Goal: Task Accomplishment & Management: Use online tool/utility

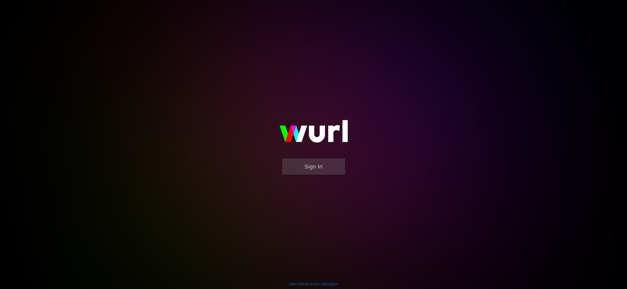
click at [313, 164] on button "Sign In" at bounding box center [313, 166] width 63 height 16
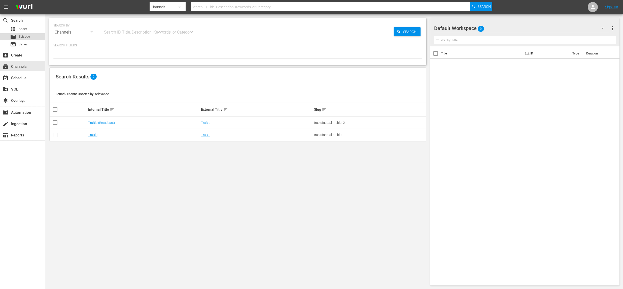
click at [23, 37] on span "Episode" at bounding box center [24, 36] width 11 height 5
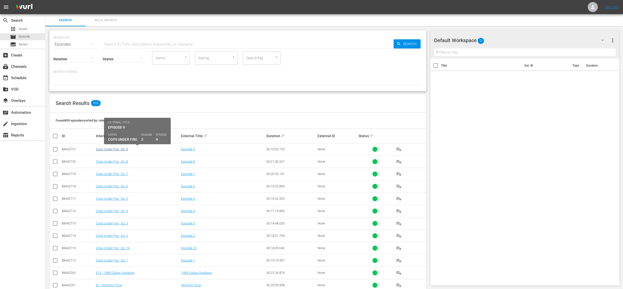
click at [109, 149] on link "Cops Under Fire - Ep. 9" at bounding box center [112, 149] width 32 height 4
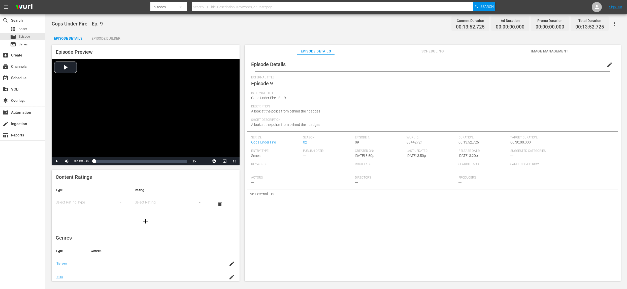
click at [545, 50] on span "Image Management" at bounding box center [550, 51] width 38 height 6
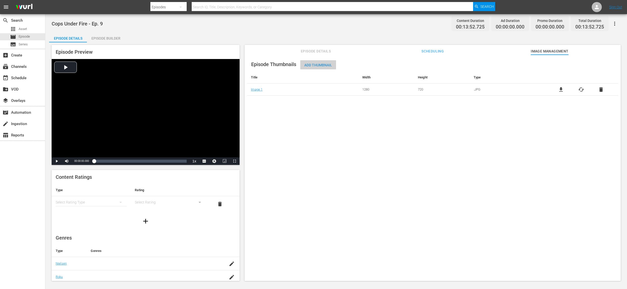
click at [311, 65] on span "Add Thumbnail" at bounding box center [318, 65] width 36 height 4
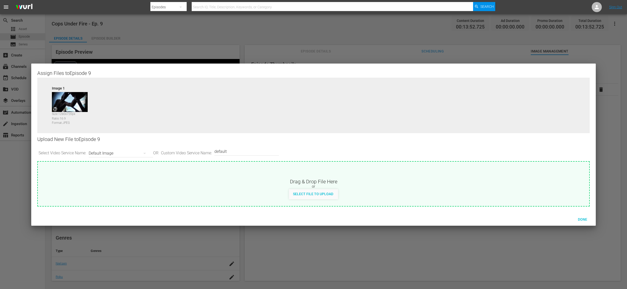
click at [118, 152] on div "Default Image" at bounding box center [120, 153] width 62 height 14
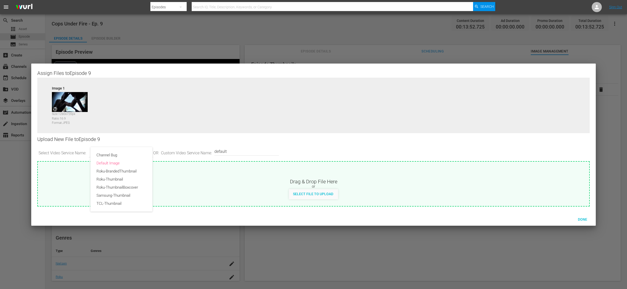
click at [234, 182] on div "Channel Bug Default Image Roku-BrandedThumbnail Roku-Thumbnail Roku-ThumbnailBo…" at bounding box center [313, 144] width 627 height 289
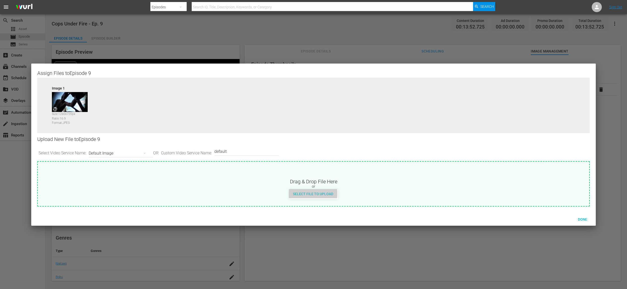
click at [310, 193] on span "Select File to Upload" at bounding box center [313, 194] width 48 height 4
type input "C:\fakepath\CUF_Series_Artwork.png"
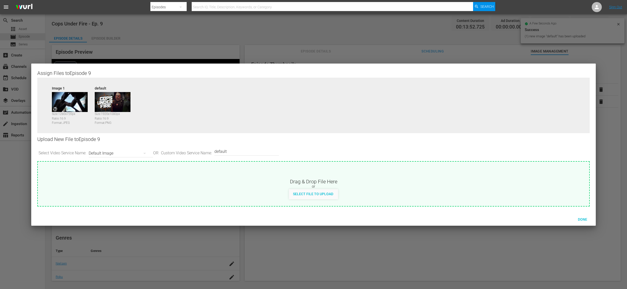
click at [129, 155] on div "Default Image" at bounding box center [120, 153] width 62 height 14
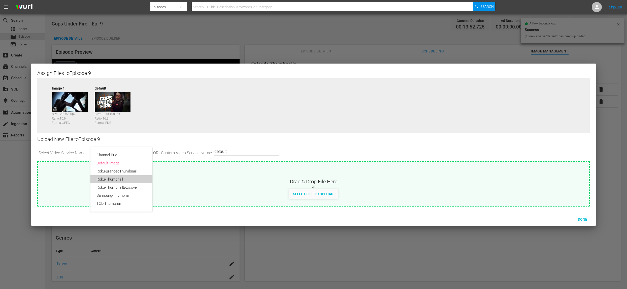
click at [125, 177] on div "Roku-Thumbnail" at bounding box center [122, 179] width 50 height 8
type input "Roku-Thumbnail"
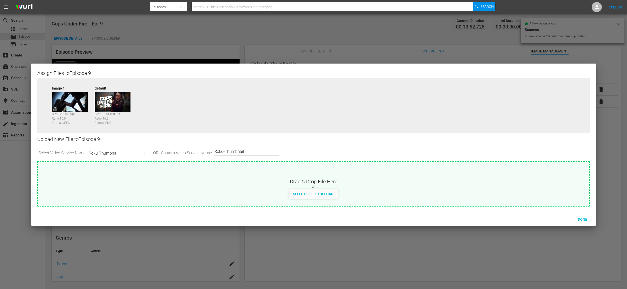
click at [299, 193] on span "Select File to Upload" at bounding box center [313, 194] width 48 height 4
type input "C:\fakepath\CUF_Series_Artwork.png"
click at [126, 151] on div "Roku-Thumbnail" at bounding box center [120, 153] width 62 height 14
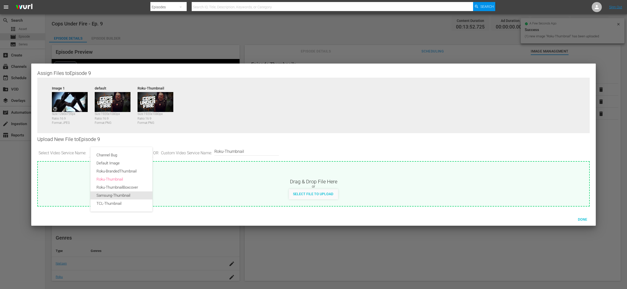
click at [123, 195] on div "Samsung-Thumbnail" at bounding box center [122, 195] width 50 height 8
type input "Samsung-Thumbnail"
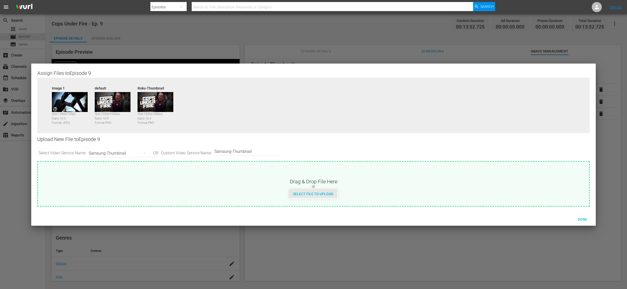
click at [312, 193] on span "Select File to Upload" at bounding box center [313, 194] width 48 height 4
type input "C:\fakepath\CUF_Series_Artwork.png"
click at [123, 151] on div "Samsung-Thumbnail" at bounding box center [120, 153] width 62 height 14
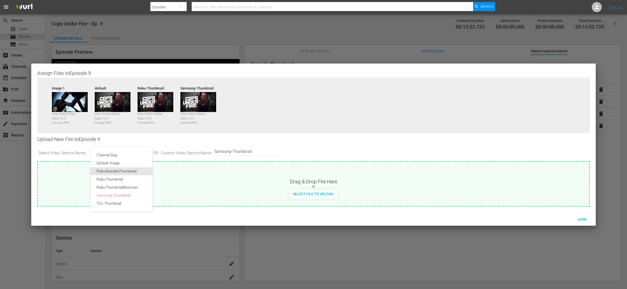
click at [125, 172] on div "Roku-BrandedThumbnail" at bounding box center [122, 171] width 50 height 8
type input "Roku-BrandedThumbnail"
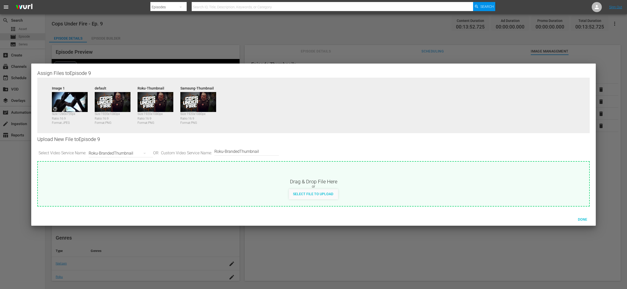
click at [303, 191] on div "Select File to Upload" at bounding box center [313, 193] width 48 height 9
type input "C:\fakepath\CUF_Series_Artwork.png"
click at [114, 151] on div "Roku-BrandedThumbnail" at bounding box center [120, 153] width 62 height 14
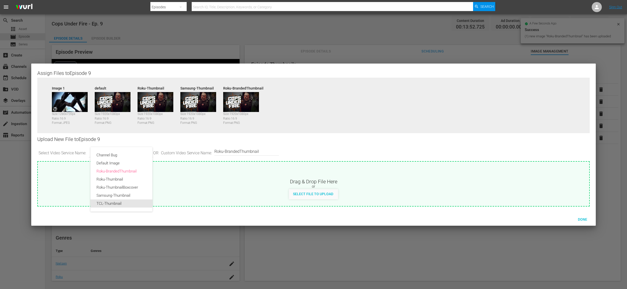
click at [136, 204] on div "TCL-Thumbnail" at bounding box center [122, 203] width 50 height 8
type input "TCL-Thumbnail"
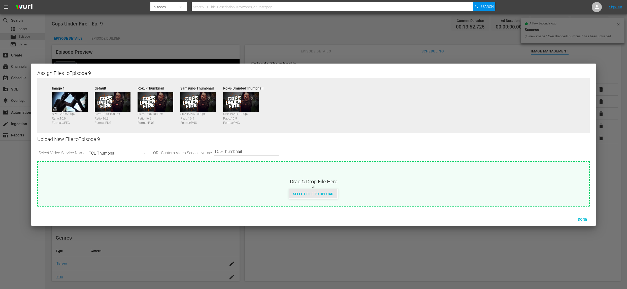
click at [313, 193] on span "Select File to Upload" at bounding box center [313, 194] width 48 height 4
type input "C:\fakepath\CUF_Series_Artwork.png"
click at [585, 218] on span "Done" at bounding box center [582, 219] width 17 height 4
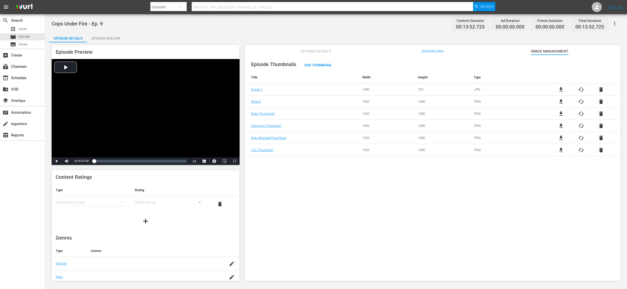
click at [320, 51] on span "Episode Details" at bounding box center [316, 51] width 38 height 6
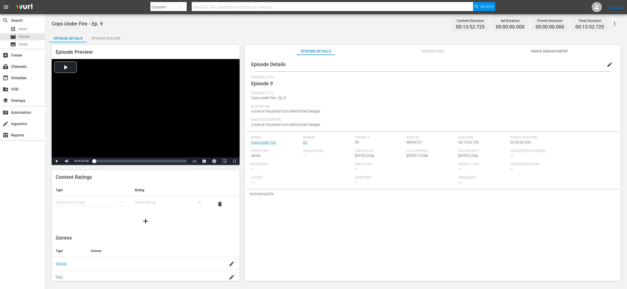
click at [107, 37] on div "Episode Builder" at bounding box center [106, 38] width 38 height 12
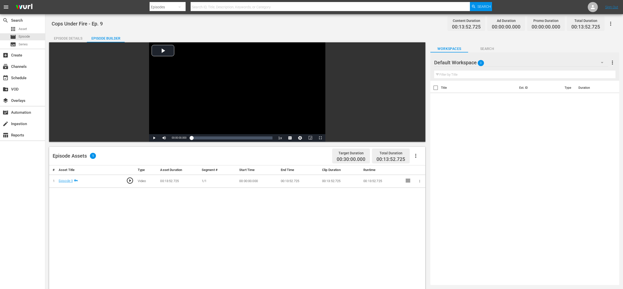
click at [484, 48] on span "Search" at bounding box center [487, 49] width 38 height 6
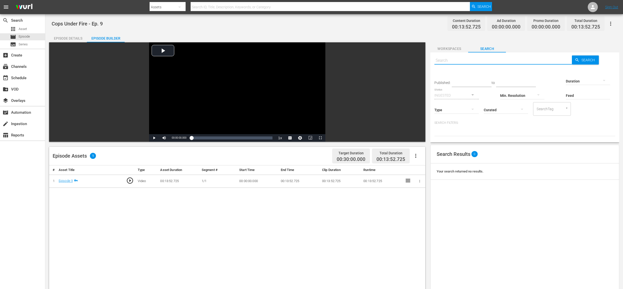
click at [456, 62] on input "text" at bounding box center [503, 60] width 137 height 12
type input "ad"
click at [580, 59] on span "Search" at bounding box center [589, 59] width 19 height 9
type input "ad"
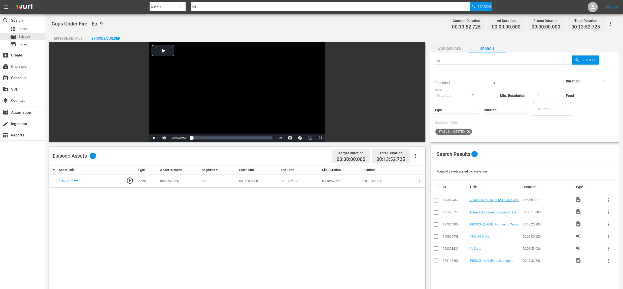
click at [494, 237] on div "NEW Ad Slate" at bounding box center [496, 236] width 52 height 4
click at [606, 238] on span "more_vert" at bounding box center [609, 236] width 6 height 6
click at [575, 255] on div "Workspace" at bounding box center [571, 252] width 48 height 12
click at [66, 38] on div "Episode Details" at bounding box center [68, 38] width 38 height 12
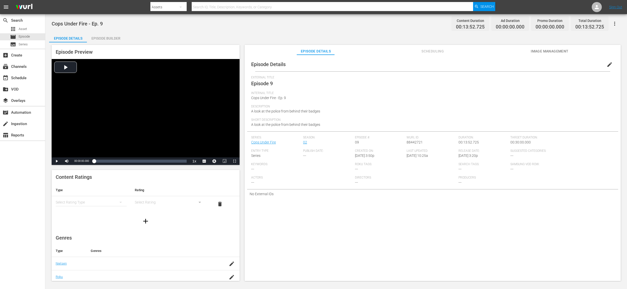
click at [98, 38] on div "Episode Builder" at bounding box center [106, 38] width 38 height 12
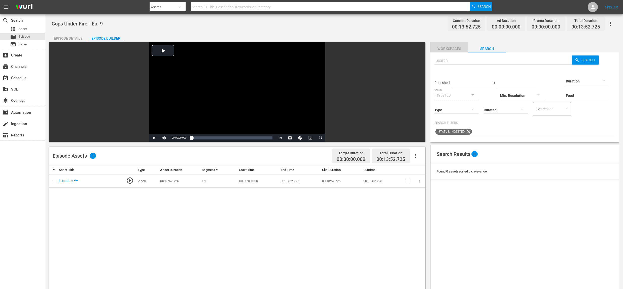
click at [449, 48] on span "Workspaces" at bounding box center [450, 49] width 38 height 6
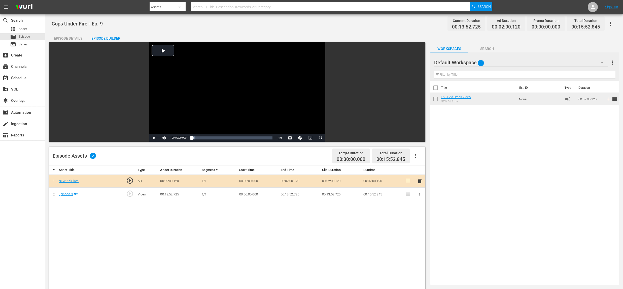
click at [70, 38] on div "Episode Details" at bounding box center [68, 38] width 38 height 12
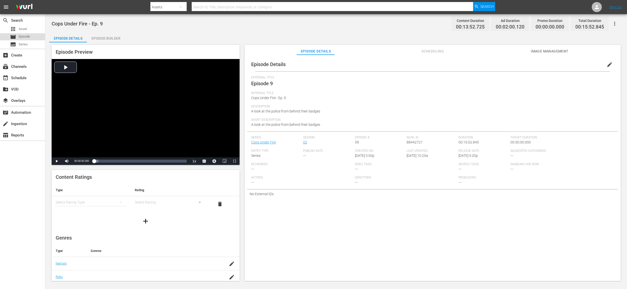
click at [29, 36] on span "Episode" at bounding box center [24, 36] width 11 height 5
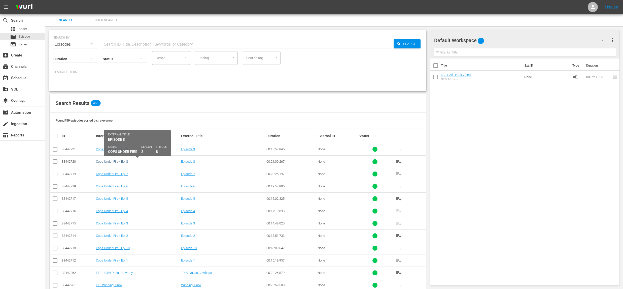
click at [114, 163] on link "Cops Under Fire - Ep. 8" at bounding box center [112, 162] width 32 height 4
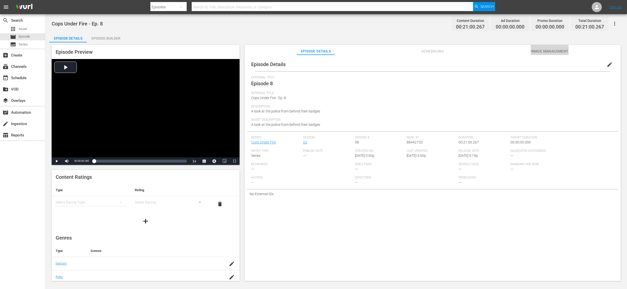
click at [547, 49] on span "Image Management" at bounding box center [550, 51] width 38 height 6
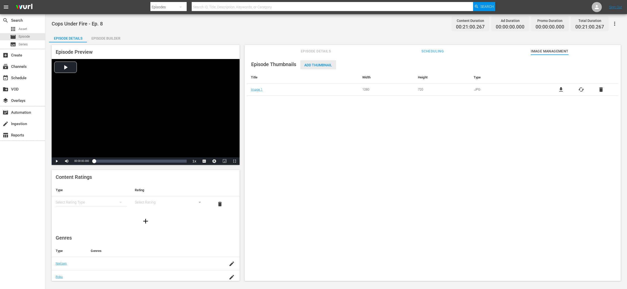
click at [335, 67] on span "Add Thumbnail" at bounding box center [318, 65] width 36 height 4
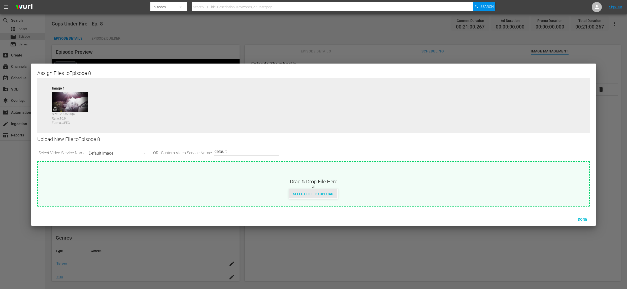
click at [310, 194] on span "Select File to Upload" at bounding box center [313, 194] width 48 height 4
type input "C:\fakepath\CUF_Series_Artwork.png"
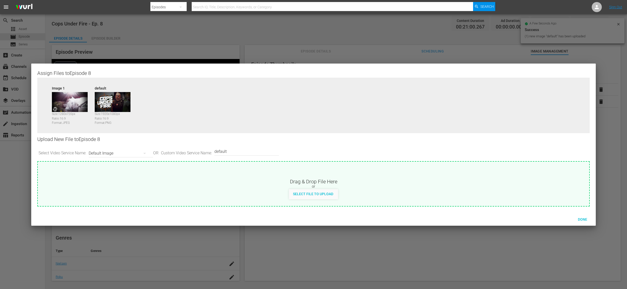
click at [111, 153] on div "Default Image" at bounding box center [120, 153] width 62 height 14
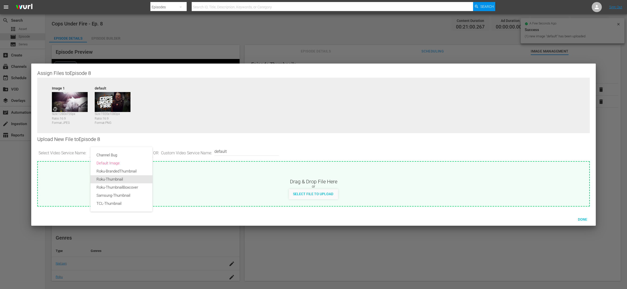
click at [122, 178] on div "Roku-Thumbnail" at bounding box center [122, 179] width 50 height 8
type input "Roku-Thumbnail"
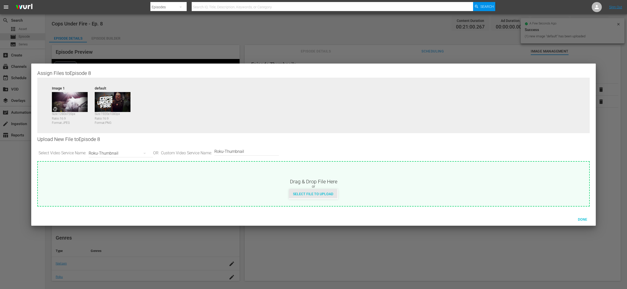
click at [313, 196] on div "Select File to Upload" at bounding box center [313, 193] width 48 height 9
type input "C:\fakepath\CUF_Series_Artwork.png"
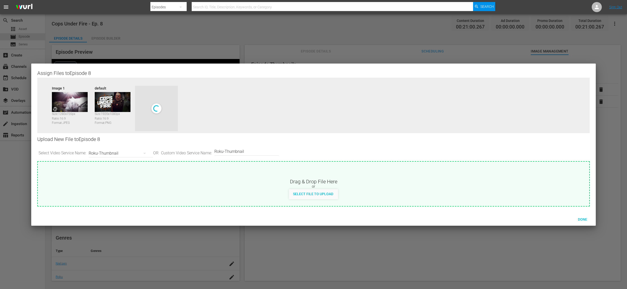
click at [137, 153] on div "Roku-Thumbnail" at bounding box center [120, 153] width 62 height 14
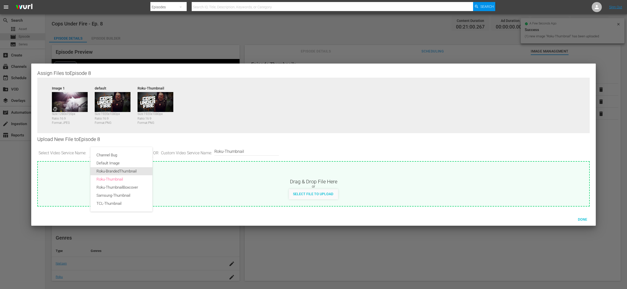
click at [133, 172] on div "Roku-BrandedThumbnail" at bounding box center [122, 171] width 50 height 8
type input "Roku-BrandedThumbnail"
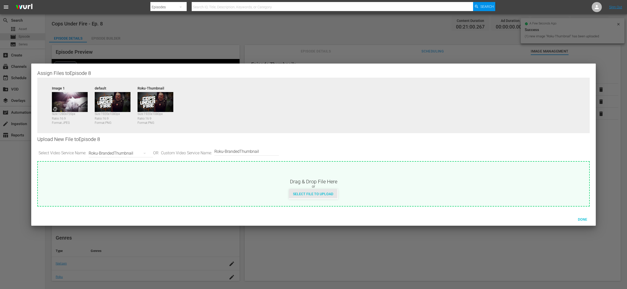
click at [317, 193] on span "Select File to Upload" at bounding box center [313, 194] width 48 height 4
type input "C:\fakepath\CUF_Series_Artwork.png"
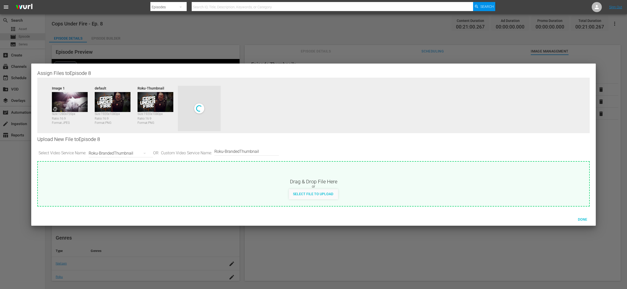
click at [124, 155] on div "Roku-BrandedThumbnail" at bounding box center [120, 153] width 62 height 14
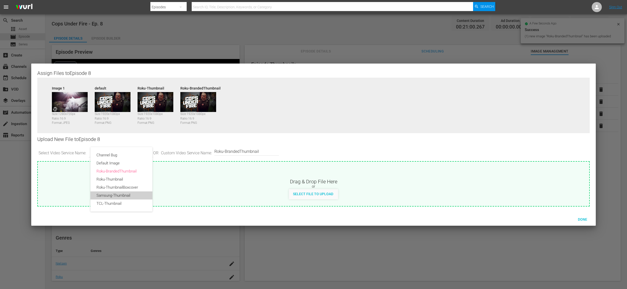
click at [127, 198] on div "Samsung-Thumbnail" at bounding box center [122, 195] width 50 height 8
type input "Samsung-Thumbnail"
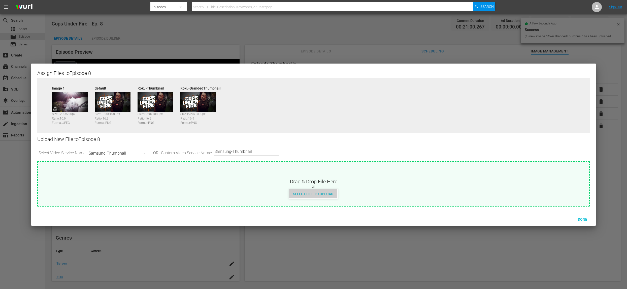
click at [306, 195] on span "Select File to Upload" at bounding box center [313, 194] width 48 height 4
type input "C:\fakepath\CUF_Series_Artwork.png"
click at [126, 151] on div "Samsung-Thumbnail" at bounding box center [120, 153] width 62 height 14
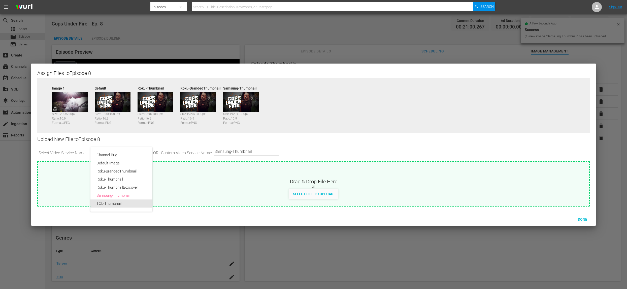
click at [130, 203] on div "TCL-Thumbnail" at bounding box center [122, 203] width 50 height 8
type input "TCL-Thumbnail"
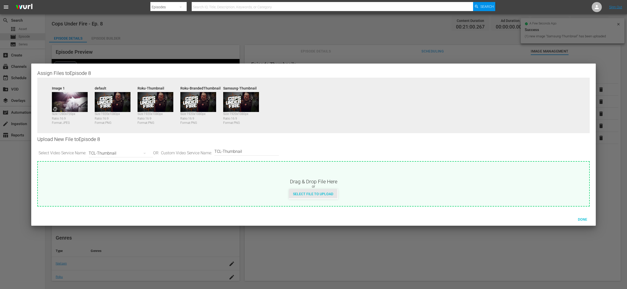
click at [314, 191] on div "Select File to Upload" at bounding box center [313, 193] width 48 height 9
type input "C:\fakepath\CUF_Series_Artwork.png"
click at [584, 218] on span "Done" at bounding box center [582, 219] width 17 height 4
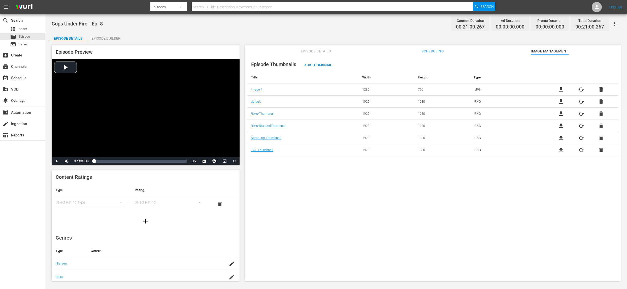
click at [115, 38] on div "Episode Builder" at bounding box center [106, 38] width 38 height 12
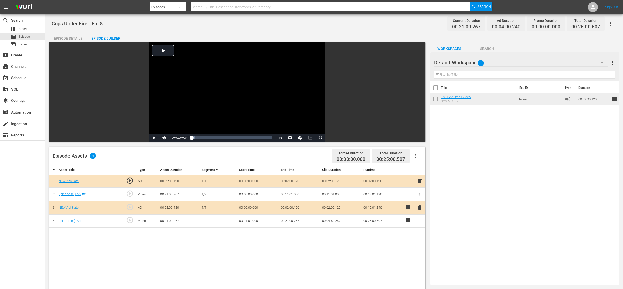
click at [66, 37] on div "Episode Details" at bounding box center [68, 38] width 38 height 12
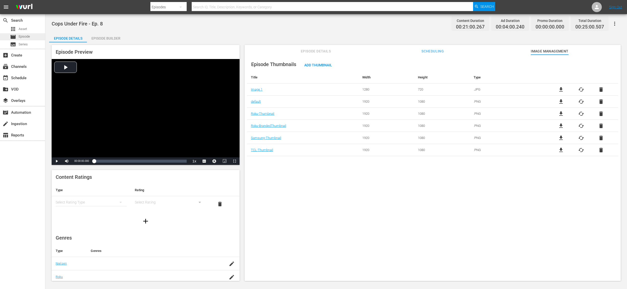
click at [24, 38] on span "Episode" at bounding box center [24, 36] width 11 height 5
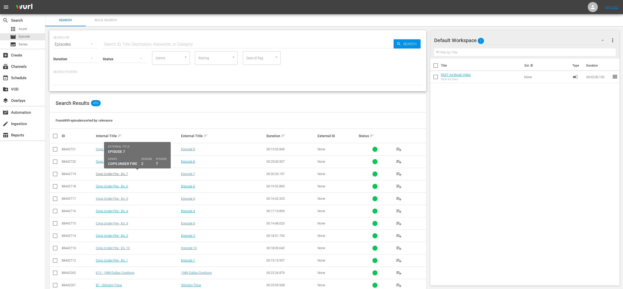
click at [110, 173] on link "Cops Under Fire - Ep. 7" at bounding box center [112, 174] width 32 height 4
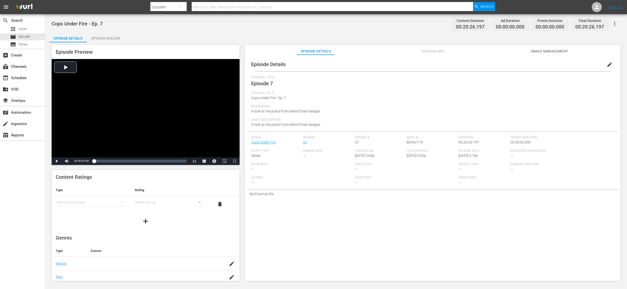
click at [529, 49] on div "Episode Details Scheduling Image Management" at bounding box center [432, 50] width 351 height 10
click at [555, 51] on span "Image Management" at bounding box center [550, 51] width 38 height 6
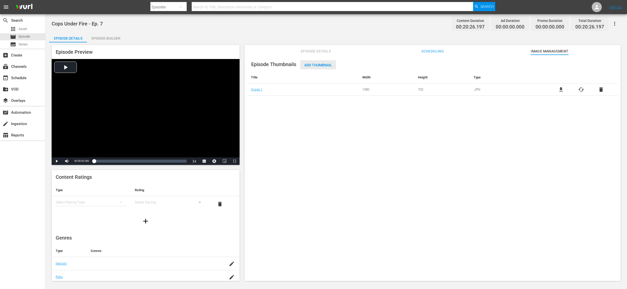
click at [322, 63] on span "Add Thumbnail" at bounding box center [318, 65] width 36 height 4
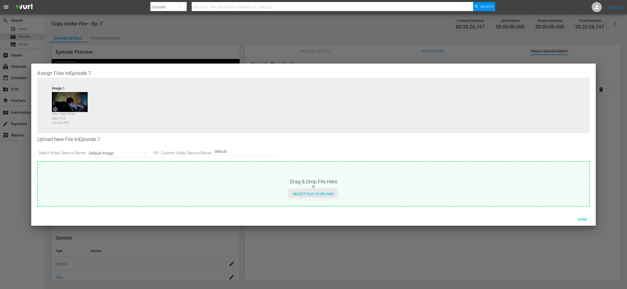
click at [322, 193] on span "Select File to Upload" at bounding box center [313, 194] width 48 height 4
type input "C:\fakepath\CUF_Series_Artwork.png"
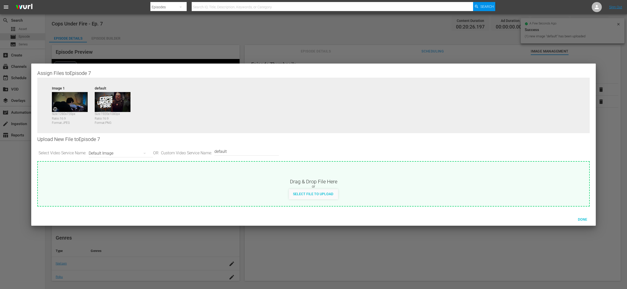
click at [138, 155] on div "Default Image" at bounding box center [120, 153] width 62 height 14
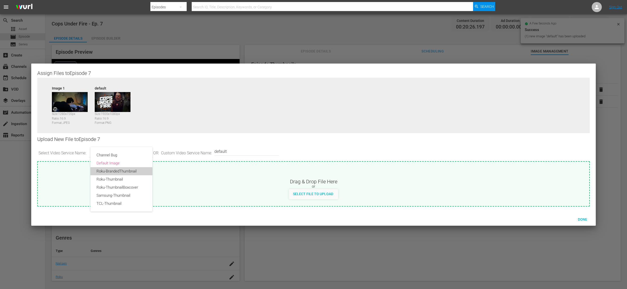
click at [119, 174] on div "Roku-BrandedThumbnail" at bounding box center [122, 171] width 50 height 8
type input "Roku-BrandedThumbnail"
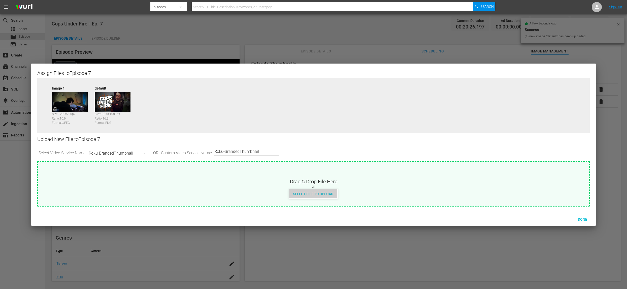
click at [312, 192] on span "Select File to Upload" at bounding box center [313, 194] width 48 height 4
type input "C:\fakepath\CUF_Series_Artwork.png"
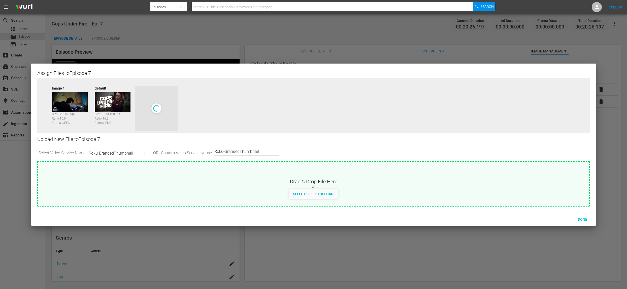
click at [136, 152] on div "Roku-BrandedThumbnail" at bounding box center [120, 153] width 62 height 14
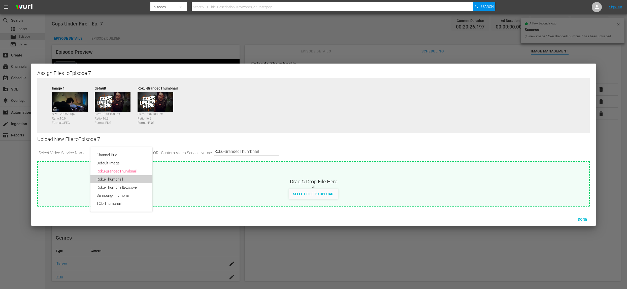
click at [128, 180] on div "Roku-Thumbnail" at bounding box center [122, 179] width 50 height 8
type input "Roku-Thumbnail"
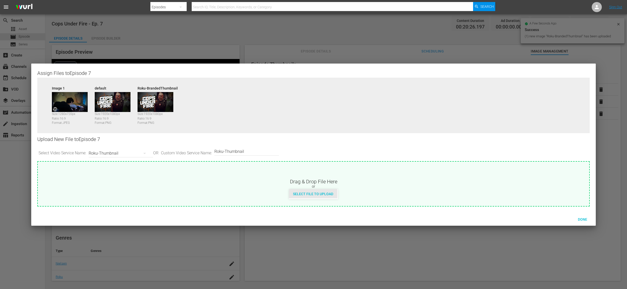
click at [312, 192] on span "Select File to Upload" at bounding box center [313, 194] width 48 height 4
type input "C:\fakepath\CUF_Series_Artwork.png"
click at [127, 154] on div "Roku-Thumbnail" at bounding box center [120, 153] width 62 height 14
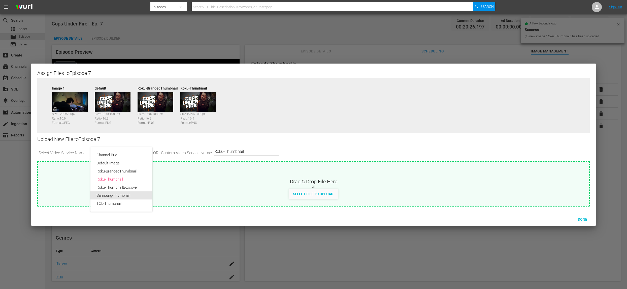
click at [129, 196] on div "Samsung-Thumbnail" at bounding box center [122, 195] width 50 height 8
type input "Samsung-Thumbnail"
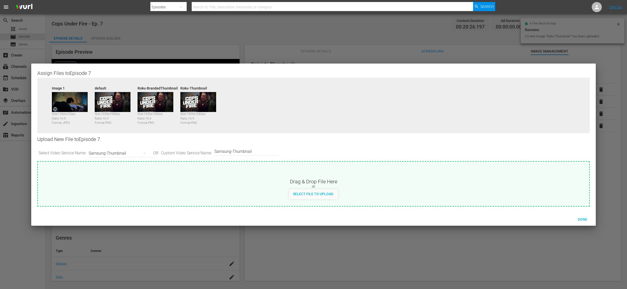
click at [318, 198] on div "Select File to Upload" at bounding box center [313, 194] width 49 height 10
type input "C:\fakepath\CUF_Series_Artwork.png"
click at [112, 153] on div "Samsung-Thumbnail" at bounding box center [120, 153] width 62 height 14
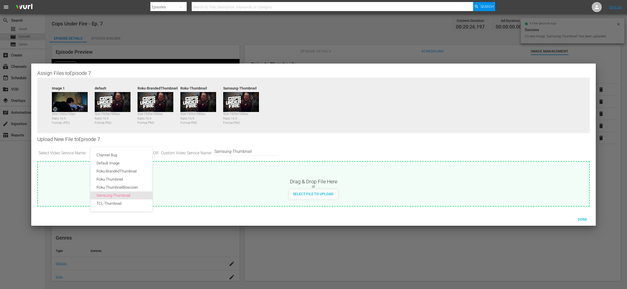
click at [126, 202] on div "TCL-Thumbnail" at bounding box center [122, 203] width 50 height 8
type input "TCL-Thumbnail"
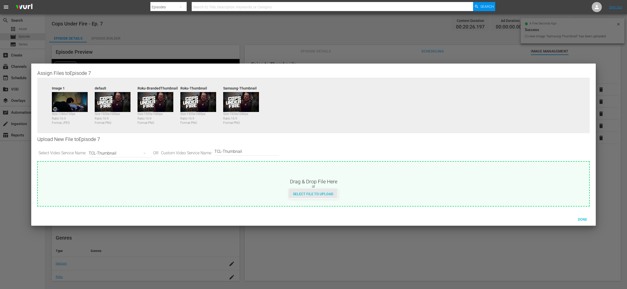
click at [297, 196] on div "Select File to Upload" at bounding box center [313, 193] width 48 height 9
type input "C:\fakepath\CUF_Series_Artwork.png"
drag, startPoint x: 583, startPoint y: 218, endPoint x: 547, endPoint y: 194, distance: 43.4
click at [583, 218] on span "Done" at bounding box center [582, 219] width 17 height 4
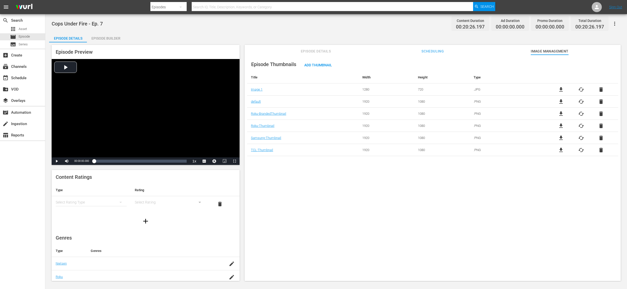
click at [99, 40] on div "Episode Builder" at bounding box center [106, 38] width 38 height 12
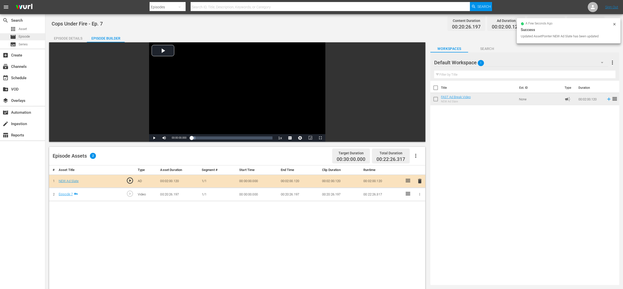
click at [27, 37] on span "Episode" at bounding box center [24, 36] width 11 height 5
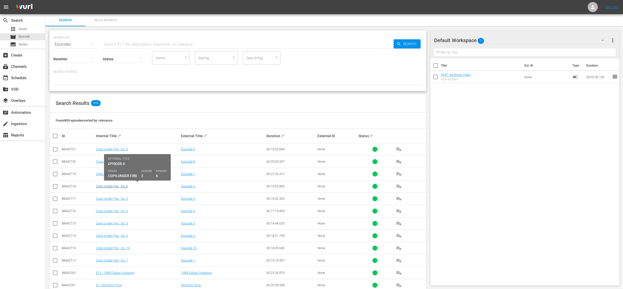
click at [105, 185] on link "Cops Under Fire - Ep. 6" at bounding box center [112, 186] width 32 height 4
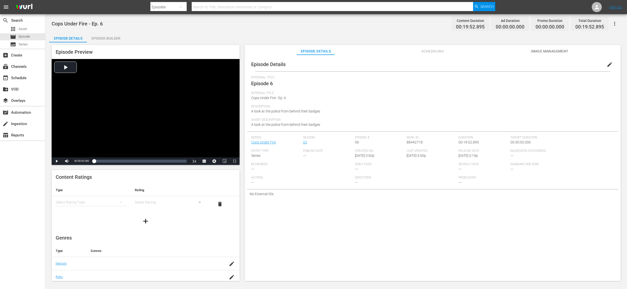
click at [534, 51] on span "Image Management" at bounding box center [550, 51] width 38 height 6
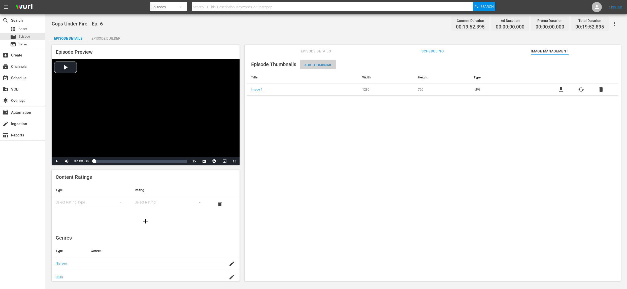
click at [324, 64] on span "Add Thumbnail" at bounding box center [318, 65] width 36 height 4
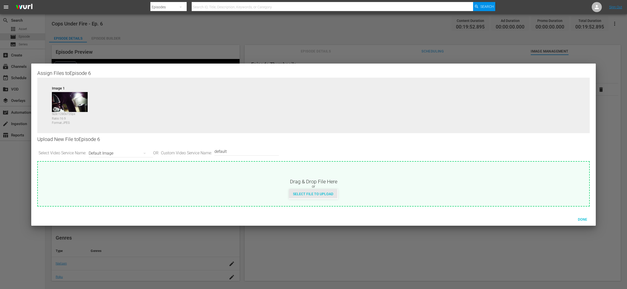
click at [322, 193] on span "Select File to Upload" at bounding box center [313, 194] width 48 height 4
type input "C:\fakepath\CUF_Series_Artwork.png"
click at [134, 151] on div "Default Image" at bounding box center [120, 153] width 62 height 14
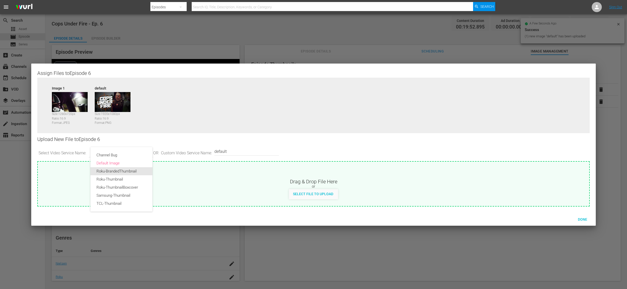
click at [131, 174] on div "Roku-BrandedThumbnail" at bounding box center [122, 171] width 50 height 8
type input "Roku-BrandedThumbnail"
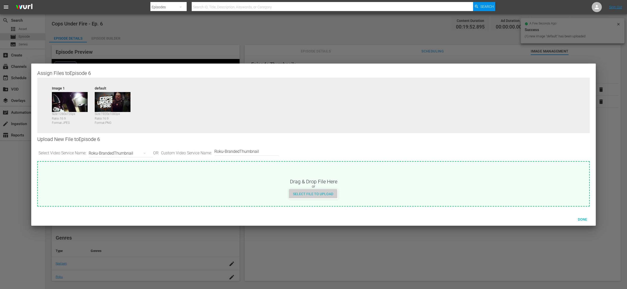
click at [303, 196] on span "Select File to Upload" at bounding box center [313, 194] width 48 height 4
type input "C:\fakepath\CUF_Series_Artwork.png"
click at [137, 151] on div "Roku-BrandedThumbnail" at bounding box center [120, 153] width 62 height 14
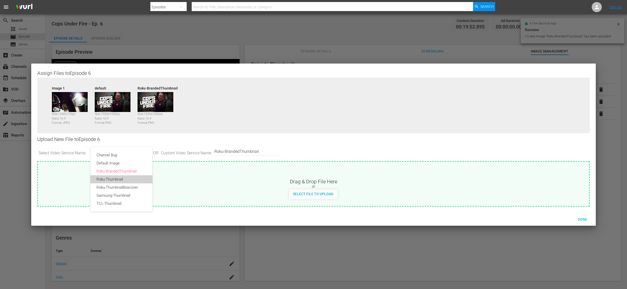
click at [128, 180] on div "Roku-Thumbnail" at bounding box center [122, 179] width 50 height 8
type input "Roku-Thumbnail"
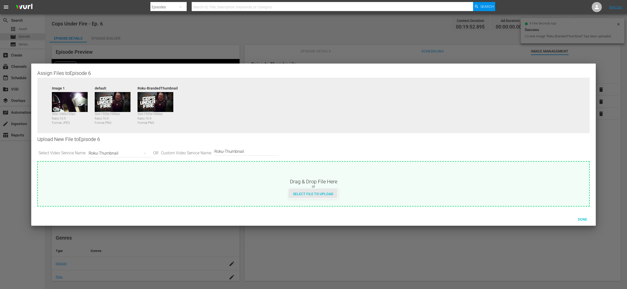
click at [307, 194] on span "Select File to Upload" at bounding box center [313, 194] width 48 height 4
type input "C:\fakepath\CUF_Series_Artwork.png"
click at [141, 155] on button "button" at bounding box center [145, 153] width 12 height 12
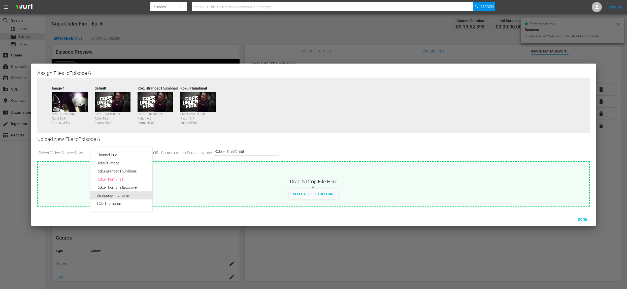
click at [137, 197] on div "Samsung-Thumbnail" at bounding box center [122, 195] width 50 height 8
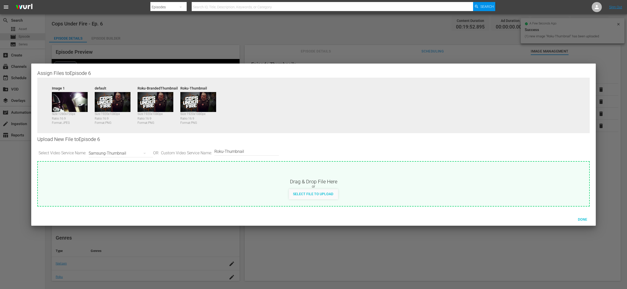
type input "Samsung-Thumbnail"
click at [320, 195] on span "Select File to Upload" at bounding box center [313, 194] width 48 height 4
type input "C:\fakepath\CUF_Series_Artwork.png"
click at [134, 154] on div "Samsung-Thumbnail" at bounding box center [120, 153] width 62 height 14
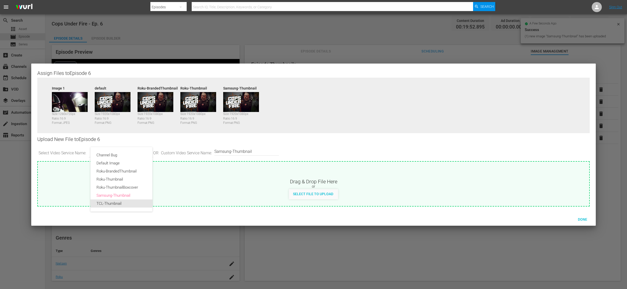
click at [136, 205] on div "TCL-Thumbnail" at bounding box center [122, 203] width 50 height 8
type input "TCL-Thumbnail"
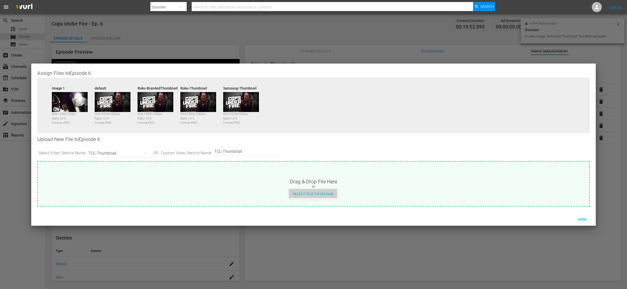
click at [328, 192] on span "Select File to Upload" at bounding box center [313, 194] width 48 height 4
type input "C:\fakepath\CUF_Series_Artwork.png"
click at [585, 219] on span "Done" at bounding box center [582, 219] width 17 height 4
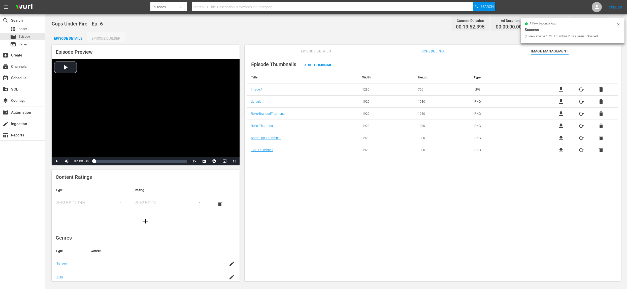
click at [109, 39] on div "Episode Builder" at bounding box center [106, 38] width 38 height 12
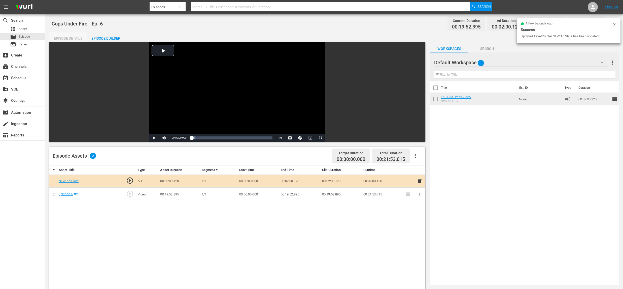
click at [67, 36] on div "Episode Details" at bounding box center [68, 38] width 38 height 12
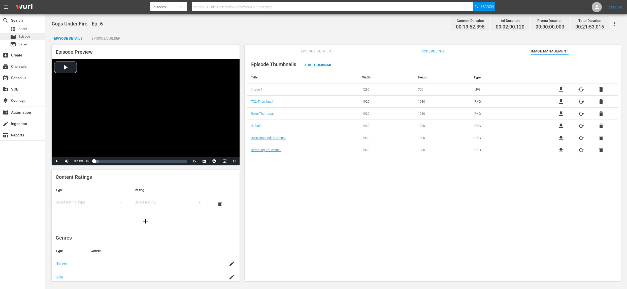
click at [26, 35] on span "Episode" at bounding box center [24, 36] width 11 height 5
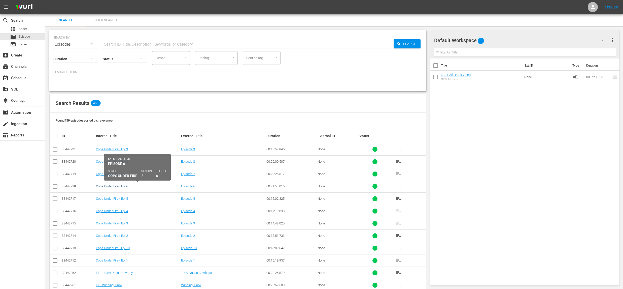
click at [120, 186] on link "Cops Under Fire - Ep. 6" at bounding box center [112, 186] width 32 height 4
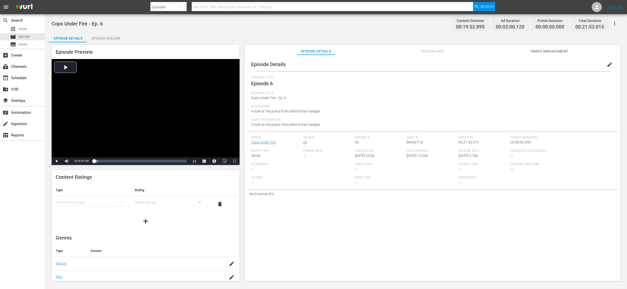
click at [543, 51] on span "Image Management" at bounding box center [550, 51] width 38 height 6
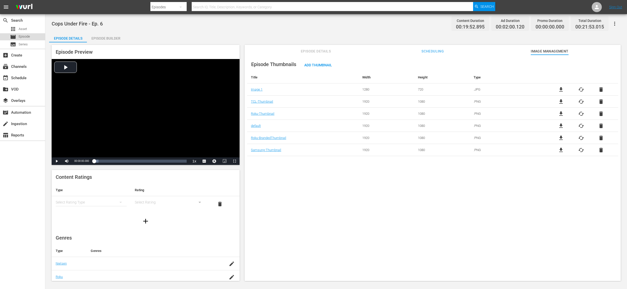
click at [39, 37] on div "movie Episode" at bounding box center [22, 36] width 45 height 7
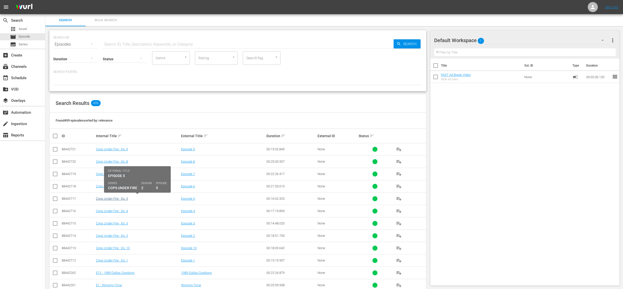
click at [122, 197] on link "Cops Under Fire - Ep. 5" at bounding box center [112, 199] width 32 height 4
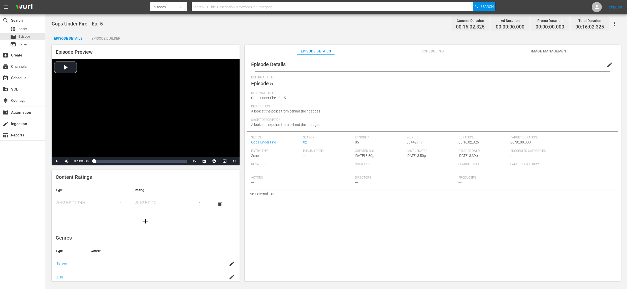
click at [550, 52] on span "Image Management" at bounding box center [550, 51] width 38 height 6
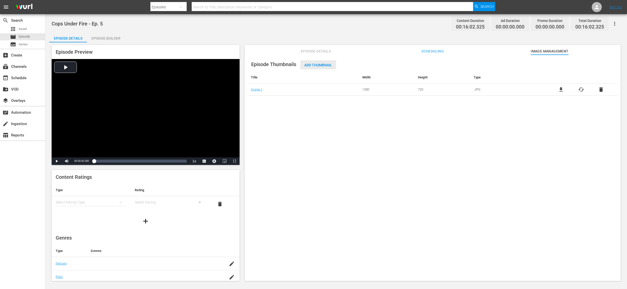
click at [326, 66] on span "Add Thumbnail" at bounding box center [318, 65] width 36 height 4
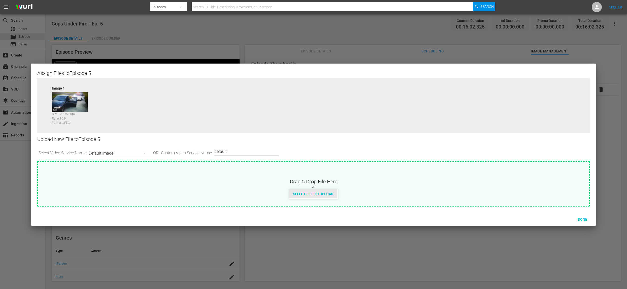
click at [324, 193] on span "Select File to Upload" at bounding box center [313, 194] width 48 height 4
type input "C:\fakepath\CUF_Series_Artwork.png"
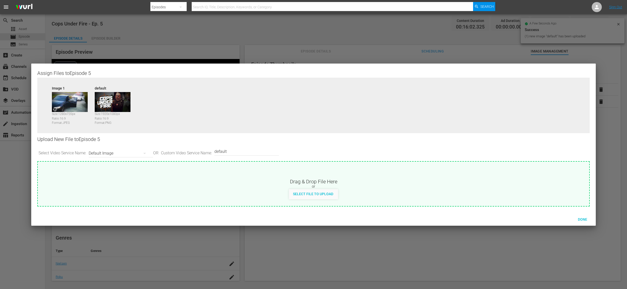
click at [128, 153] on div "Default Image" at bounding box center [120, 153] width 62 height 14
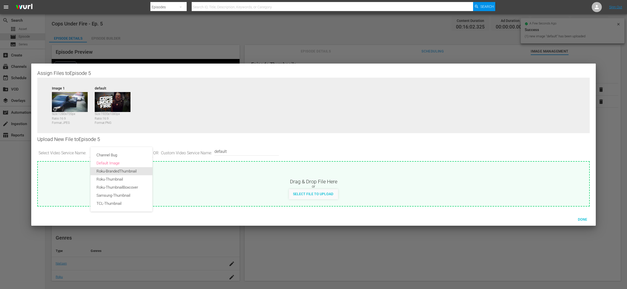
click at [118, 171] on div "Roku-BrandedThumbnail" at bounding box center [122, 171] width 50 height 8
type input "Roku-BrandedThumbnail"
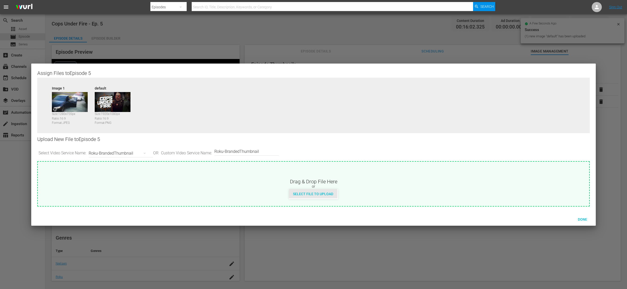
click at [324, 193] on span "Select File to Upload" at bounding box center [313, 194] width 48 height 4
type input "C:\fakepath\CUF_Series_Artwork.png"
click at [129, 154] on div "Roku-BrandedThumbnail" at bounding box center [120, 153] width 62 height 14
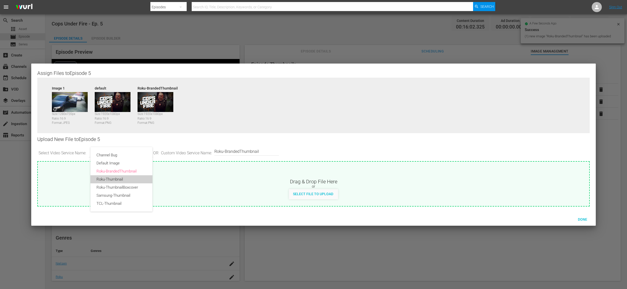
click at [130, 178] on div "Roku-Thumbnail" at bounding box center [122, 179] width 50 height 8
type input "Roku-Thumbnail"
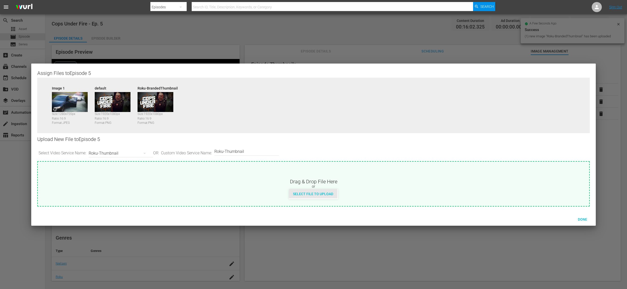
click at [324, 192] on div "Select File to Upload" at bounding box center [313, 193] width 48 height 9
type input "C:\fakepath\CUF_Series_Artwork.png"
click at [128, 151] on div "Roku-Thumbnail" at bounding box center [120, 153] width 62 height 14
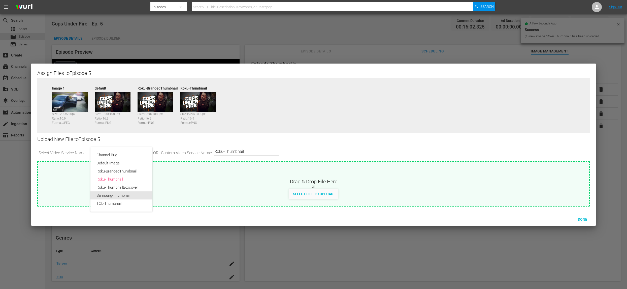
click at [122, 193] on div "Samsung-Thumbnail" at bounding box center [122, 195] width 50 height 8
type input "Samsung-Thumbnail"
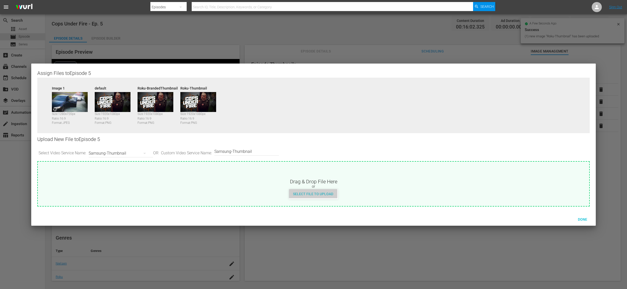
click at [314, 193] on span "Select File to Upload" at bounding box center [313, 194] width 48 height 4
type input "C:\fakepath\CUF_Series_Artwork.png"
click at [125, 151] on div "Samsung-Thumbnail" at bounding box center [120, 153] width 62 height 14
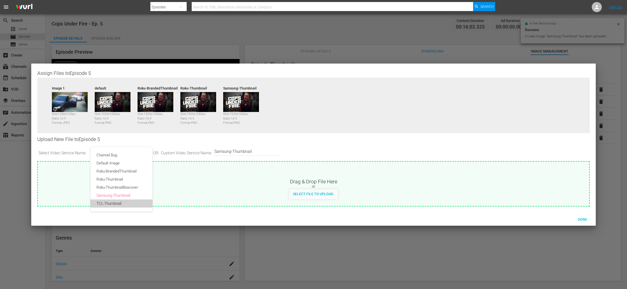
drag, startPoint x: 117, startPoint y: 202, endPoint x: 126, endPoint y: 200, distance: 9.5
click at [117, 202] on div "TCL-Thumbnail" at bounding box center [122, 203] width 50 height 8
type input "TCL-Thumbnail"
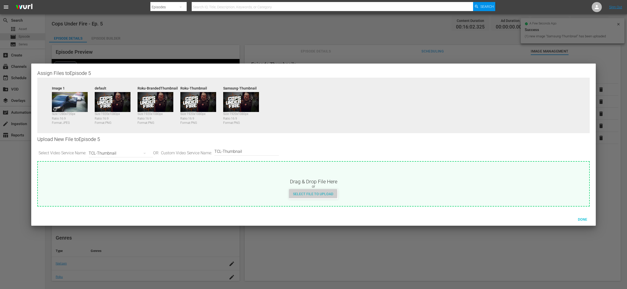
click at [306, 193] on span "Select File to Upload" at bounding box center [313, 194] width 48 height 4
type input "C:\fakepath\CUF_Series_Artwork.png"
click at [583, 219] on span "Done" at bounding box center [582, 219] width 17 height 4
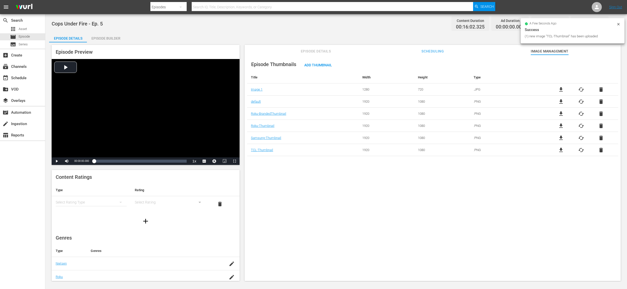
click at [103, 39] on div "Episode Builder" at bounding box center [106, 38] width 38 height 12
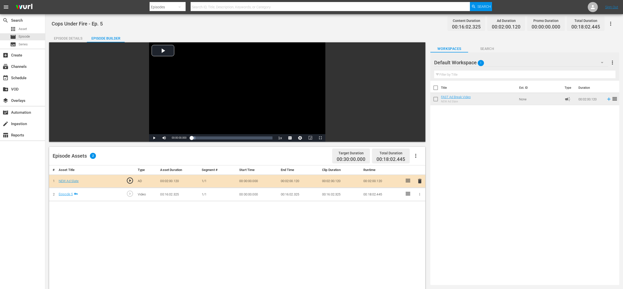
click at [76, 37] on div "Episode Details" at bounding box center [68, 38] width 38 height 12
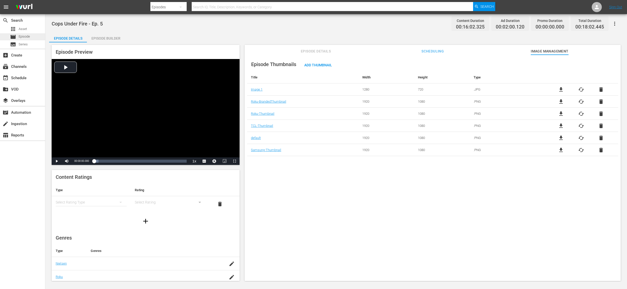
click at [35, 34] on div "movie Episode" at bounding box center [22, 36] width 45 height 7
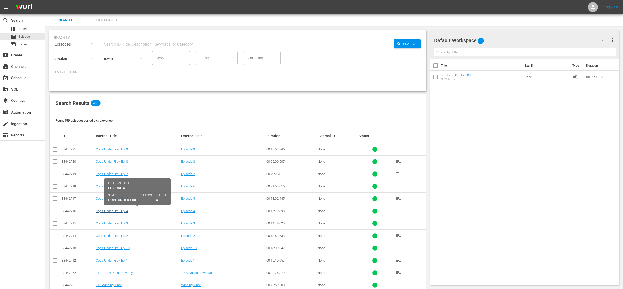
click at [124, 211] on link "Cops Under Fire - Ep. 4" at bounding box center [112, 211] width 32 height 4
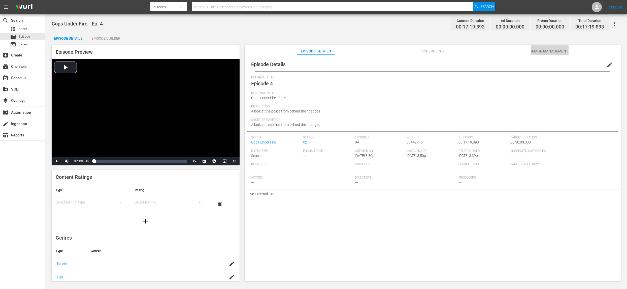
click at [547, 50] on span "Image Management" at bounding box center [550, 51] width 38 height 6
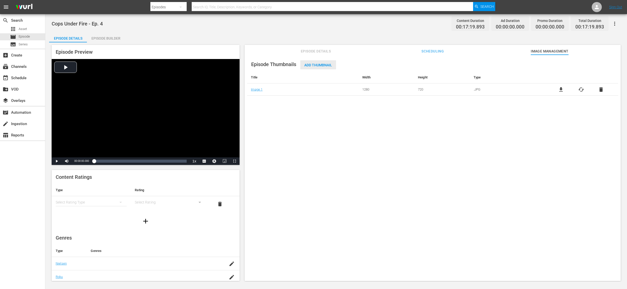
click at [311, 65] on span "Add Thumbnail" at bounding box center [318, 65] width 36 height 4
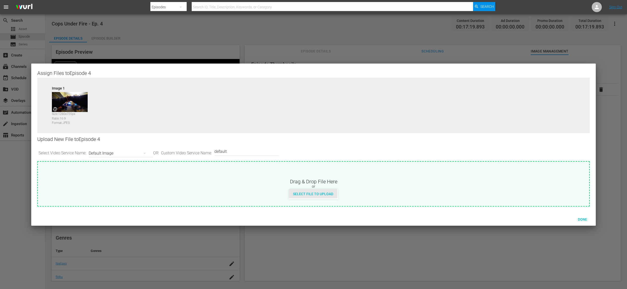
click at [322, 194] on span "Select File to Upload" at bounding box center [313, 194] width 48 height 4
type input "C:\fakepath\CUF_Series_Artwork.png"
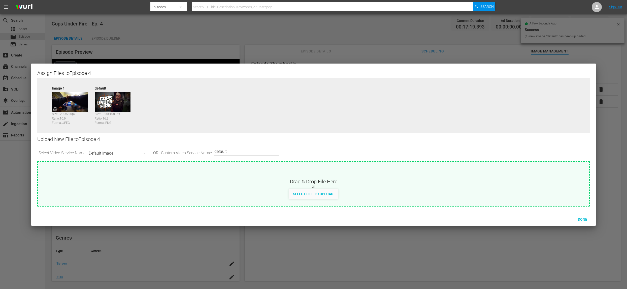
click at [121, 160] on div "Default Image" at bounding box center [120, 153] width 62 height 14
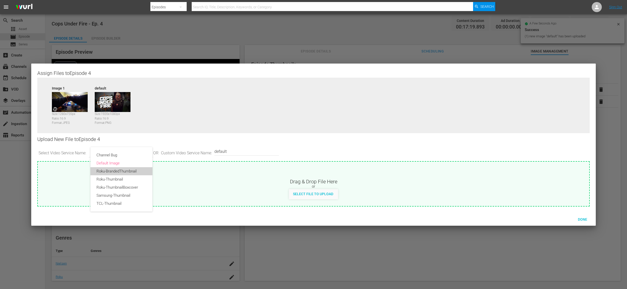
drag, startPoint x: 120, startPoint y: 171, endPoint x: 218, endPoint y: 195, distance: 100.4
click at [120, 171] on div "Roku-BrandedThumbnail" at bounding box center [122, 171] width 50 height 8
type input "Roku-BrandedThumbnail"
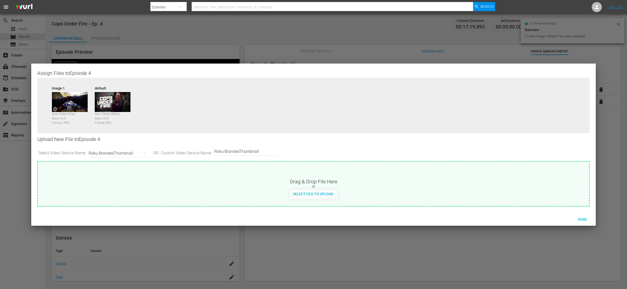
click at [305, 193] on span "Select File to Upload" at bounding box center [313, 194] width 48 height 4
type input "C:\fakepath\CUF_Series_Artwork.png"
click at [127, 155] on div "Roku-BrandedThumbnail" at bounding box center [120, 153] width 62 height 14
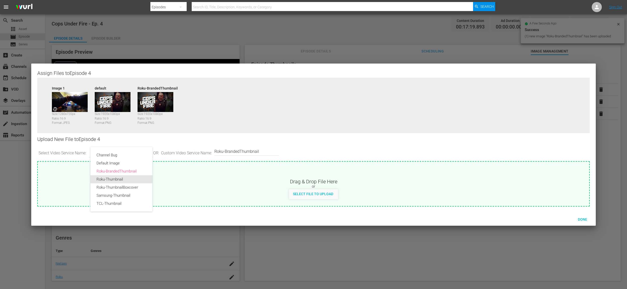
click at [129, 178] on div "Roku-Thumbnail" at bounding box center [122, 179] width 50 height 8
type input "Roku-Thumbnail"
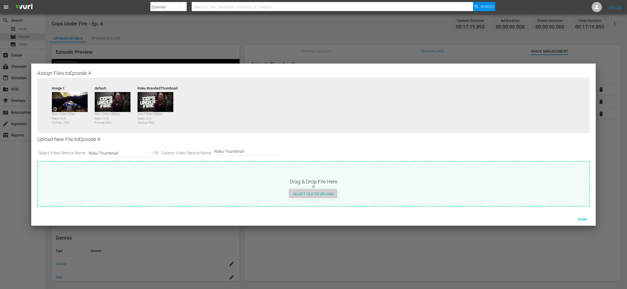
click at [323, 195] on span "Select File to Upload" at bounding box center [313, 194] width 48 height 4
type input "C:\fakepath\CUF_Series_Artwork.png"
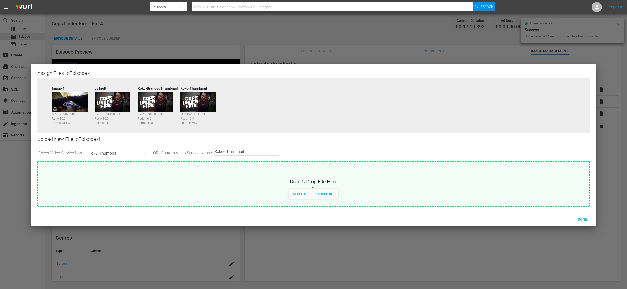
click at [112, 152] on div "Roku-Thumbnail" at bounding box center [120, 153] width 62 height 14
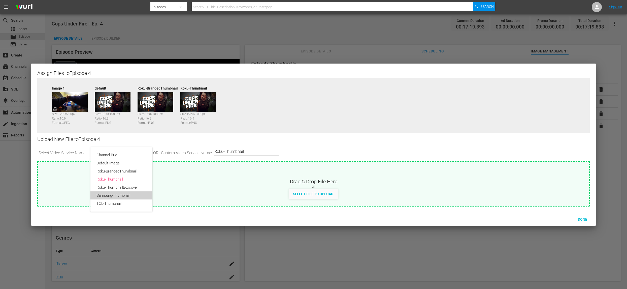
click at [125, 198] on div "Samsung-Thumbnail" at bounding box center [122, 195] width 50 height 8
type input "Samsung-Thumbnail"
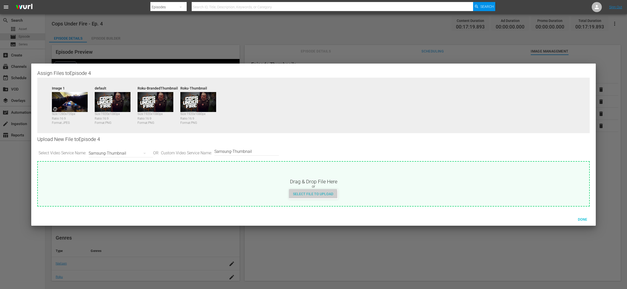
click at [310, 196] on span "Select File to Upload" at bounding box center [313, 194] width 48 height 4
type input "C:\fakepath\CUF_Series_Artwork.png"
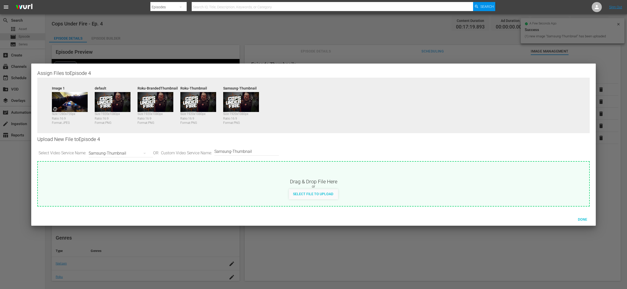
click at [125, 153] on div "Samsung-Thumbnail" at bounding box center [120, 153] width 62 height 14
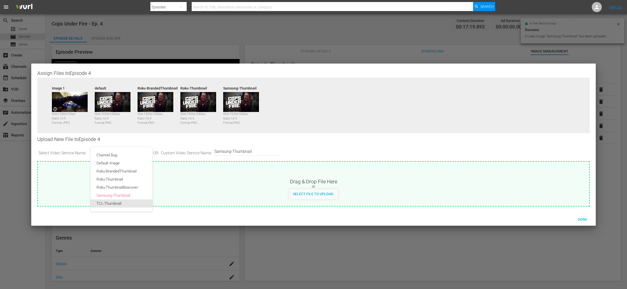
click at [129, 204] on div "TCL-Thumbnail" at bounding box center [122, 203] width 50 height 8
type input "TCL-Thumbnail"
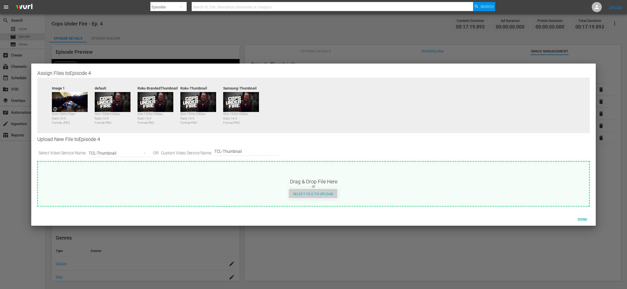
click at [322, 193] on span "Select File to Upload" at bounding box center [313, 194] width 48 height 4
type input "C:\fakepath\CUF_Series_Artwork.png"
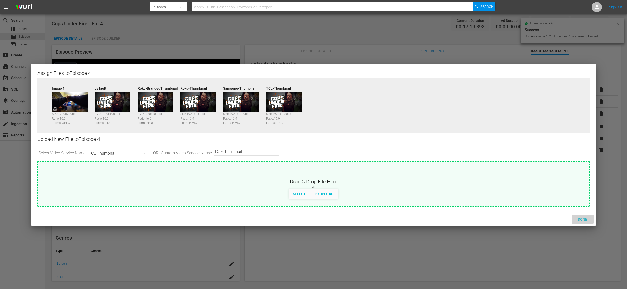
click at [583, 217] on span "Done" at bounding box center [582, 219] width 17 height 4
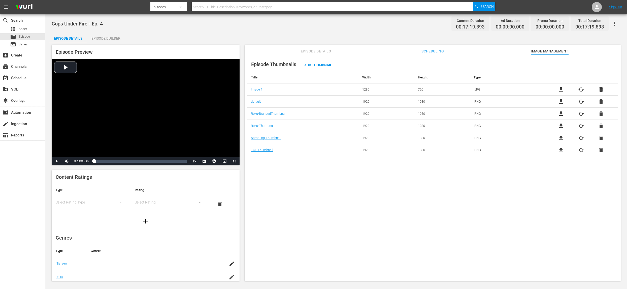
click at [106, 37] on div "Episode Builder" at bounding box center [106, 38] width 38 height 12
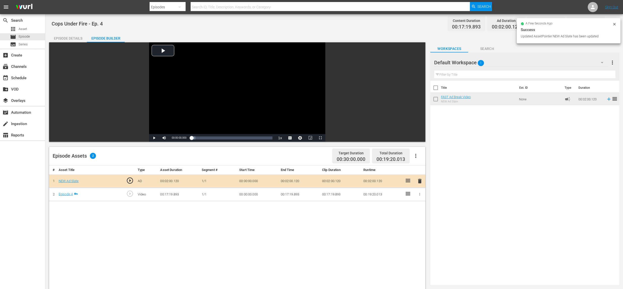
click at [72, 40] on div "Episode Details" at bounding box center [68, 38] width 38 height 12
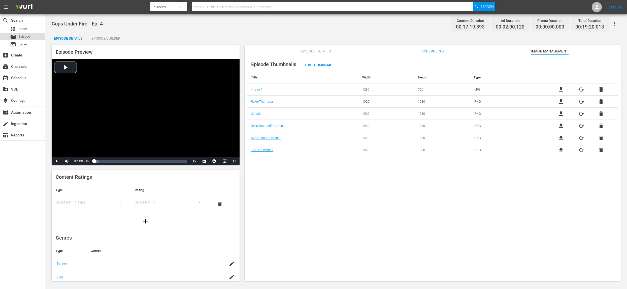
click at [30, 36] on span "Episode" at bounding box center [24, 36] width 11 height 5
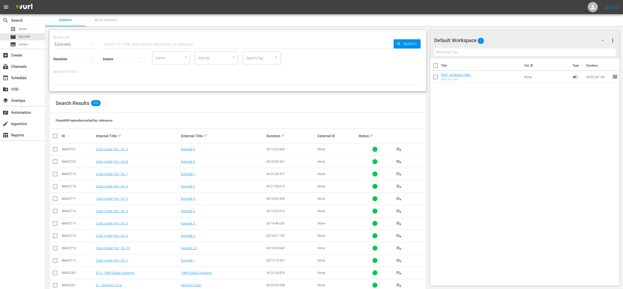
scroll to position [5, 0]
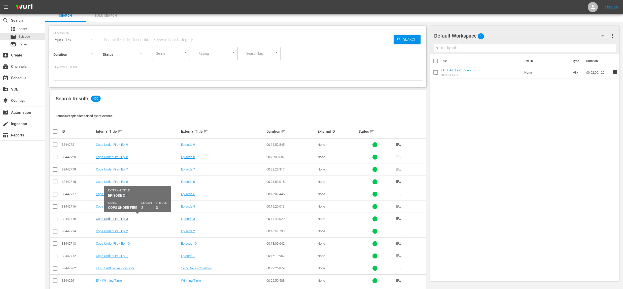
click at [116, 217] on link "Cops Under Fire - Ep. 3" at bounding box center [112, 219] width 32 height 4
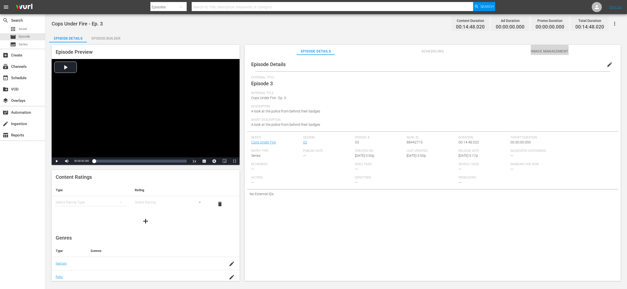
click at [539, 49] on span "Image Management" at bounding box center [550, 51] width 38 height 6
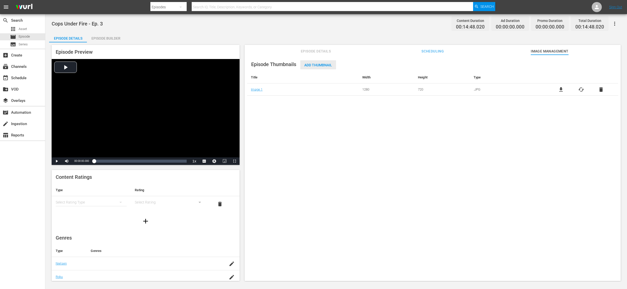
click at [317, 65] on span "Add Thumbnail" at bounding box center [318, 65] width 36 height 4
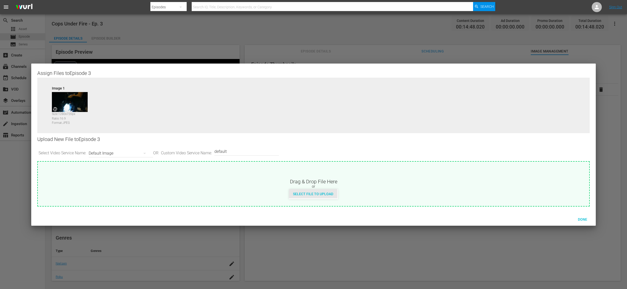
click at [318, 193] on span "Select File to Upload" at bounding box center [313, 194] width 48 height 4
type input "C:\fakepath\CUF_Series_Artwork.png"
click at [123, 151] on div "Default Image" at bounding box center [120, 153] width 62 height 14
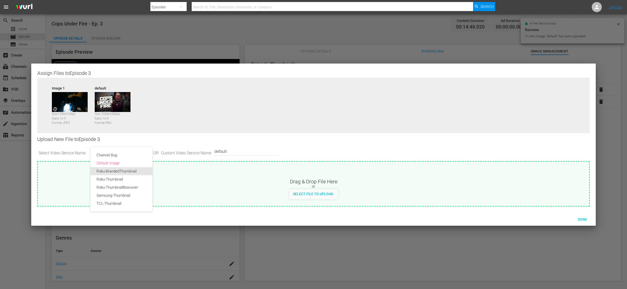
click at [116, 173] on div "Roku-BrandedThumbnail" at bounding box center [122, 171] width 50 height 8
type input "Roku-BrandedThumbnail"
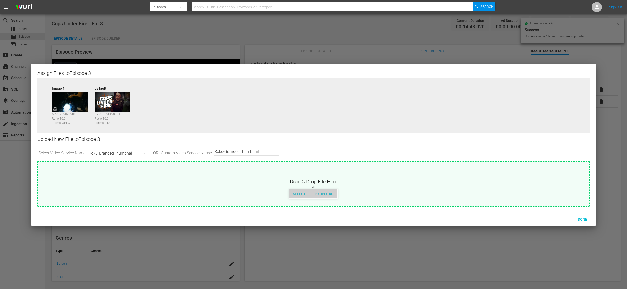
click at [305, 193] on span "Select File to Upload" at bounding box center [313, 194] width 48 height 4
type input "C:\fakepath\CUF_Series_Artwork.png"
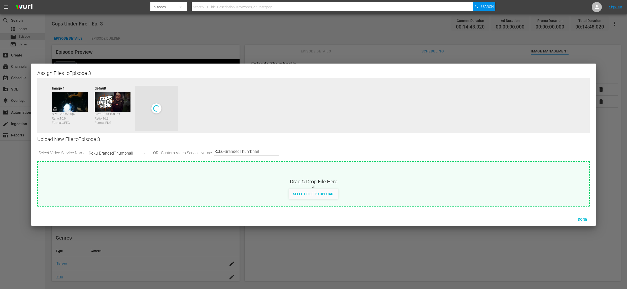
click at [126, 154] on div "Roku-BrandedThumbnail" at bounding box center [120, 153] width 62 height 14
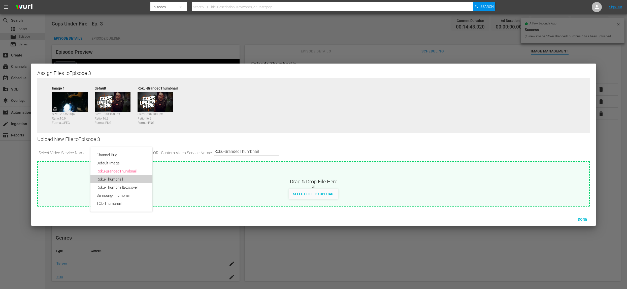
click at [124, 179] on div "Roku-Thumbnail" at bounding box center [122, 179] width 50 height 8
type input "Roku-Thumbnail"
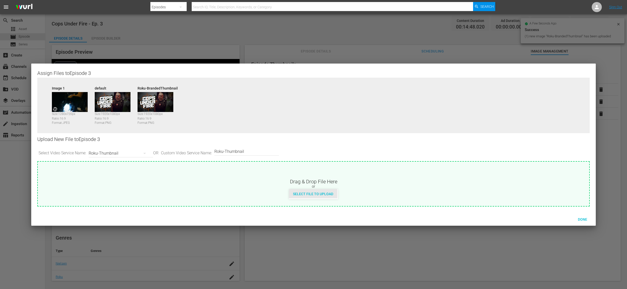
click at [307, 196] on div "Select File to Upload" at bounding box center [313, 193] width 48 height 9
type input "C:\fakepath\CUF_Series_Artwork.png"
click at [123, 153] on div "Roku-Thumbnail" at bounding box center [120, 153] width 62 height 14
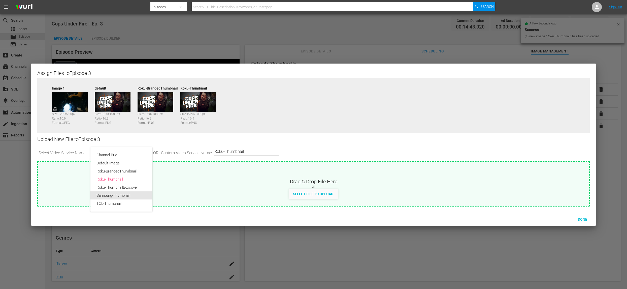
click at [122, 194] on div "Samsung-Thumbnail" at bounding box center [122, 195] width 50 height 8
type input "Samsung-Thumbnail"
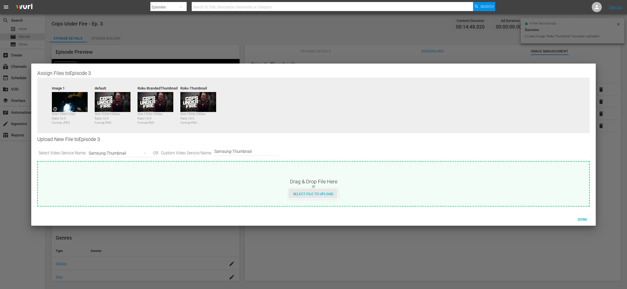
click at [321, 194] on span "Select File to Upload" at bounding box center [313, 194] width 48 height 4
type input "C:\fakepath\CUF_Series_Artwork.png"
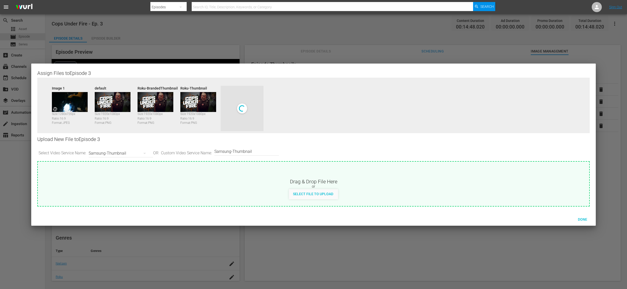
click at [135, 153] on div "Samsung-Thumbnail" at bounding box center [120, 153] width 62 height 14
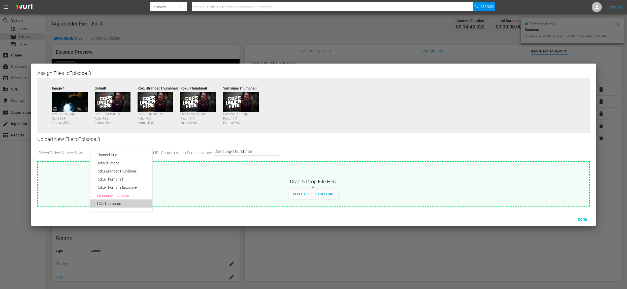
click at [124, 204] on div "TCL-Thumbnail" at bounding box center [122, 203] width 50 height 8
type input "TCL-Thumbnail"
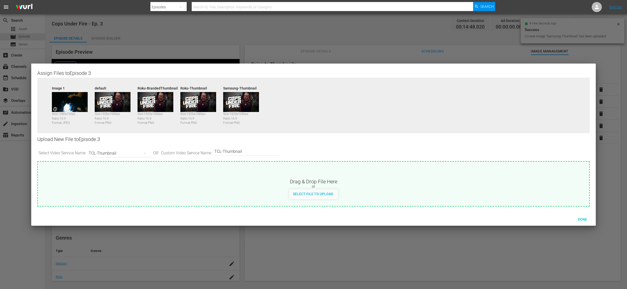
click at [307, 194] on span "Select File to Upload" at bounding box center [313, 194] width 48 height 4
type input "C:\fakepath\CUF_Series_Artwork.png"
click at [582, 219] on span "Done" at bounding box center [582, 219] width 17 height 4
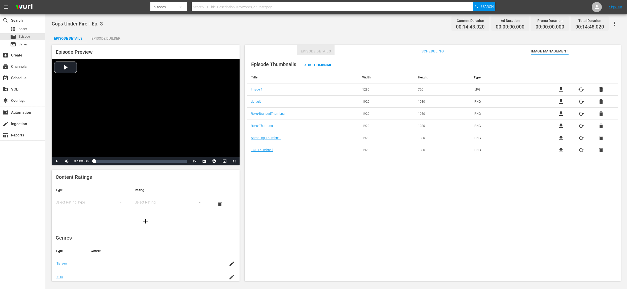
click at [310, 51] on span "Episode Details" at bounding box center [316, 51] width 38 height 6
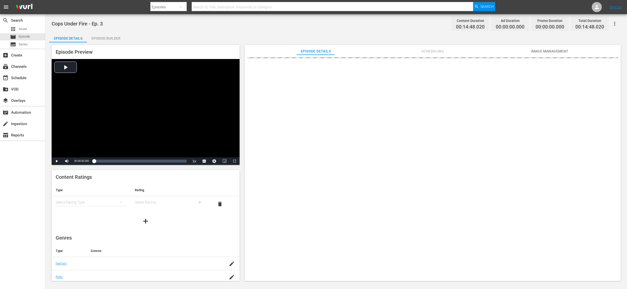
click at [103, 38] on div "Episode Builder" at bounding box center [106, 38] width 38 height 12
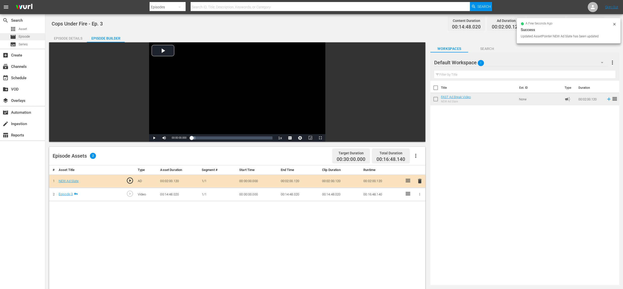
click at [26, 38] on span "Episode" at bounding box center [24, 36] width 11 height 5
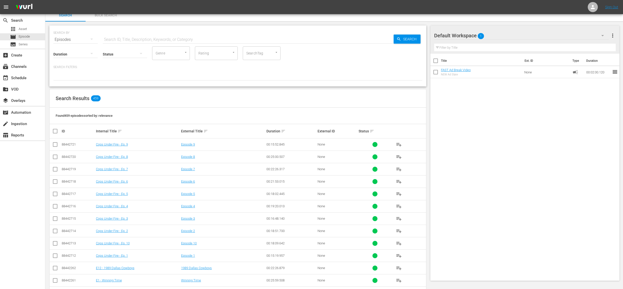
scroll to position [6, 0]
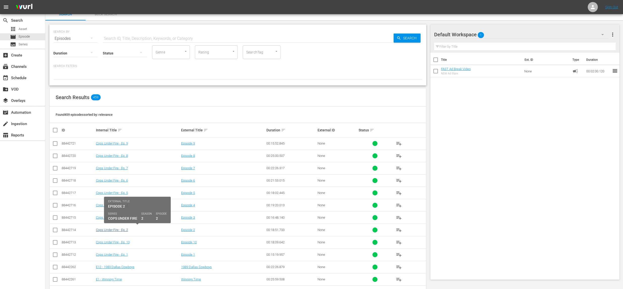
click at [112, 228] on link "Cops Under Fire - Ep. 2" at bounding box center [112, 230] width 32 height 4
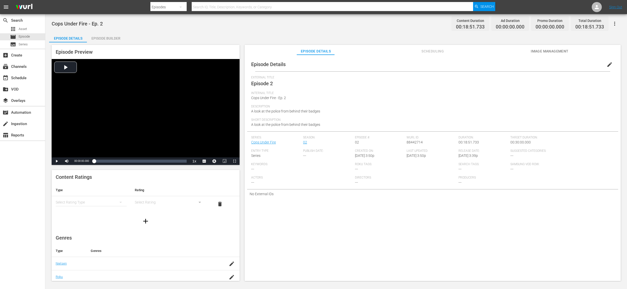
click at [543, 49] on span "Image Management" at bounding box center [550, 51] width 38 height 6
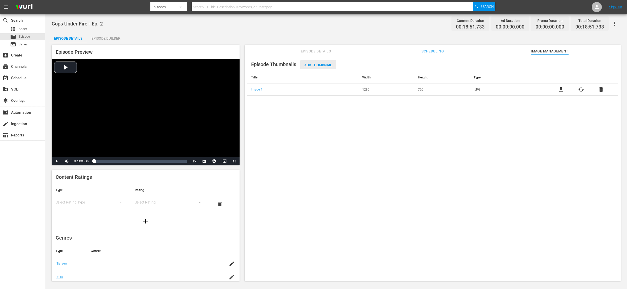
click at [318, 63] on span "Add Thumbnail" at bounding box center [318, 65] width 36 height 4
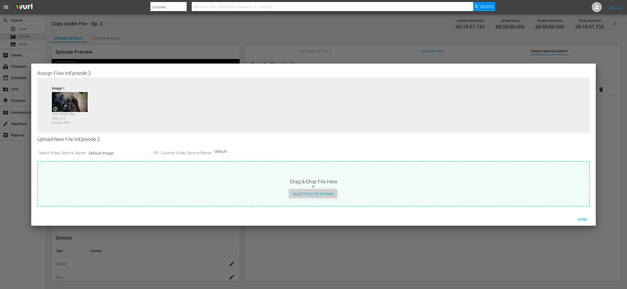
click at [318, 194] on span "Select File to Upload" at bounding box center [313, 194] width 48 height 4
type input "C:\fakepath\CUF_Series_Artwork.png"
click at [130, 154] on div "Default Image" at bounding box center [120, 153] width 62 height 14
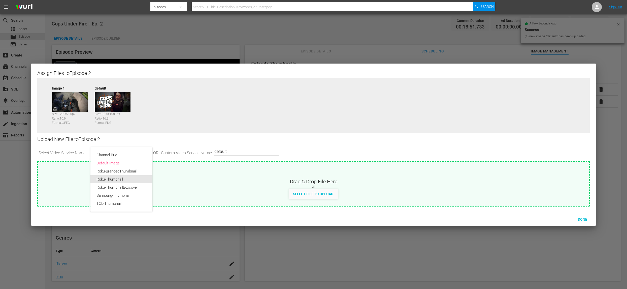
click at [115, 176] on div "Roku-Thumbnail" at bounding box center [122, 179] width 50 height 8
type input "Roku-Thumbnail"
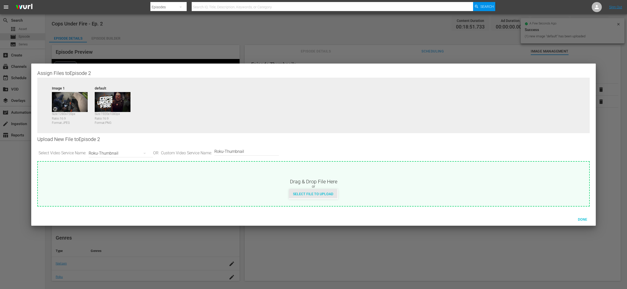
click at [295, 194] on span "Select File to Upload" at bounding box center [313, 194] width 48 height 4
type input "C:\fakepath\CUF_Series_Artwork.png"
click at [114, 153] on div "Roku-Thumbnail" at bounding box center [120, 153] width 62 height 14
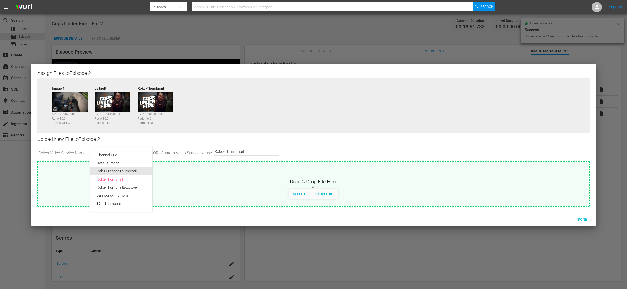
click at [115, 169] on div "Roku-BrandedThumbnail" at bounding box center [122, 171] width 50 height 8
type input "Roku-BrandedThumbnail"
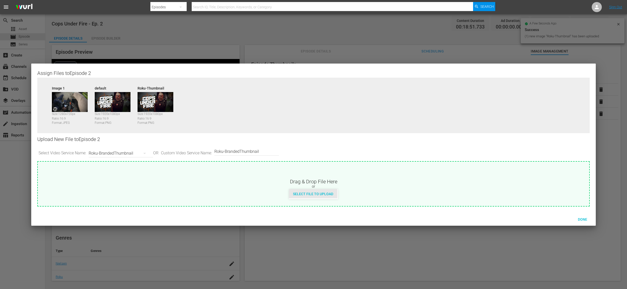
click at [309, 194] on span "Select File to Upload" at bounding box center [313, 194] width 48 height 4
type input "C:\fakepath\CUF_Series_Artwork.png"
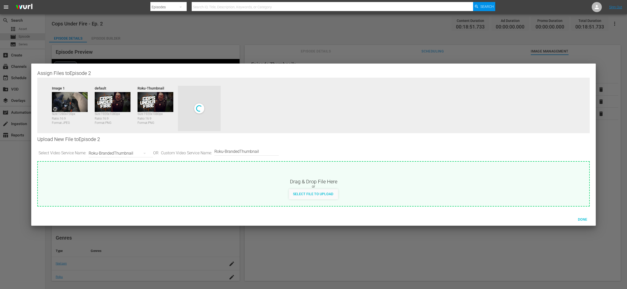
click at [134, 154] on div "Roku-BrandedThumbnail" at bounding box center [120, 153] width 62 height 14
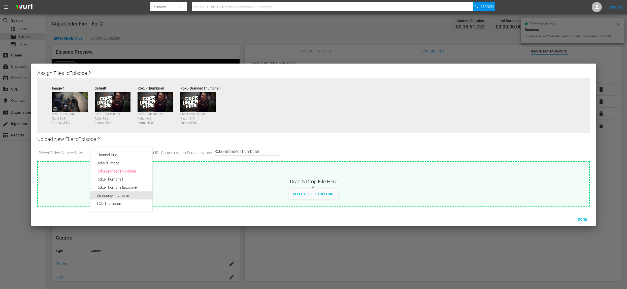
click at [123, 198] on div "Samsung-Thumbnail" at bounding box center [122, 195] width 50 height 8
type input "Samsung-Thumbnail"
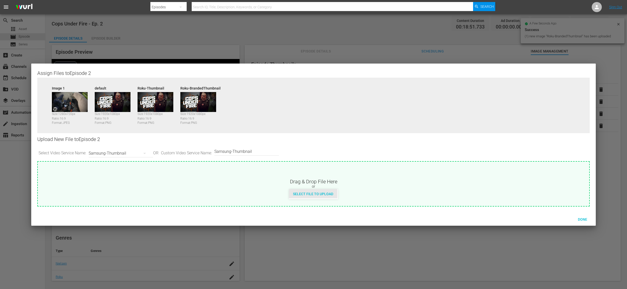
click at [307, 196] on span "Select File to Upload" at bounding box center [313, 194] width 48 height 4
type input "C:\fakepath\CUF_Series_Artwork.png"
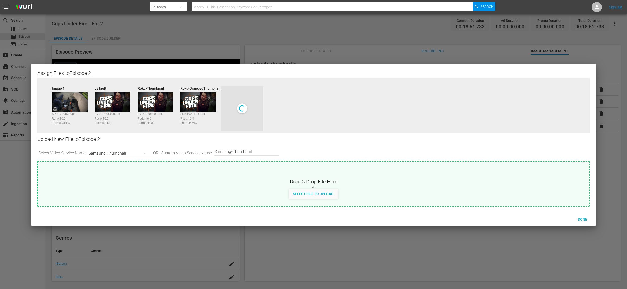
click at [137, 153] on div "Samsung-Thumbnail" at bounding box center [120, 153] width 62 height 14
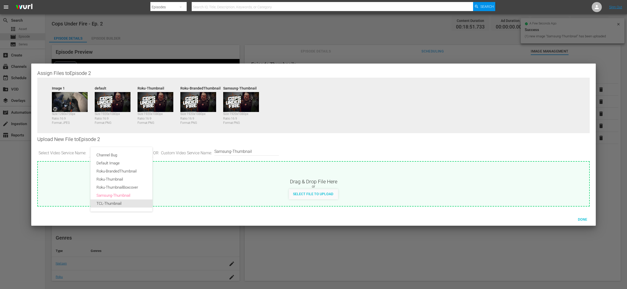
click at [115, 202] on div "TCL-Thumbnail" at bounding box center [122, 203] width 50 height 8
type input "TCL-Thumbnail"
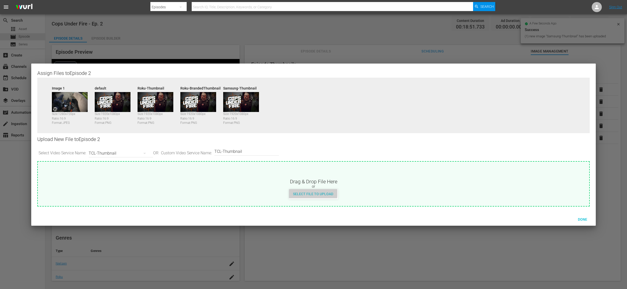
click at [313, 192] on span "Select File to Upload" at bounding box center [313, 194] width 48 height 4
type input "C:\fakepath\CUF_Series_Artwork.png"
click at [580, 219] on span "Done" at bounding box center [582, 219] width 17 height 4
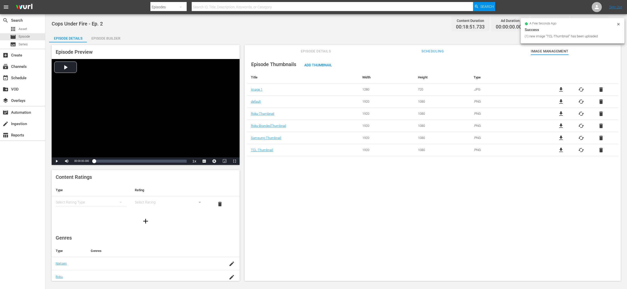
click at [109, 37] on div "Episode Builder" at bounding box center [106, 38] width 38 height 12
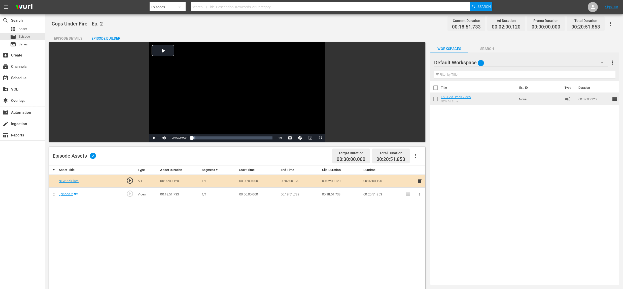
click at [67, 37] on div "Episode Details" at bounding box center [68, 38] width 38 height 12
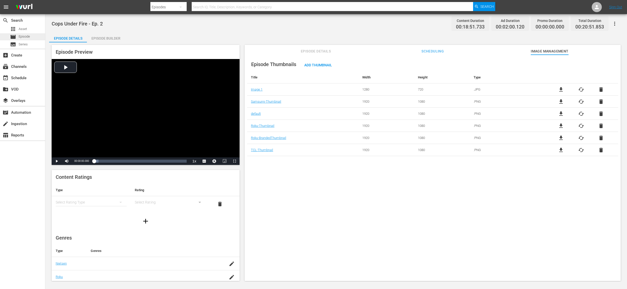
click at [18, 37] on div "movie Episode" at bounding box center [20, 36] width 20 height 7
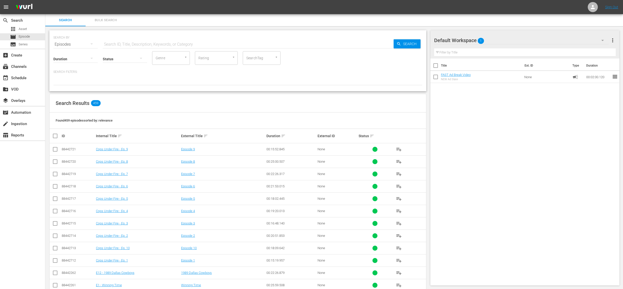
scroll to position [35, 0]
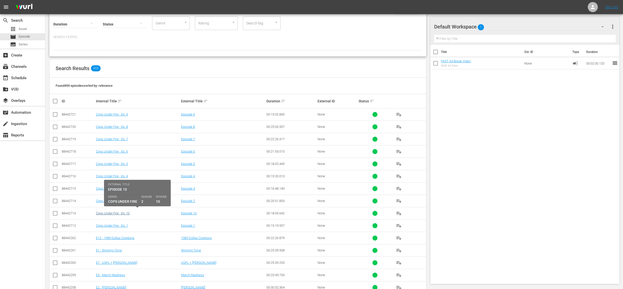
click at [126, 211] on link "Cops Under Fire - Ep. 10" at bounding box center [113, 213] width 34 height 4
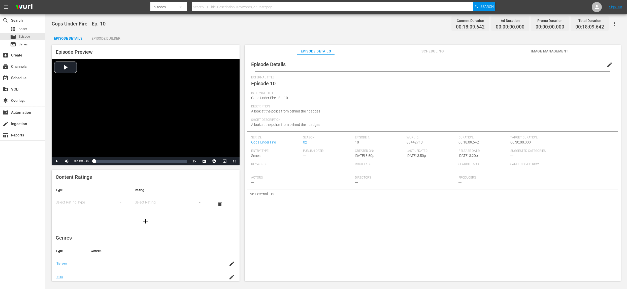
click at [548, 50] on span "Image Management" at bounding box center [550, 51] width 38 height 6
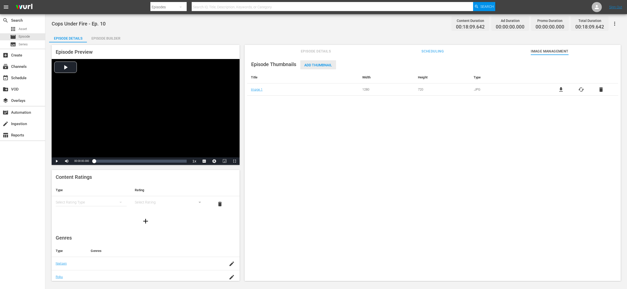
click at [313, 65] on span "Add Thumbnail" at bounding box center [318, 65] width 36 height 4
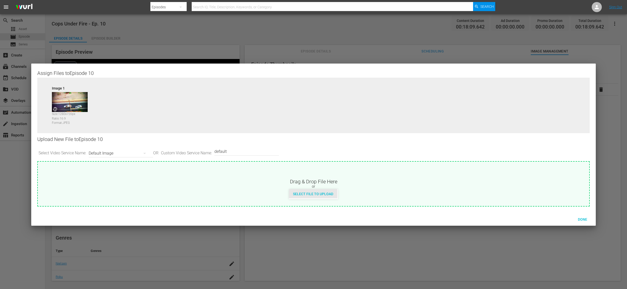
click at [310, 190] on div "Select File to Upload" at bounding box center [313, 193] width 48 height 9
type input "C:\fakepath\CUF_Series_Artwork.png"
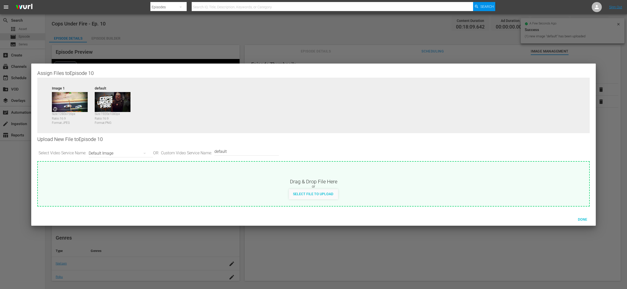
click at [135, 153] on div "Default Image" at bounding box center [120, 153] width 62 height 14
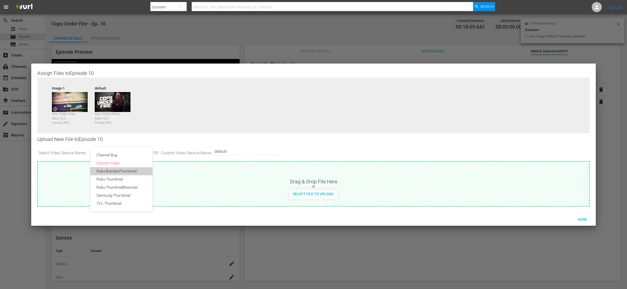
click at [131, 173] on div "Roku-BrandedThumbnail" at bounding box center [122, 171] width 50 height 8
type input "Roku-BrandedThumbnail"
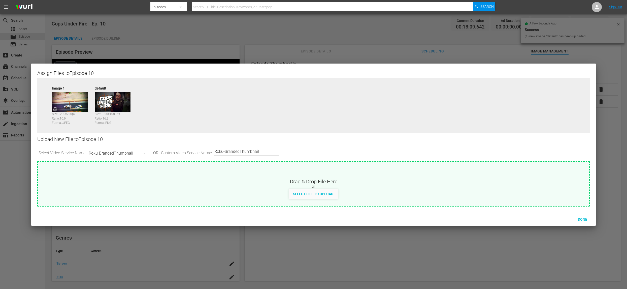
click at [307, 191] on div "Select File to Upload" at bounding box center [313, 193] width 48 height 9
type input "C:\fakepath\CUF_Series_Artwork.png"
click at [108, 151] on div "Roku-BrandedThumbnail" at bounding box center [120, 153] width 62 height 14
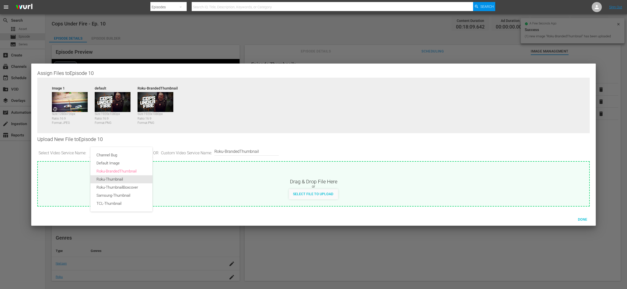
drag, startPoint x: 134, startPoint y: 178, endPoint x: 151, endPoint y: 181, distance: 17.8
click at [134, 178] on div "Roku-Thumbnail" at bounding box center [122, 179] width 50 height 8
type input "Roku-Thumbnail"
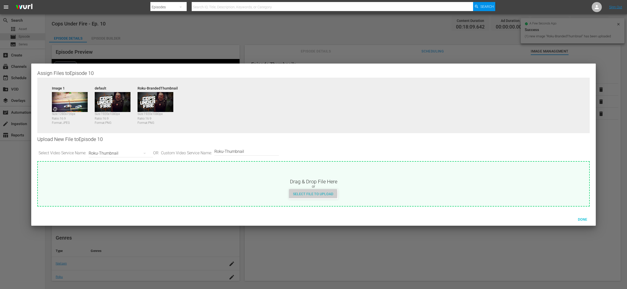
click at [310, 194] on span "Select File to Upload" at bounding box center [313, 194] width 48 height 4
type input "C:\fakepath\CUF_Series_Artwork.png"
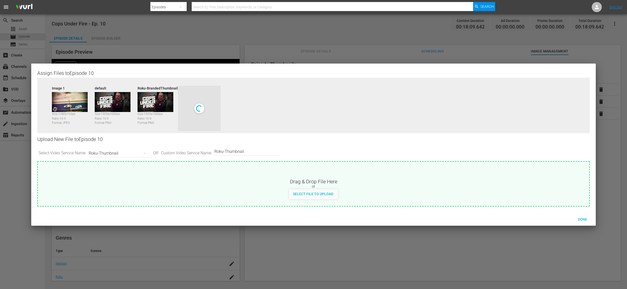
click at [101, 151] on div "Roku-Thumbnail" at bounding box center [120, 153] width 62 height 14
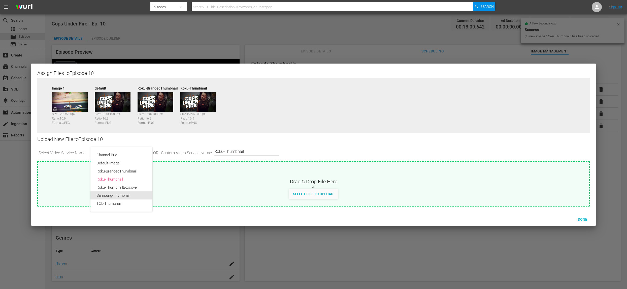
click at [111, 194] on div "Samsung-Thumbnail" at bounding box center [122, 195] width 50 height 8
type input "Samsung-Thumbnail"
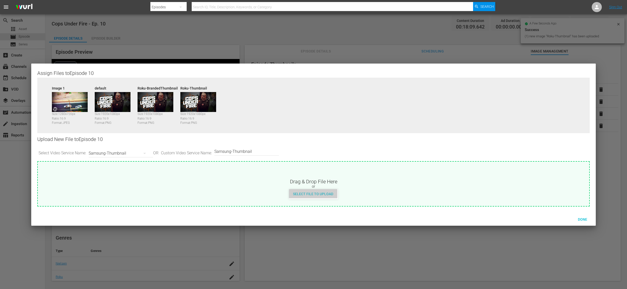
click at [323, 193] on span "Select File to Upload" at bounding box center [313, 194] width 48 height 4
type input "C:\fakepath\CUF_Series_Artwork.png"
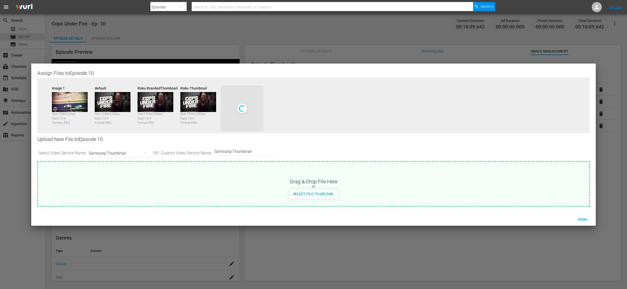
click at [138, 152] on div "Samsung-Thumbnail" at bounding box center [120, 153] width 62 height 14
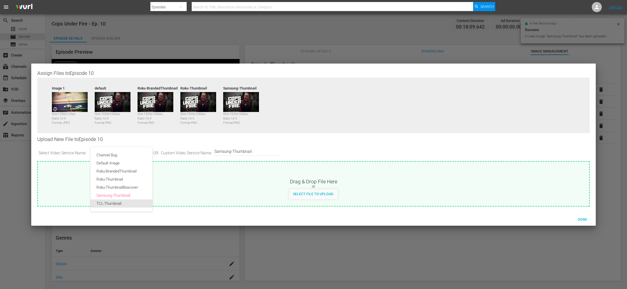
click at [126, 206] on div "TCL-Thumbnail" at bounding box center [122, 203] width 50 height 8
type input "TCL-Thumbnail"
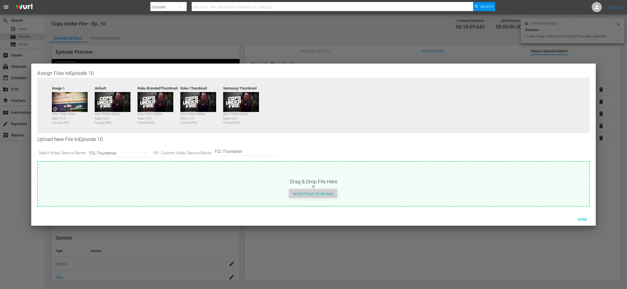
click at [322, 193] on span "Select File to Upload" at bounding box center [313, 194] width 48 height 4
type input "C:\fakepath\CUF_Series_Artwork.png"
click at [583, 222] on div "Done" at bounding box center [583, 218] width 22 height 9
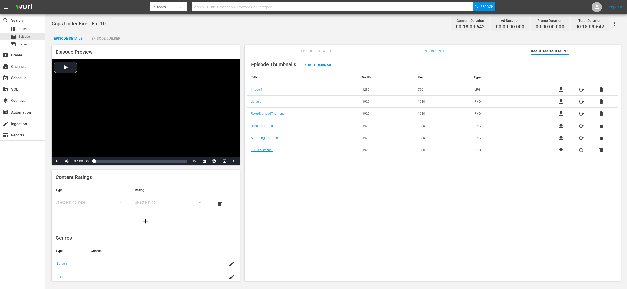
click at [104, 39] on div "Episode Builder" at bounding box center [106, 38] width 38 height 12
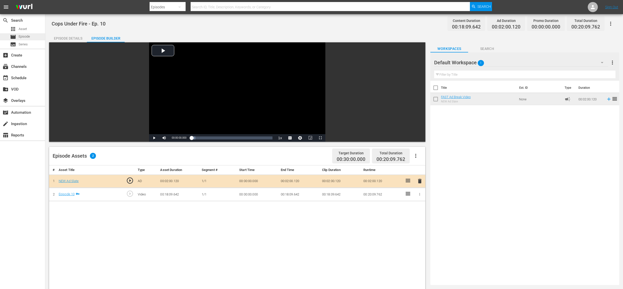
click at [28, 37] on span "Episode" at bounding box center [24, 36] width 11 height 5
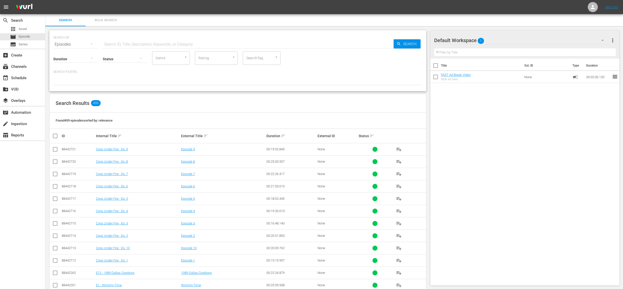
scroll to position [57, 0]
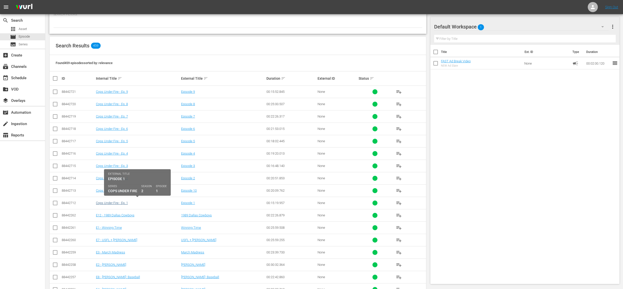
click at [120, 201] on link "Cops Under Fire - Ep. 1" at bounding box center [112, 203] width 32 height 4
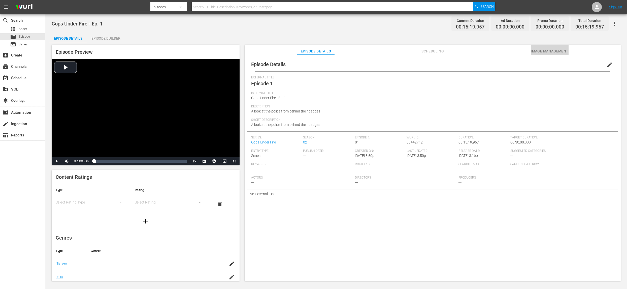
click at [537, 50] on span "Image Management" at bounding box center [550, 51] width 38 height 6
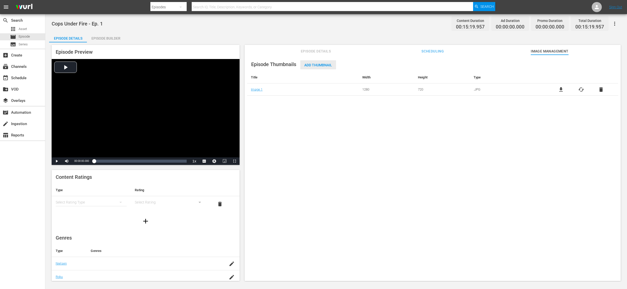
click at [316, 66] on span "Add Thumbnail" at bounding box center [318, 65] width 36 height 4
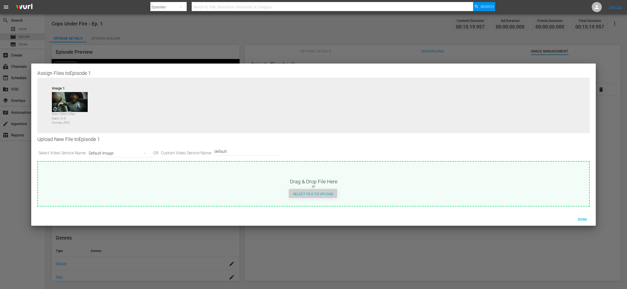
click at [298, 193] on span "Select File to Upload" at bounding box center [313, 194] width 48 height 4
type input "C:\fakepath\CUF_Series_Artwork.png"
click at [135, 154] on div "Default Image" at bounding box center [120, 153] width 62 height 14
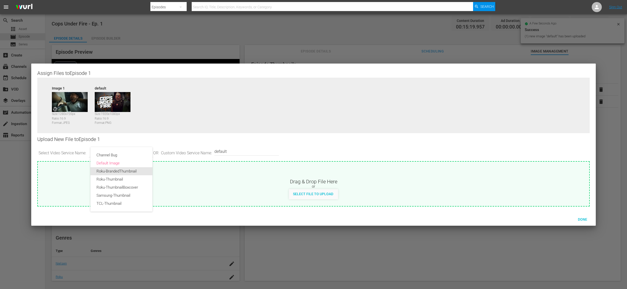
click at [120, 173] on div "Roku-BrandedThumbnail" at bounding box center [122, 171] width 50 height 8
type input "Roku-BrandedThumbnail"
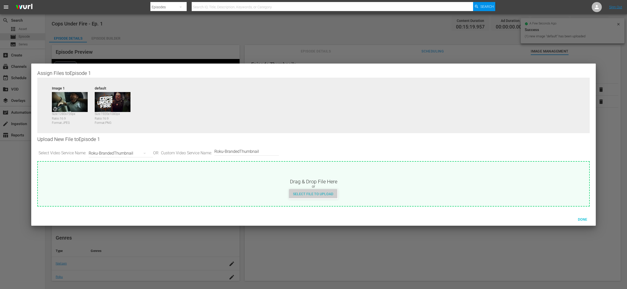
click at [318, 194] on span "Select File to Upload" at bounding box center [313, 194] width 48 height 4
type input "C:\fakepath\CUF_Series_Artwork.png"
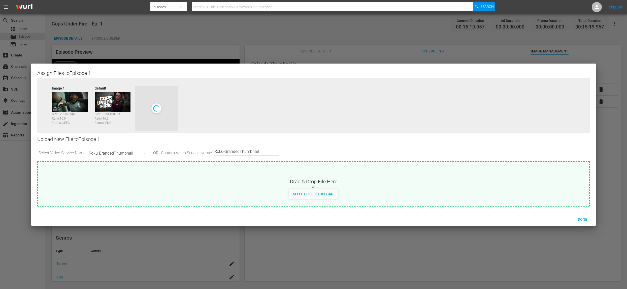
click at [121, 152] on div "Roku-BrandedThumbnail" at bounding box center [120, 153] width 62 height 14
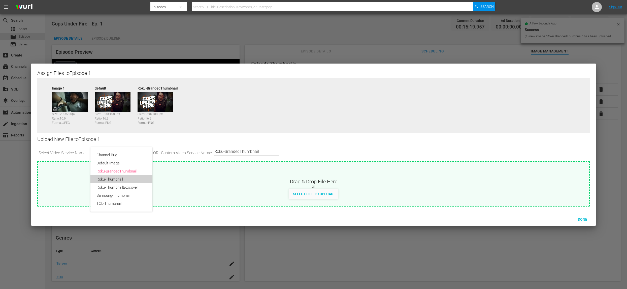
click at [121, 177] on div "Roku-Thumbnail" at bounding box center [122, 179] width 50 height 8
type input "Roku-Thumbnail"
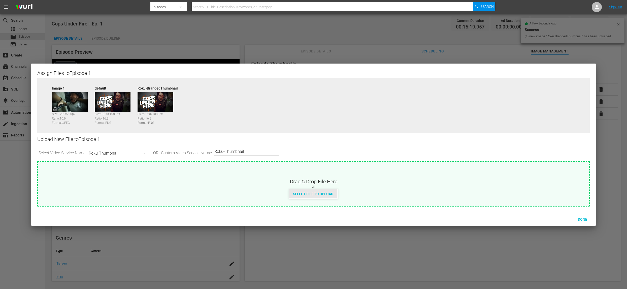
click at [302, 194] on span "Select File to Upload" at bounding box center [313, 194] width 48 height 4
type input "C:\fakepath\CUF_Series_Artwork.png"
click at [122, 155] on div "Roku-Thumbnail" at bounding box center [120, 153] width 62 height 14
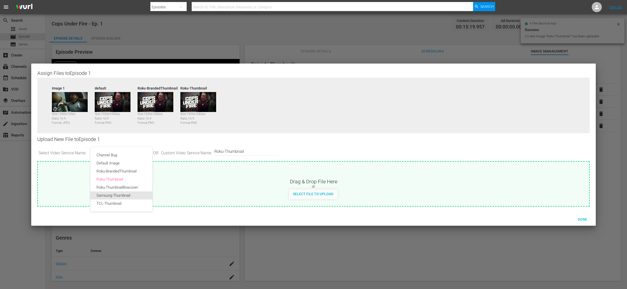
click at [122, 194] on div "Samsung-Thumbnail" at bounding box center [122, 195] width 50 height 8
type input "Samsung-Thumbnail"
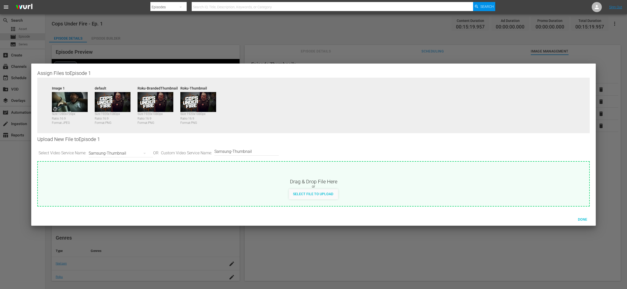
click at [328, 194] on span "Select File to Upload" at bounding box center [313, 194] width 48 height 4
type input "C:\fakepath\CUF_Series_Artwork.png"
click at [116, 150] on div "Samsung-Thumbnail" at bounding box center [120, 153] width 62 height 14
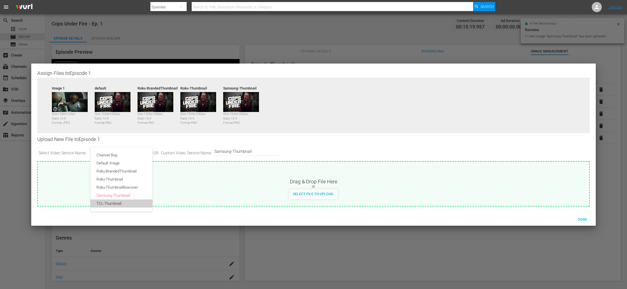
click at [108, 202] on div "TCL-Thumbnail" at bounding box center [122, 203] width 50 height 8
type input "TCL-Thumbnail"
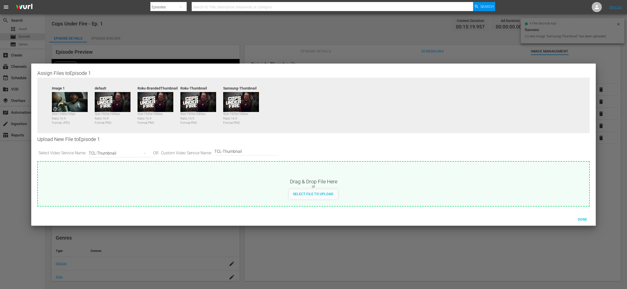
click at [304, 190] on div "Select File to Upload" at bounding box center [313, 193] width 48 height 9
type input "C:\fakepath\CUF_Series_Artwork.png"
click at [579, 218] on span "Done" at bounding box center [582, 219] width 17 height 4
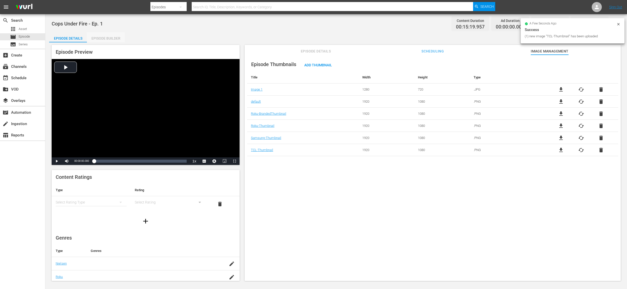
click at [96, 37] on div "Episode Builder" at bounding box center [106, 38] width 38 height 12
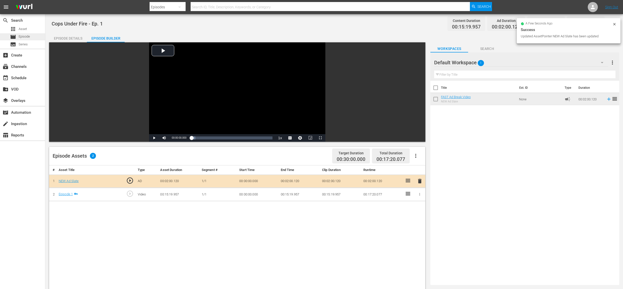
click at [36, 36] on div "movie Episode" at bounding box center [22, 36] width 45 height 7
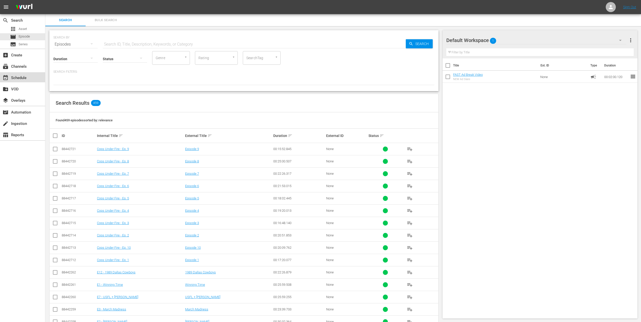
click at [24, 77] on div "event_available Schedule" at bounding box center [14, 77] width 28 height 5
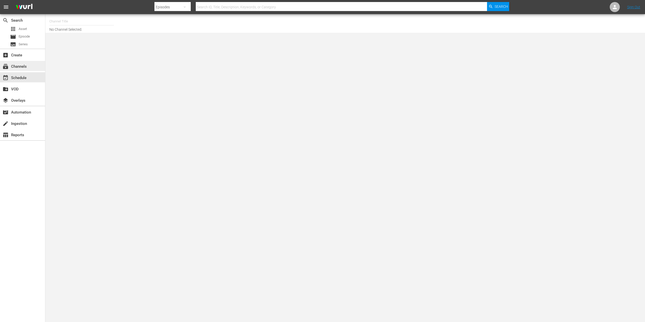
click at [20, 66] on div "subscriptions Channels" at bounding box center [14, 66] width 28 height 5
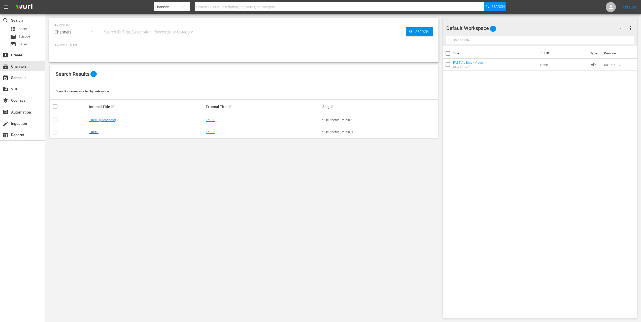
click at [89, 134] on link "TruBlu" at bounding box center [93, 132] width 9 height 4
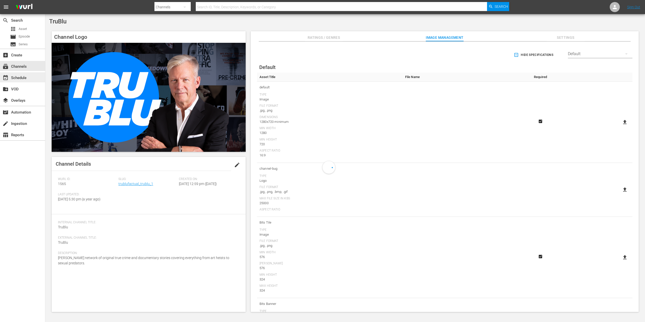
click at [25, 79] on div "event_available Schedule" at bounding box center [14, 77] width 28 height 5
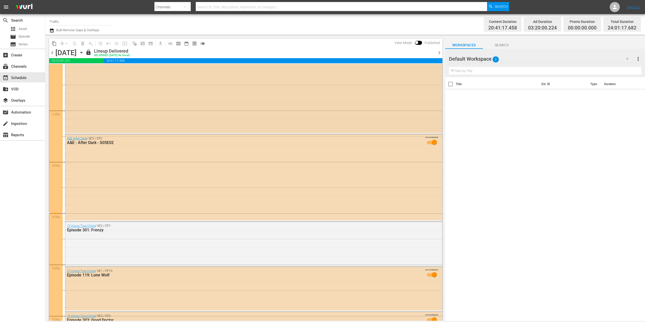
scroll to position [558, 0]
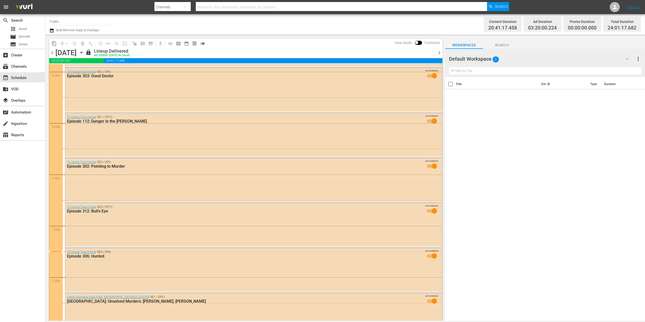
click at [82, 53] on icon "button" at bounding box center [81, 52] width 2 height 1
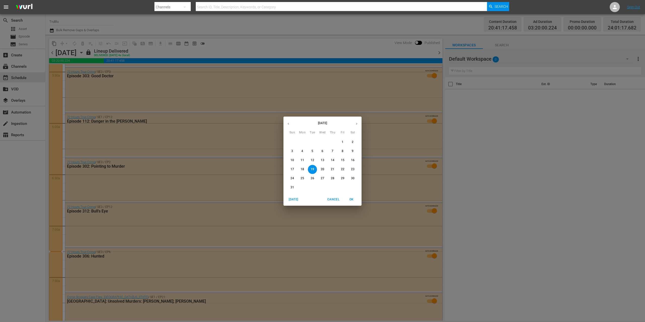
click at [294, 187] on p "31" at bounding box center [293, 187] width 4 height 4
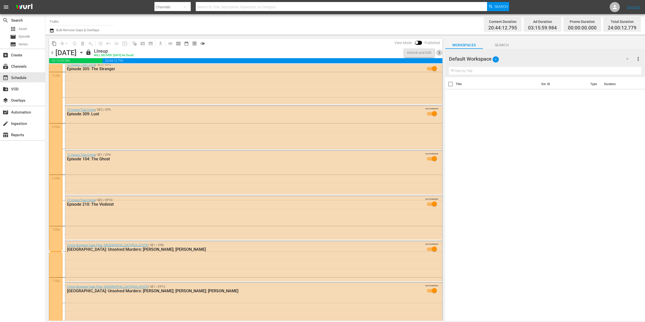
click at [440, 52] on span "chevron_right" at bounding box center [439, 53] width 6 height 6
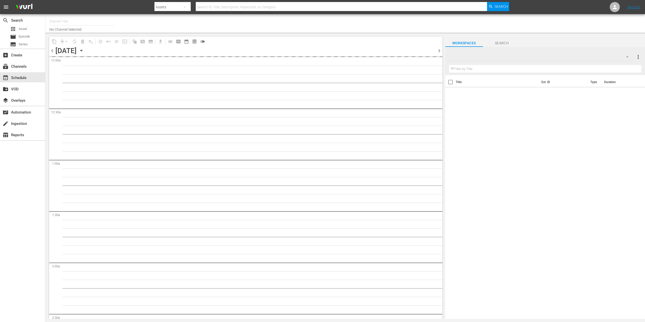
type input "TruBlu (1565)"
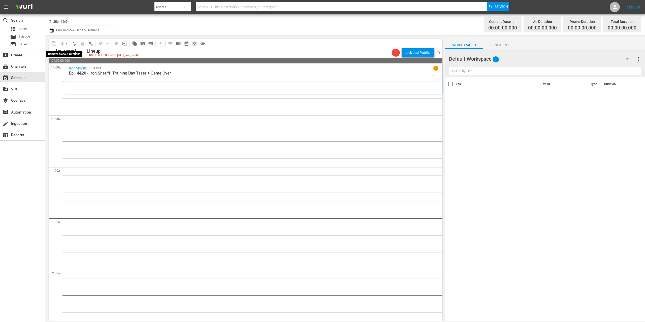
click at [64, 43] on button "arrow_drop_down" at bounding box center [66, 44] width 8 height 8
click at [156, 87] on div "Iron Sheriff / SE1 / EP14 1 Ep.14&20 - Iron Sheriff: Training Day Taser + Game …" at bounding box center [253, 79] width 369 height 26
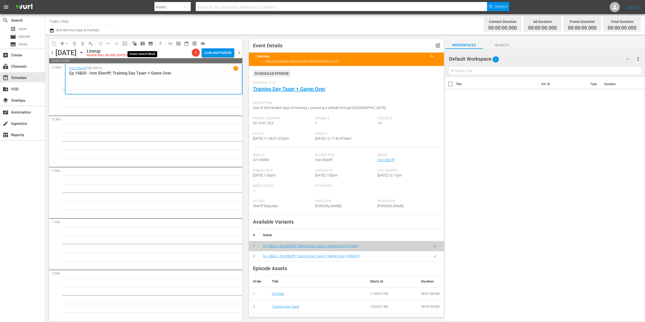
click at [142, 45] on span "pageview_outlined" at bounding box center [142, 43] width 5 height 5
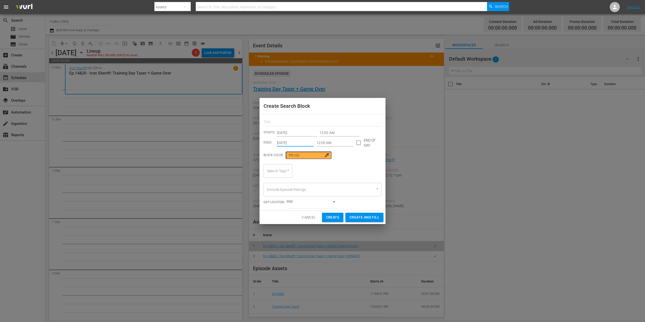
click at [299, 141] on input "[DATE]" at bounding box center [295, 143] width 37 height 8
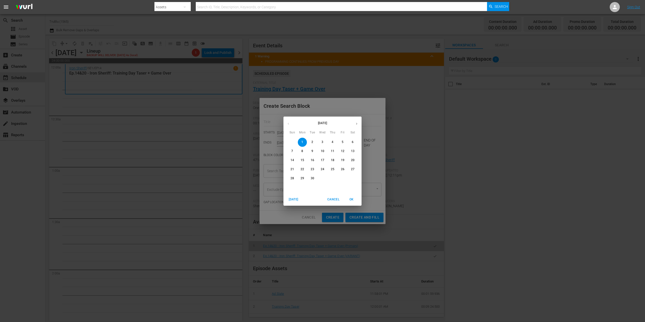
click at [302, 159] on p "15" at bounding box center [303, 160] width 4 height 4
type input "[DATE]"
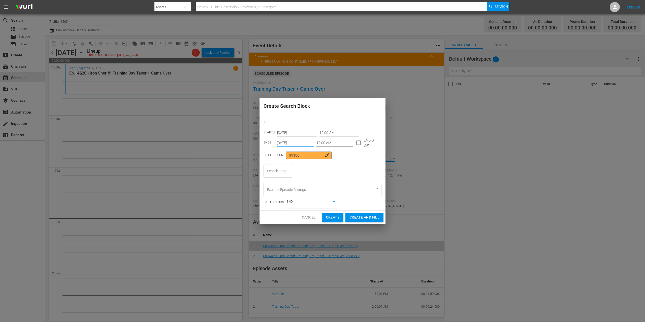
click at [328, 133] on input "12:00 AM" at bounding box center [340, 133] width 40 height 8
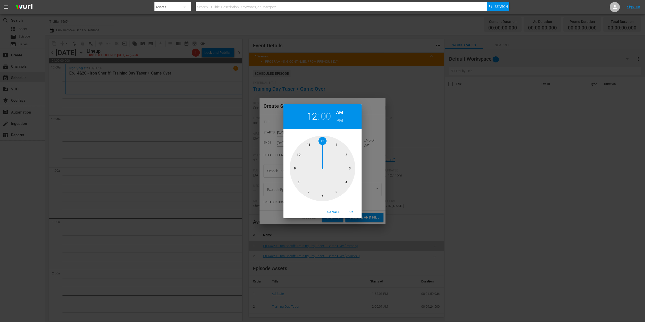
click at [335, 145] on div at bounding box center [323, 169] width 66 height 66
click at [351, 211] on span "OK" at bounding box center [351, 212] width 12 height 5
type input "01:00 AM"
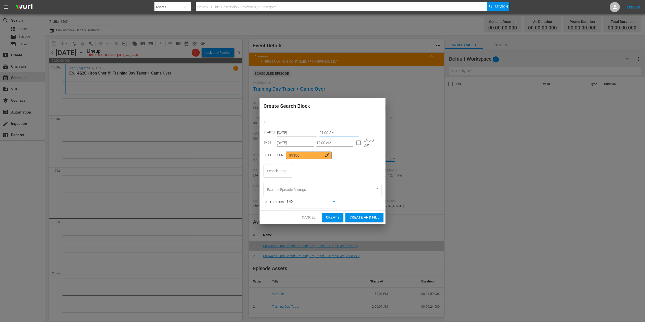
click at [321, 144] on input "12:00 AM" at bounding box center [334, 143] width 37 height 8
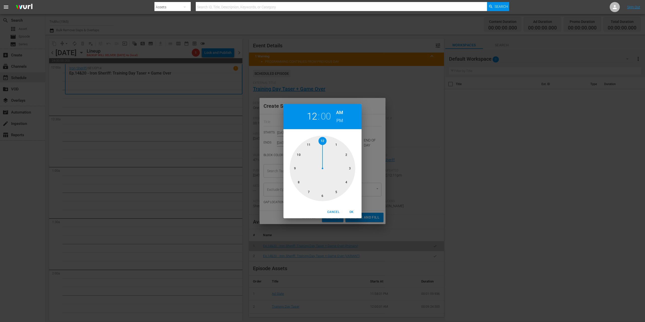
click at [347, 154] on div at bounding box center [323, 169] width 66 height 66
click at [352, 210] on span "OK" at bounding box center [351, 212] width 12 height 5
type input "02:00 AM"
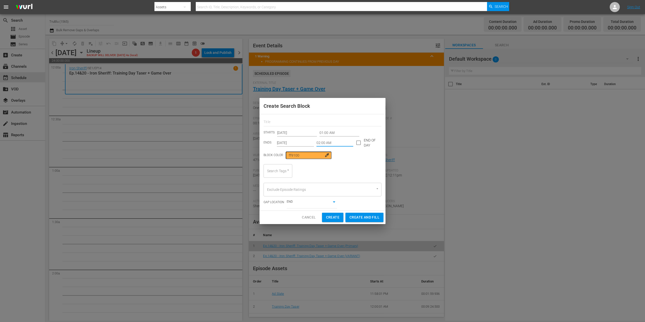
click at [282, 169] on div at bounding box center [285, 170] width 9 height 5
click at [290, 169] on icon "Open" at bounding box center [288, 170] width 4 height 4
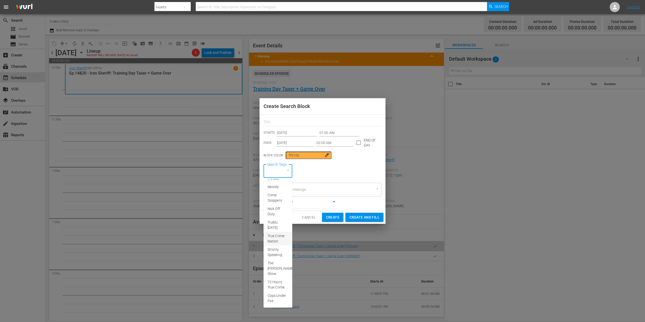
scroll to position [71, 0]
click at [273, 274] on span "Cops Under Fire" at bounding box center [278, 272] width 21 height 11
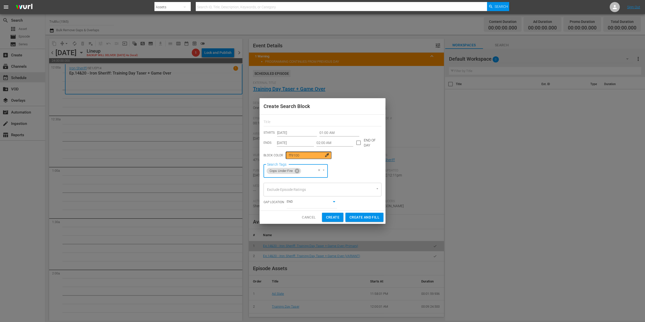
click at [332, 217] on span "Create" at bounding box center [332, 217] width 13 height 6
type input "12:00 AM"
type input "[DATE]"
type input "12:00 AM"
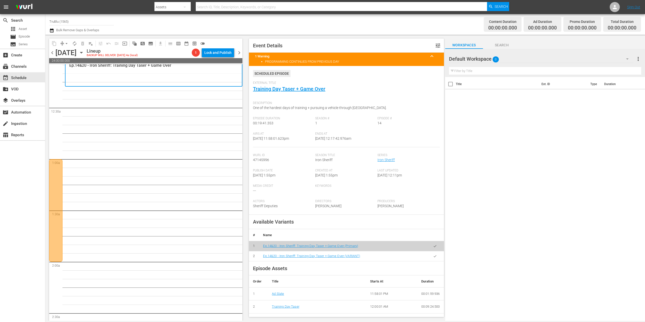
scroll to position [27, 0]
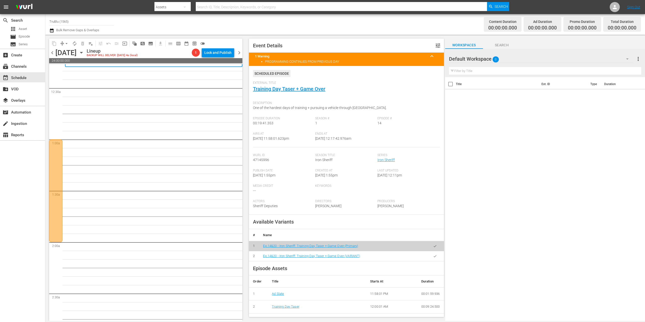
click at [62, 41] on span "compress" at bounding box center [62, 43] width 5 height 5
click at [141, 43] on span "pageview_outlined" at bounding box center [142, 43] width 5 height 5
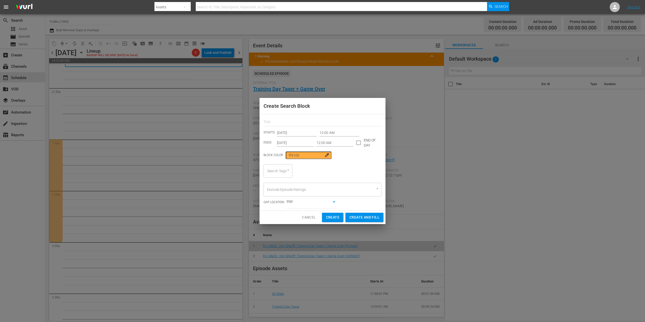
click at [284, 144] on input "[DATE]" at bounding box center [295, 143] width 37 height 8
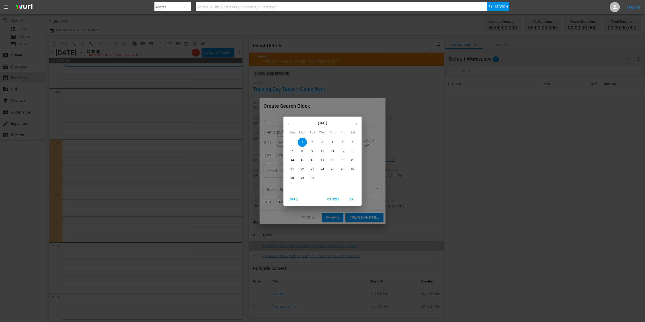
click at [302, 160] on p "15" at bounding box center [303, 160] width 4 height 4
type input "[DATE]"
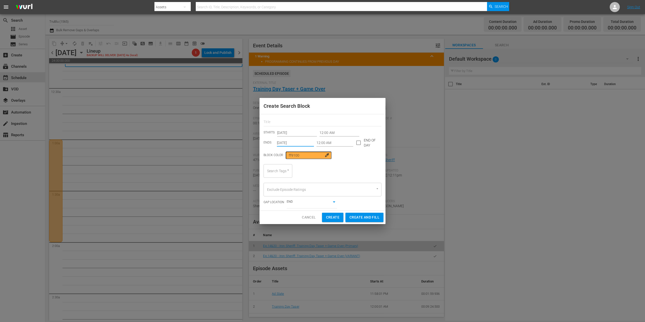
click at [327, 136] on input "12:00 AM" at bounding box center [340, 133] width 40 height 8
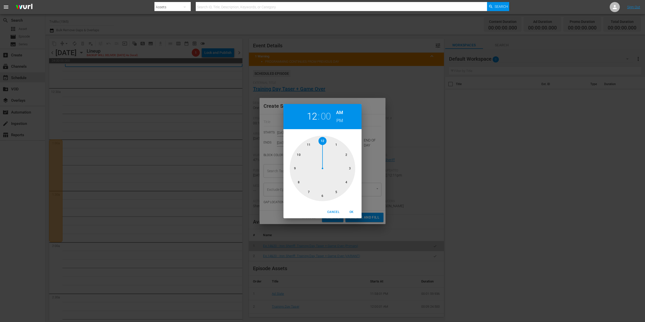
click at [345, 153] on div at bounding box center [323, 169] width 66 height 66
click at [354, 212] on span "OK" at bounding box center [351, 212] width 12 height 5
type input "02:00 AM"
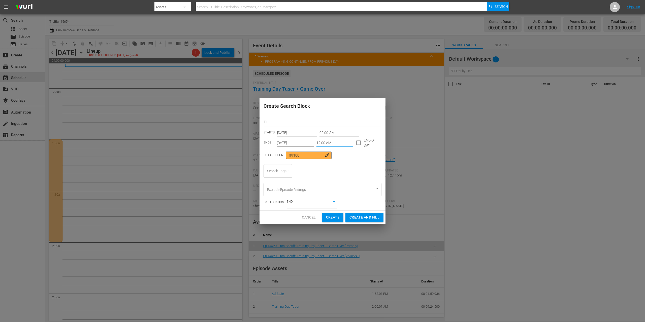
click at [327, 142] on input "12:00 AM" at bounding box center [334, 143] width 37 height 8
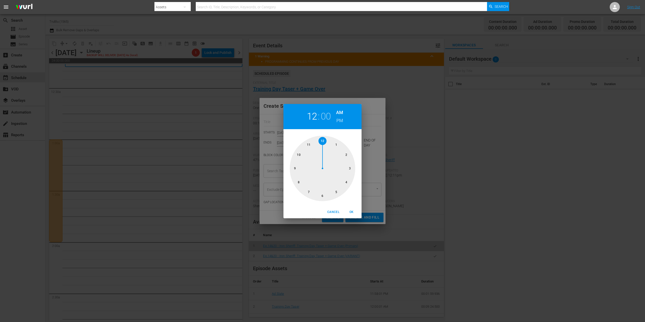
click at [351, 169] on div at bounding box center [323, 169] width 66 height 66
click at [354, 211] on span "OK" at bounding box center [351, 212] width 12 height 5
type input "03:00 AM"
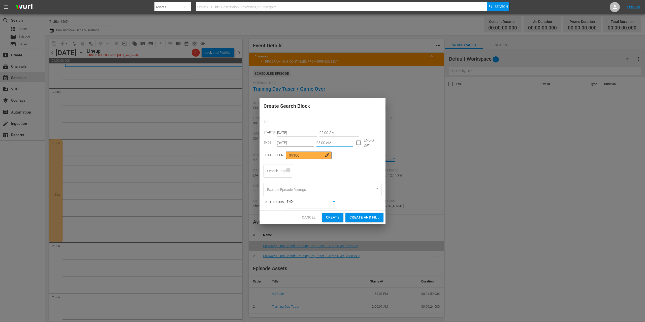
click at [288, 171] on icon "Open" at bounding box center [288, 170] width 4 height 4
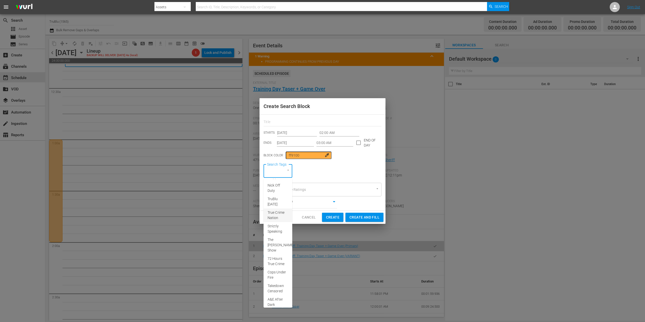
scroll to position [71, 0]
click at [271, 298] on span "A&E After Dark" at bounding box center [278, 299] width 21 height 11
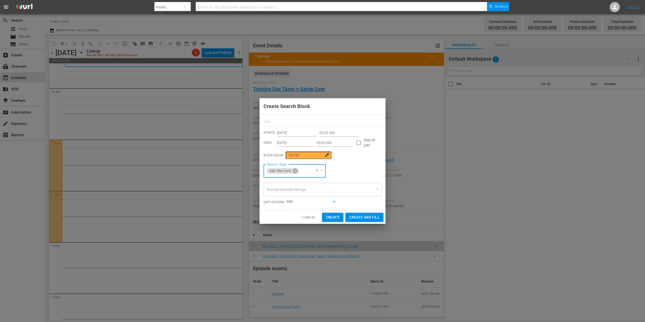
click at [336, 218] on span "Create" at bounding box center [332, 217] width 13 height 6
type input "12:00 AM"
type input "[DATE]"
type input "12:00 AM"
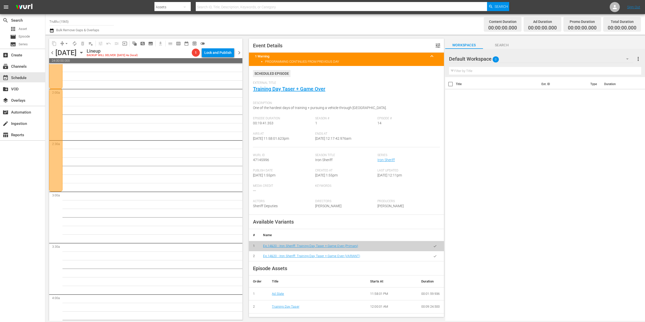
scroll to position [182, 0]
click at [142, 43] on span "pageview_outlined" at bounding box center [142, 43] width 5 height 5
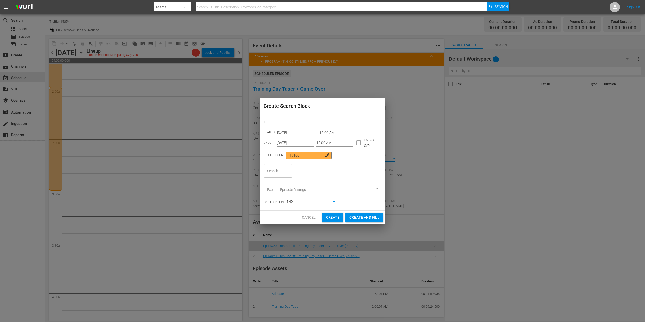
click at [331, 132] on input "12:00 AM" at bounding box center [340, 133] width 40 height 8
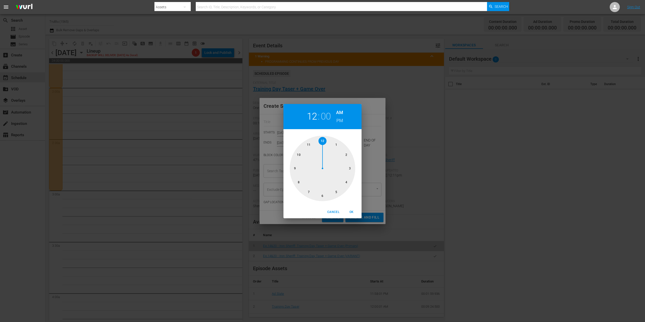
click at [348, 167] on div at bounding box center [323, 169] width 66 height 66
click at [352, 213] on span "OK" at bounding box center [351, 212] width 12 height 5
type input "03:00 AM"
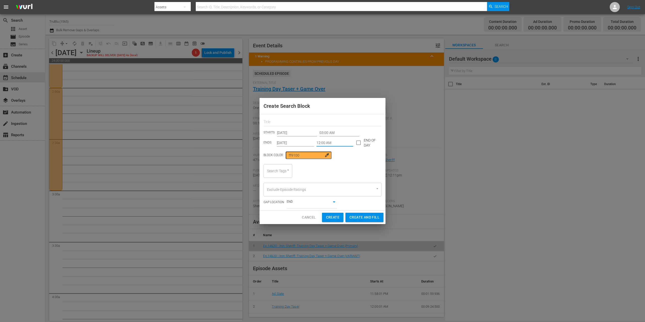
click at [328, 142] on input "12:00 AM" at bounding box center [334, 143] width 37 height 8
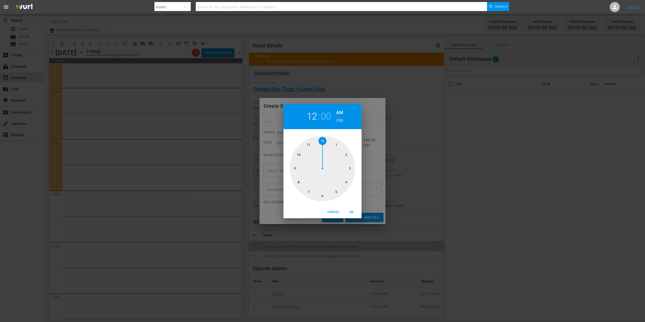
click at [336, 192] on div at bounding box center [323, 169] width 66 height 66
click at [322, 196] on div at bounding box center [323, 169] width 66 height 66
click at [351, 212] on span "OK" at bounding box center [351, 212] width 12 height 5
type input "05:30 AM"
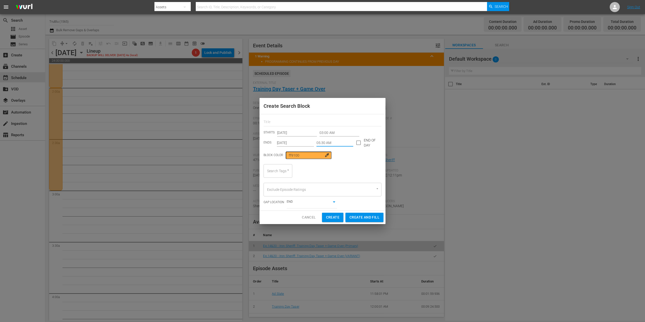
click at [296, 141] on input "[DATE]" at bounding box center [295, 143] width 37 height 8
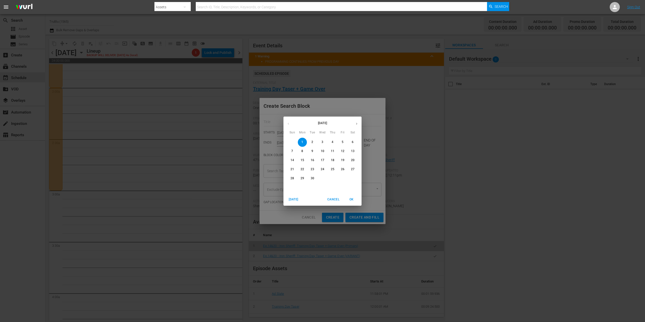
click at [303, 160] on p "15" at bounding box center [303, 160] width 4 height 4
type input "[DATE]"
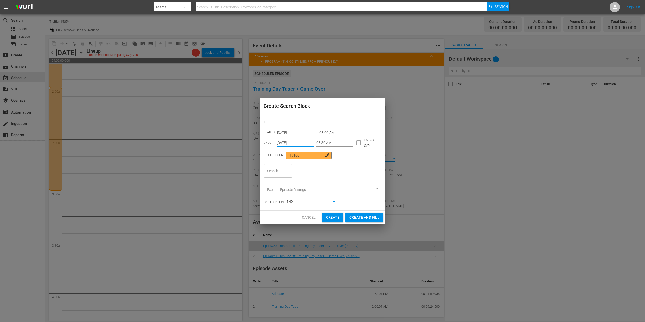
click at [289, 170] on icon "Open" at bounding box center [288, 170] width 4 height 4
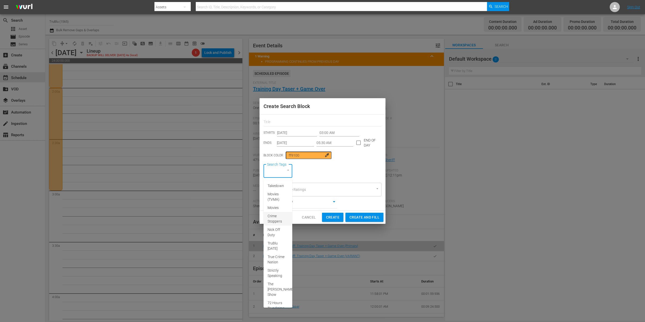
scroll to position [71, 0]
click at [278, 254] on span "72 Hours True Crime" at bounding box center [278, 258] width 21 height 11
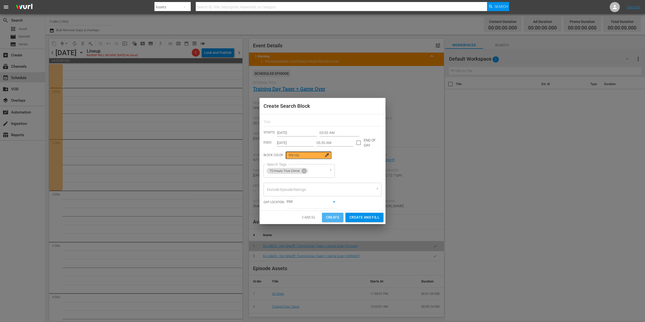
click at [337, 217] on span "Create" at bounding box center [332, 217] width 13 height 6
type input "12:00 AM"
type input "[DATE]"
type input "12:00 AM"
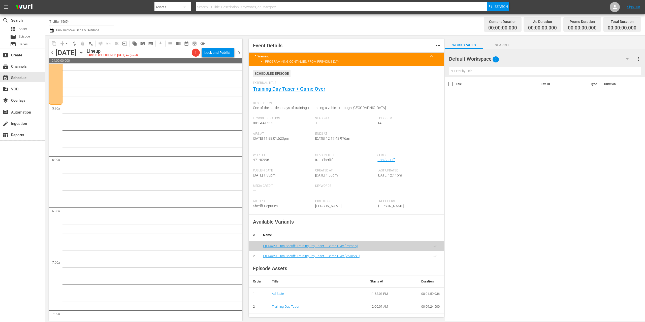
scroll to position [515, 0]
click at [141, 44] on span "pageview_outlined" at bounding box center [142, 43] width 5 height 5
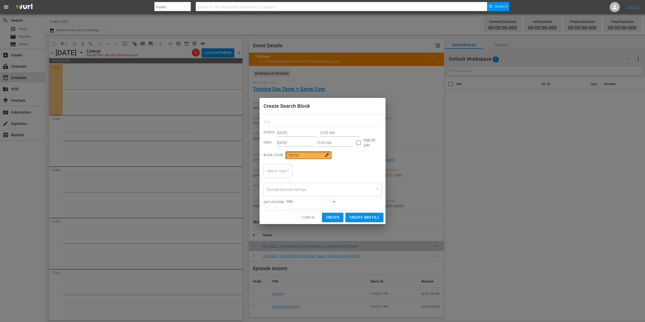
click at [333, 134] on input "12:00 AM" at bounding box center [340, 133] width 40 height 8
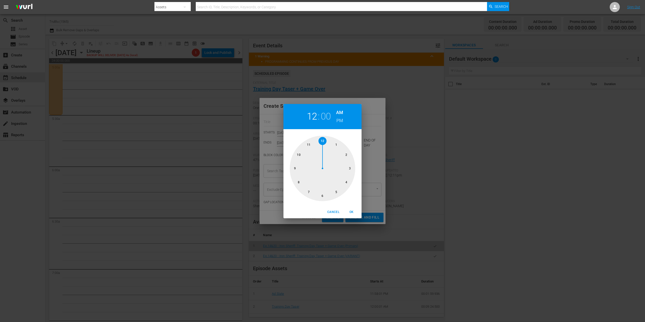
click at [337, 192] on div at bounding box center [323, 169] width 66 height 66
click at [321, 197] on div at bounding box center [323, 169] width 66 height 66
click at [352, 212] on span "OK" at bounding box center [351, 212] width 12 height 5
type input "05:30 AM"
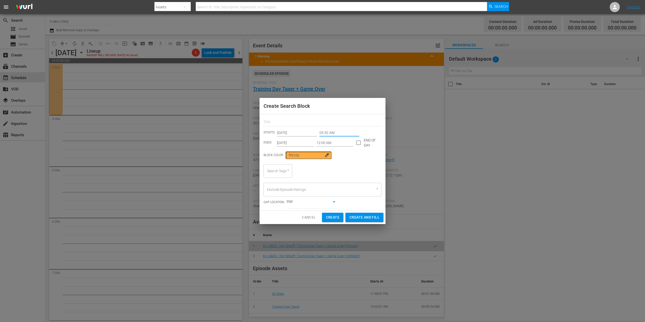
click at [333, 143] on input "12:00 AM" at bounding box center [334, 143] width 37 height 8
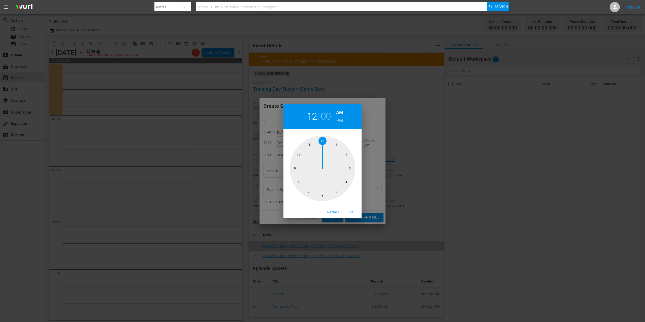
click at [299, 181] on div at bounding box center [323, 169] width 66 height 66
click at [354, 214] on span "OK" at bounding box center [351, 212] width 12 height 5
type input "08:00 AM"
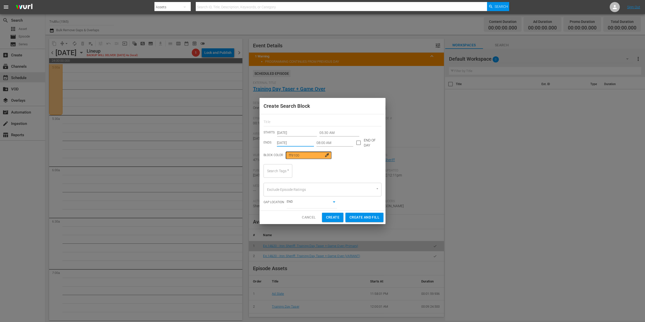
click at [295, 143] on input "[DATE]" at bounding box center [295, 143] width 37 height 8
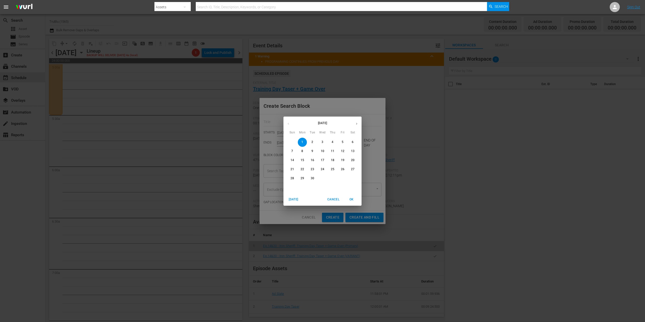
click at [302, 160] on p "15" at bounding box center [303, 160] width 4 height 4
type input "[DATE]"
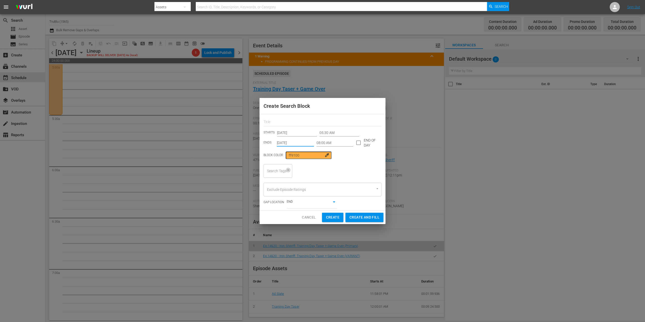
click at [289, 171] on icon "Open" at bounding box center [288, 170] width 4 height 4
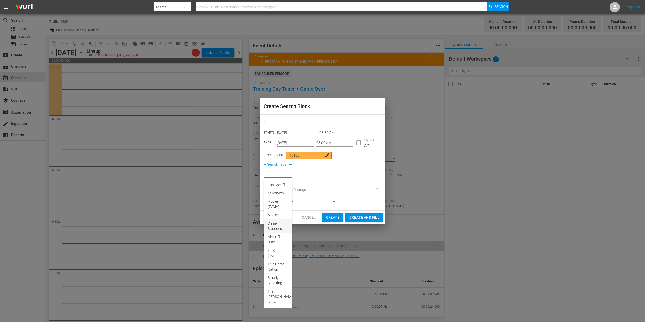
click at [278, 232] on span "Crime Stoppers" at bounding box center [278, 226] width 21 height 11
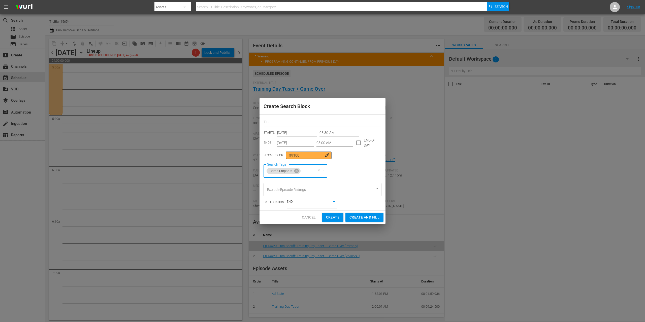
click at [326, 218] on span "Create" at bounding box center [332, 217] width 13 height 6
type input "12:00 AM"
type input "[DATE]"
type input "12:00 AM"
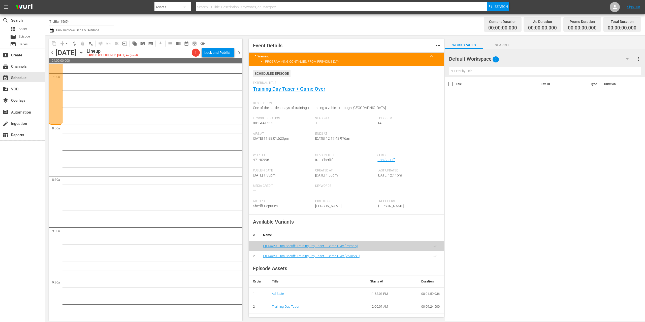
scroll to position [797, 0]
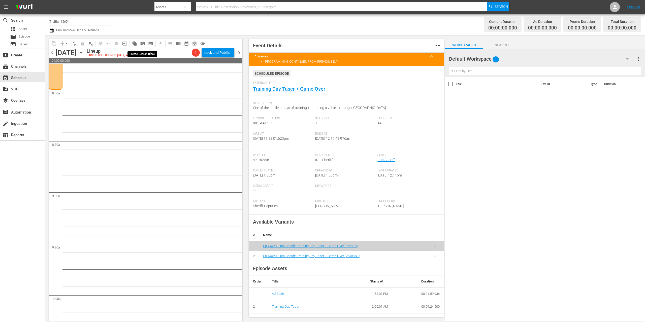
click at [142, 43] on span "pageview_outlined" at bounding box center [142, 43] width 5 height 5
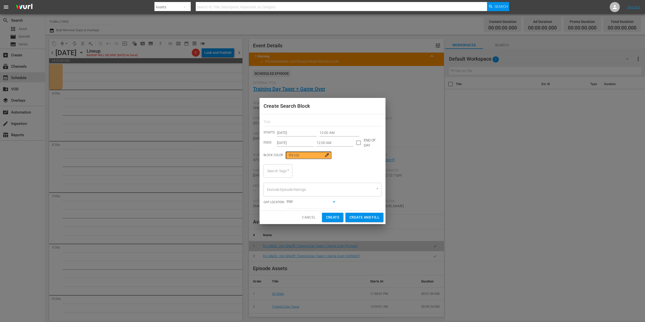
click at [325, 133] on input "12:00 AM" at bounding box center [340, 133] width 40 height 8
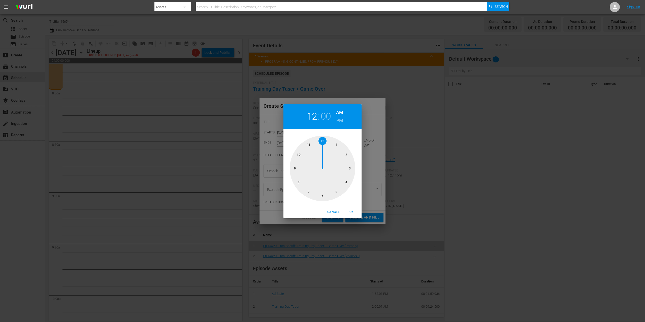
click at [298, 180] on div at bounding box center [323, 169] width 66 height 66
click at [351, 211] on span "OK" at bounding box center [351, 212] width 12 height 5
type input "08:00 AM"
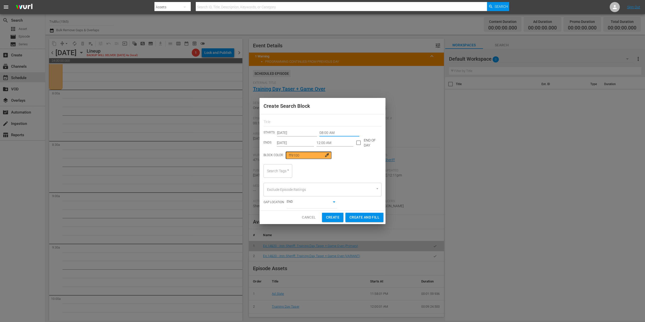
click at [321, 142] on input "12:00 AM" at bounding box center [334, 143] width 37 height 8
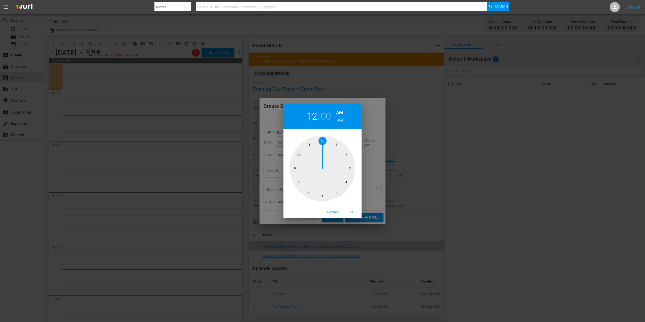
click at [295, 168] on div at bounding box center [323, 169] width 66 height 66
click at [354, 211] on span "OK" at bounding box center [351, 212] width 12 height 5
type input "09:00 AM"
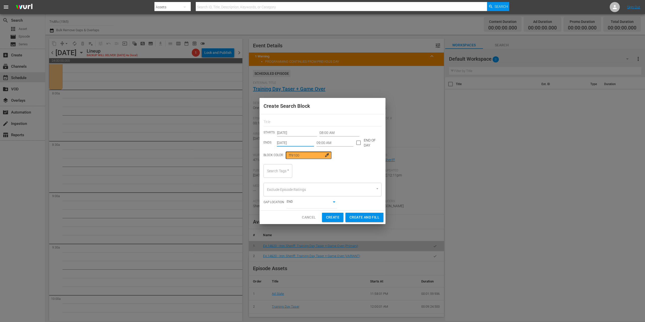
click at [299, 141] on input "[DATE]" at bounding box center [295, 143] width 37 height 8
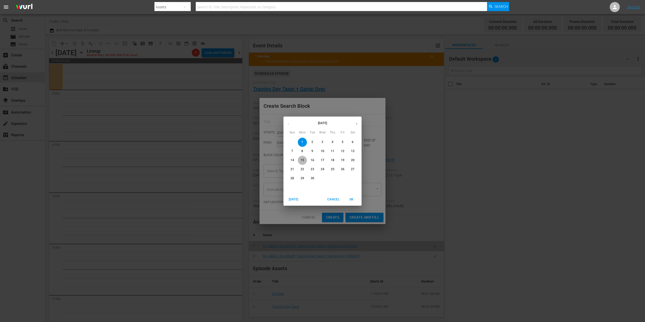
click at [303, 160] on p "15" at bounding box center [303, 160] width 4 height 4
type input "[DATE]"
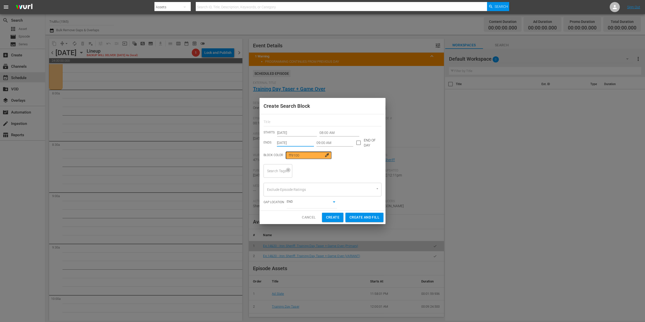
click at [288, 171] on icon "Open" at bounding box center [288, 170] width 4 height 4
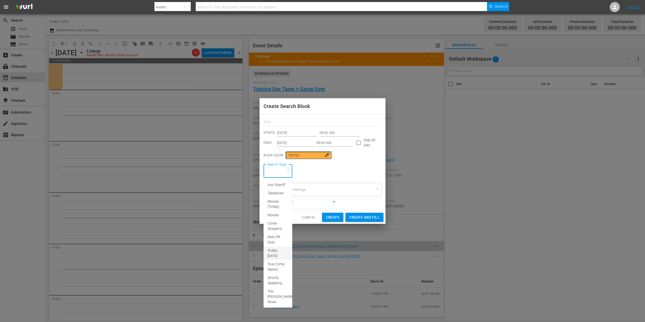
scroll to position [8, 0]
click at [276, 264] on span "True Crime Nation" at bounding box center [278, 259] width 21 height 11
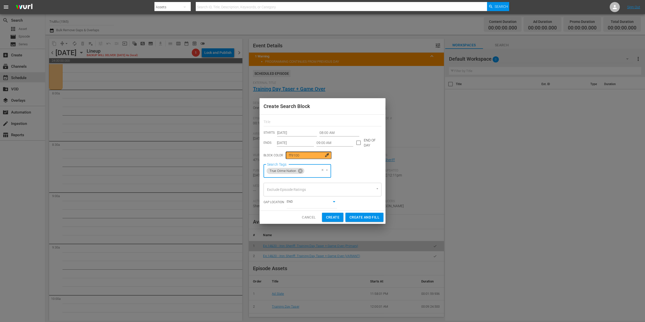
click at [329, 170] on icon "Open" at bounding box center [327, 170] width 4 height 4
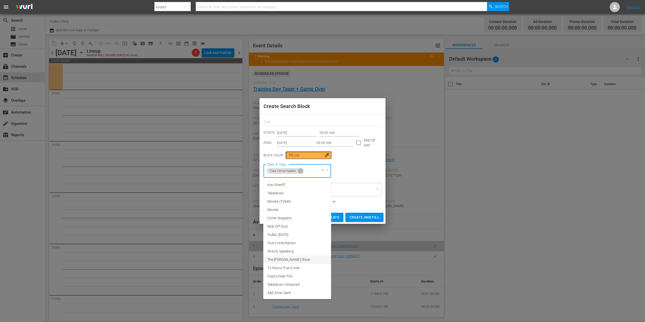
click at [293, 260] on span "The [PERSON_NAME] Show" at bounding box center [288, 259] width 43 height 5
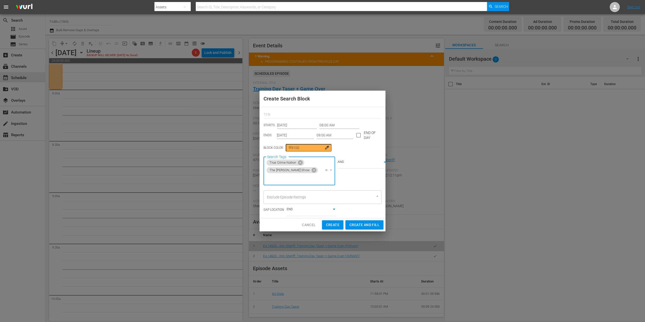
click at [334, 225] on div "Create Search Block STARTS Sep 1st 2025 08:00 AM ENDS Sep 15th 2025 09:00 AM EN…" at bounding box center [322, 161] width 645 height 322
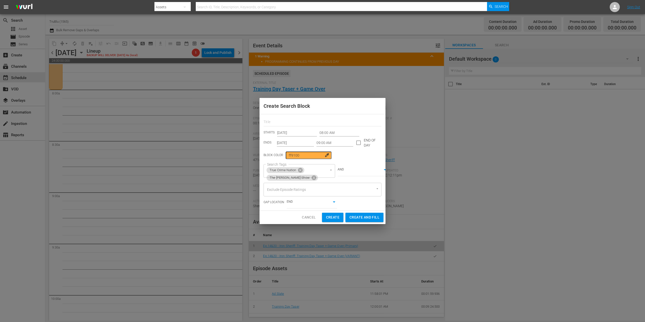
click at [331, 216] on span "Create" at bounding box center [332, 217] width 13 height 6
type input "12:00 AM"
type input "[DATE]"
type input "12:00 AM"
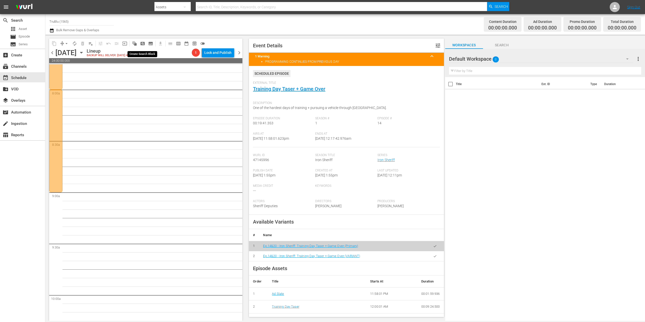
click at [142, 45] on span "pageview_outlined" at bounding box center [142, 43] width 5 height 5
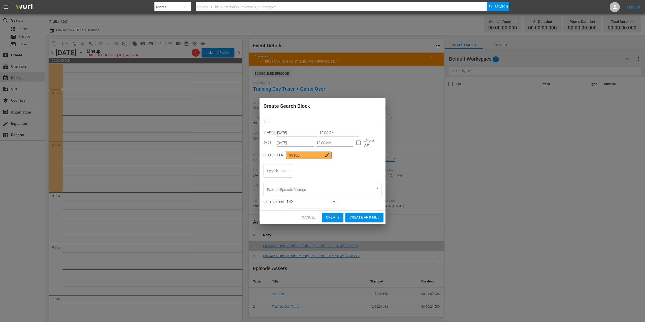
click at [330, 133] on input "12:00 AM" at bounding box center [340, 133] width 40 height 8
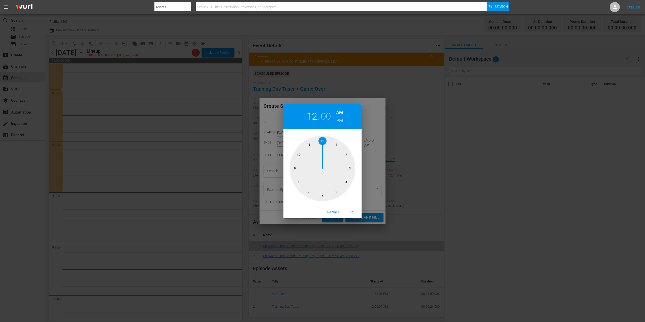
click at [295, 168] on div at bounding box center [323, 169] width 66 height 66
click at [352, 212] on span "OK" at bounding box center [351, 212] width 12 height 5
type input "09:00 AM"
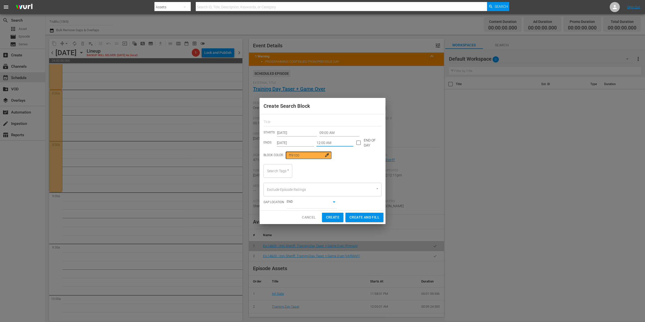
click at [328, 144] on input "12:00 AM" at bounding box center [334, 143] width 37 height 8
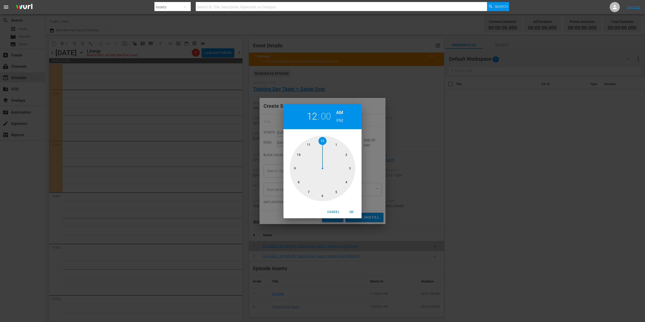
click at [310, 144] on div at bounding box center [323, 169] width 66 height 66
click at [352, 213] on span "OK" at bounding box center [351, 212] width 12 height 5
type input "11:00 AM"
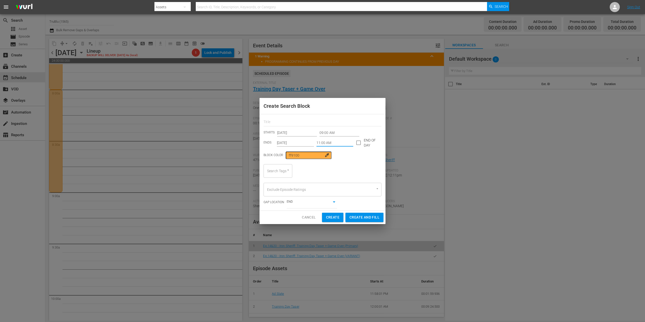
click at [287, 172] on icon "Open" at bounding box center [288, 170] width 4 height 4
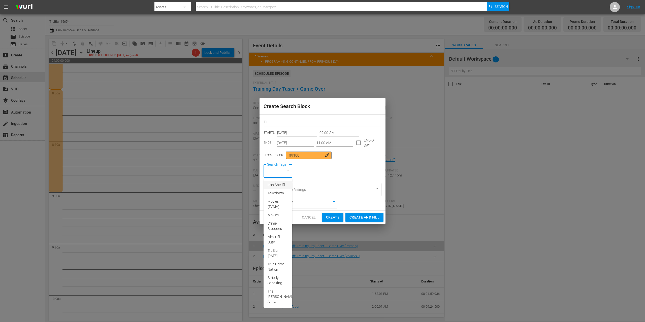
click at [277, 188] on span "Iron Sheriff" at bounding box center [277, 184] width 18 height 5
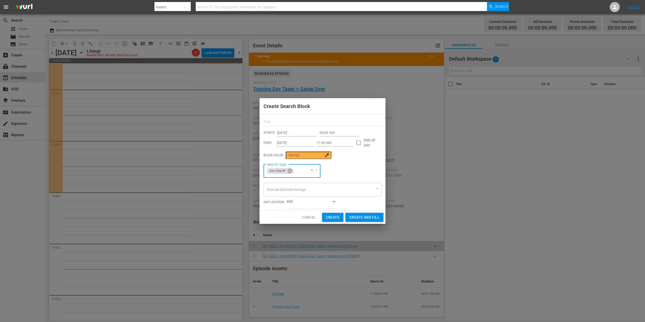
click at [332, 218] on span "Create" at bounding box center [332, 217] width 13 height 6
type input "12:00 AM"
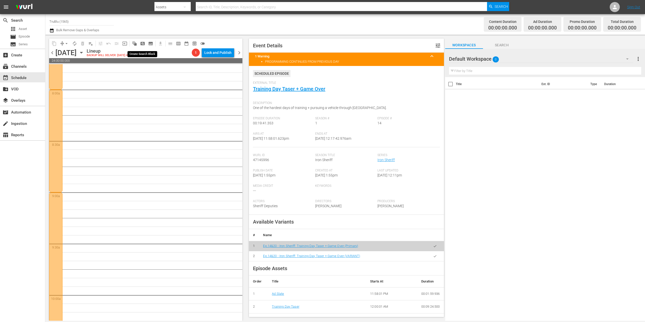
click at [142, 44] on span "pageview_outlined" at bounding box center [142, 43] width 5 height 5
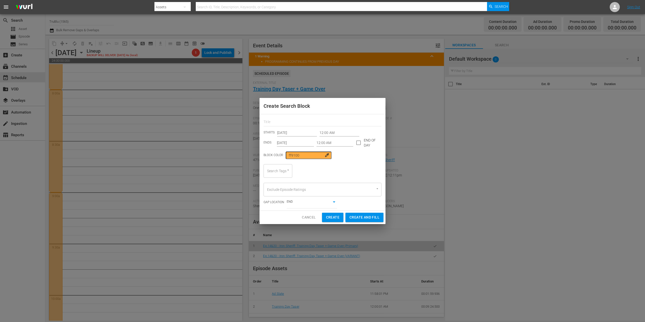
click at [322, 134] on input "12:00 AM" at bounding box center [340, 133] width 40 height 8
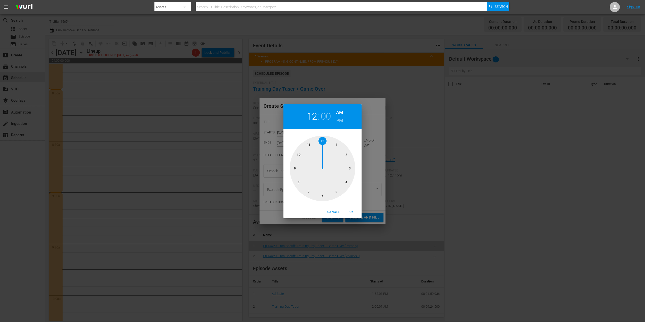
click at [308, 144] on div at bounding box center [323, 169] width 66 height 66
click at [351, 212] on span "OK" at bounding box center [351, 212] width 12 height 5
type input "11:00 AM"
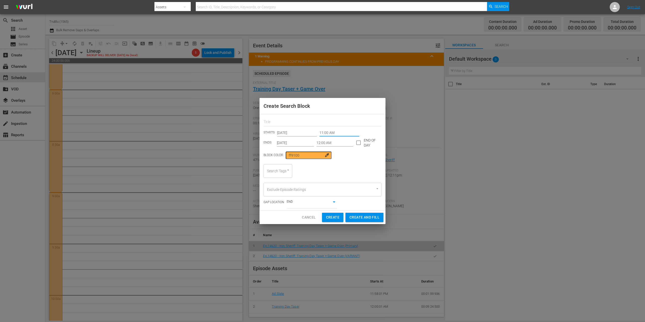
click at [327, 143] on input "12:00 AM" at bounding box center [334, 143] width 37 height 8
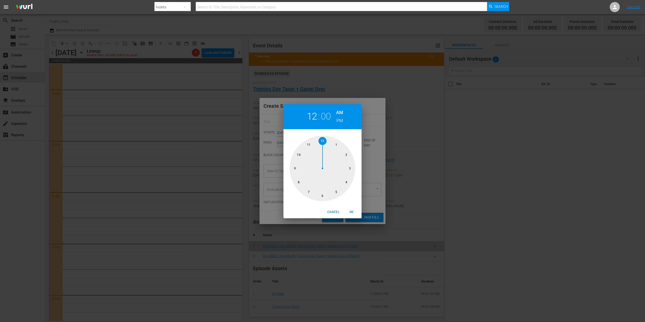
click at [339, 122] on h6 "PM" at bounding box center [339, 121] width 7 height 8
click at [352, 212] on span "OK" at bounding box center [351, 212] width 12 height 5
type input "12:00 PM"
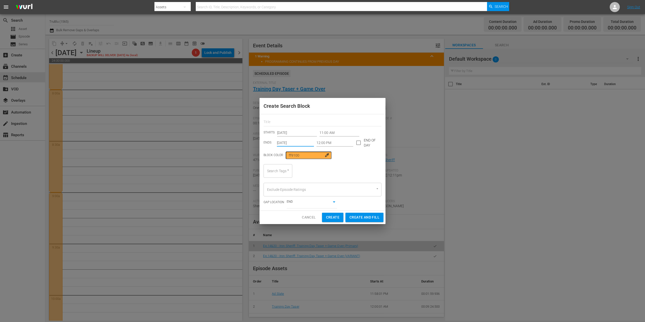
click at [295, 144] on input "[DATE]" at bounding box center [295, 143] width 37 height 8
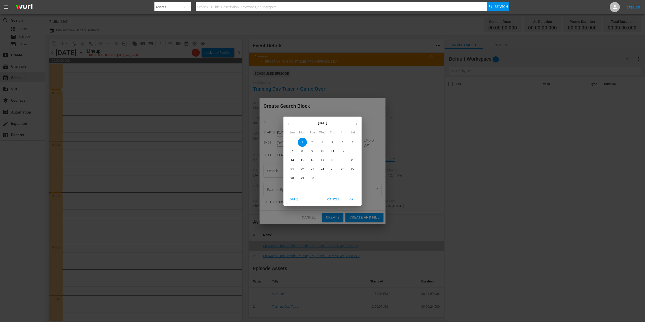
click at [303, 160] on p "15" at bounding box center [303, 160] width 4 height 4
type input "[DATE]"
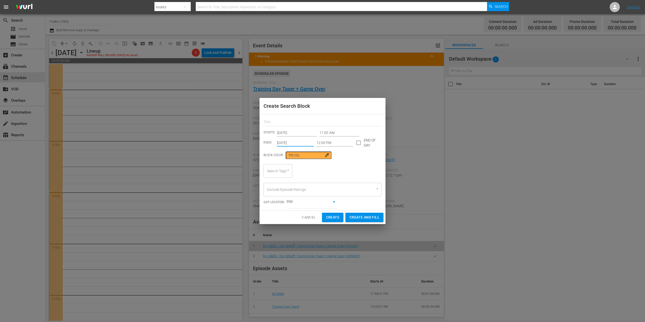
click at [289, 171] on icon "Open" at bounding box center [288, 170] width 4 height 4
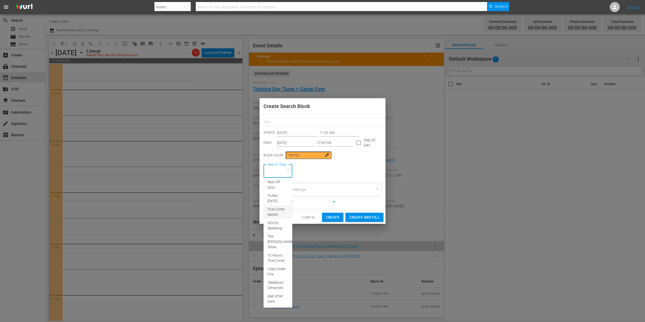
scroll to position [0, 0]
click at [354, 183] on div "Exclude Episode Ratings" at bounding box center [323, 190] width 118 height 14
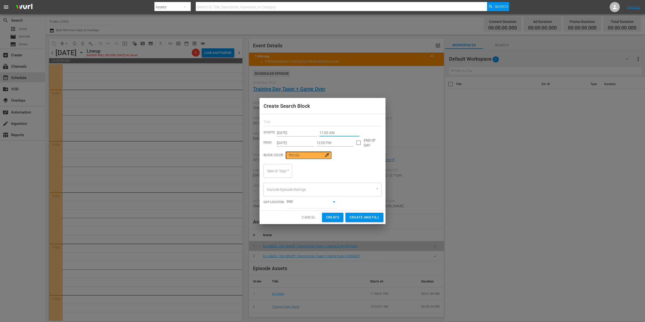
click at [327, 133] on input "11:00 AM" at bounding box center [340, 133] width 40 height 8
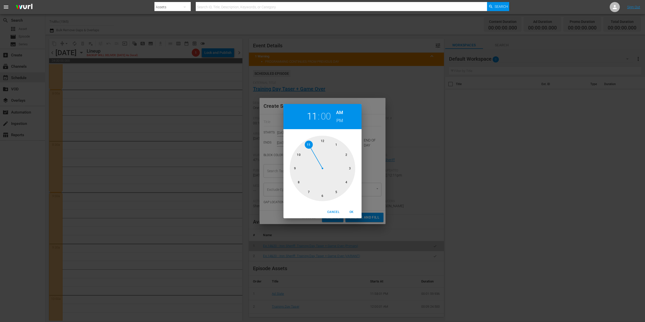
click at [321, 140] on div at bounding box center [323, 169] width 66 height 66
click at [338, 120] on h6 "PM" at bounding box center [339, 121] width 7 height 8
click at [351, 211] on span "OK" at bounding box center [351, 212] width 12 height 5
type input "12:00 PM"
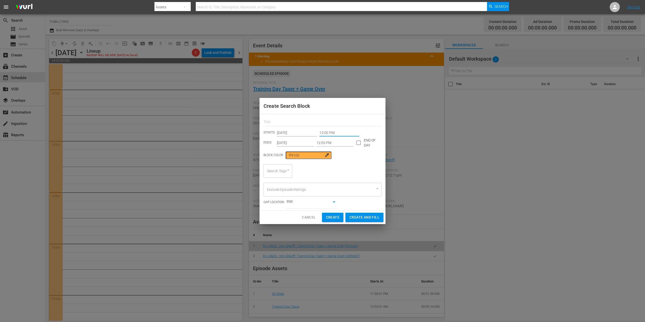
click at [324, 143] on input "12:00 PM" at bounding box center [334, 143] width 37 height 8
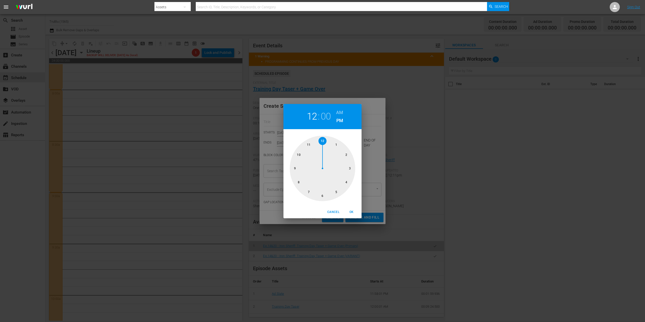
click at [294, 166] on div at bounding box center [323, 169] width 66 height 66
click at [350, 212] on span "OK" at bounding box center [351, 212] width 12 height 5
type input "09:00 PM"
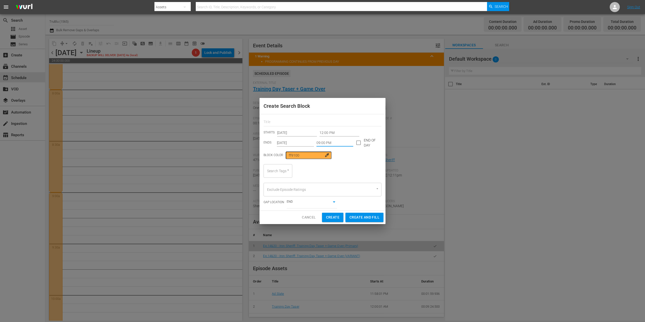
click at [289, 172] on icon "Open" at bounding box center [288, 170] width 4 height 4
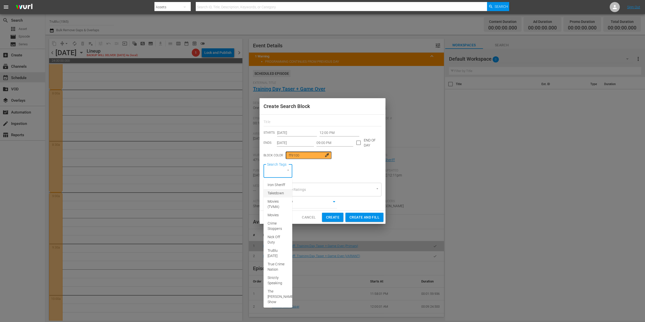
click at [275, 196] on span "Takedown" at bounding box center [276, 193] width 16 height 5
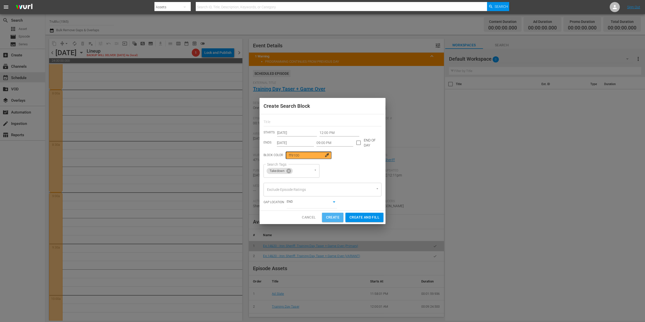
click at [334, 219] on span "Create" at bounding box center [332, 217] width 13 height 6
type input "12:00 AM"
type input "[DATE]"
type input "12:00 AM"
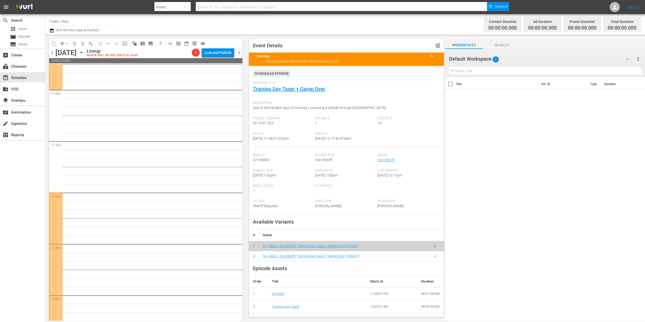
scroll to position [1263, 0]
click at [23, 52] on div "add_box Create" at bounding box center [22, 55] width 45 height 10
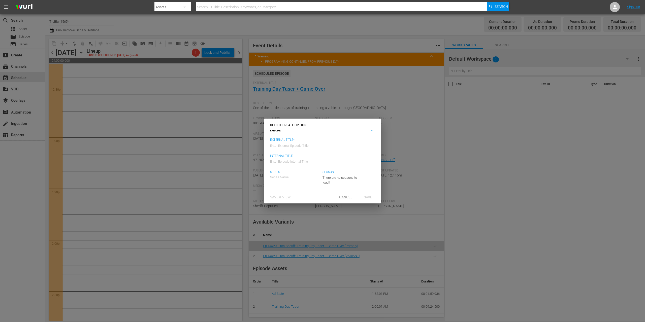
click at [303, 146] on input "text" at bounding box center [321, 145] width 102 height 12
click at [291, 179] on input "text" at bounding box center [293, 177] width 46 height 12
click at [303, 191] on div "Press Box Chronicles with [PERSON_NAME]" at bounding box center [305, 191] width 62 height 12
type input "Press Box Chronicles with [PERSON_NAME]"
click at [371, 129] on body "menu Search By Assets Search ID, Title, Description, Keywords, or Category Sear…" at bounding box center [322, 161] width 645 height 322
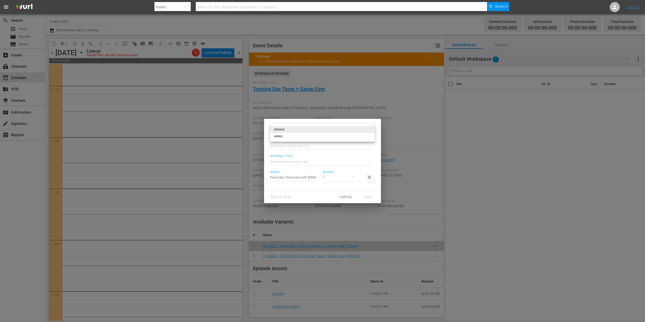
click at [370, 176] on div at bounding box center [322, 161] width 645 height 322
click at [342, 131] on body "menu Search By Assets Search ID, Title, Description, Keywords, or Category Sear…" at bounding box center [322, 161] width 645 height 322
click at [313, 140] on li "SERIES" at bounding box center [322, 136] width 105 height 7
type input "series"
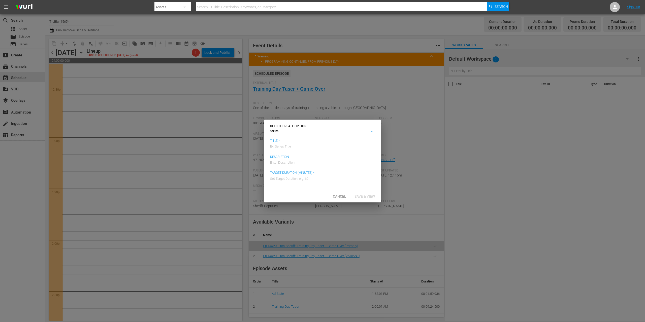
click at [289, 148] on input "text" at bounding box center [321, 146] width 102 height 12
type input "Press"
click at [342, 196] on span "Cancel" at bounding box center [339, 197] width 21 height 4
type input "episode"
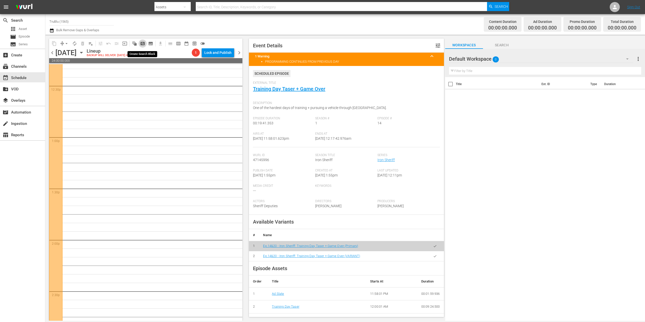
click at [142, 41] on span "pageview_outlined" at bounding box center [142, 43] width 5 height 5
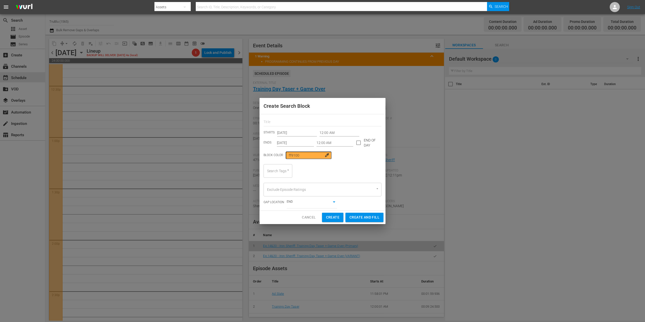
click at [286, 170] on button "Open" at bounding box center [288, 170] width 5 height 5
type input "press"
click at [324, 169] on div "Search Tags Search Tags" at bounding box center [323, 171] width 118 height 14
click at [308, 217] on span "Cancel" at bounding box center [309, 217] width 14 height 6
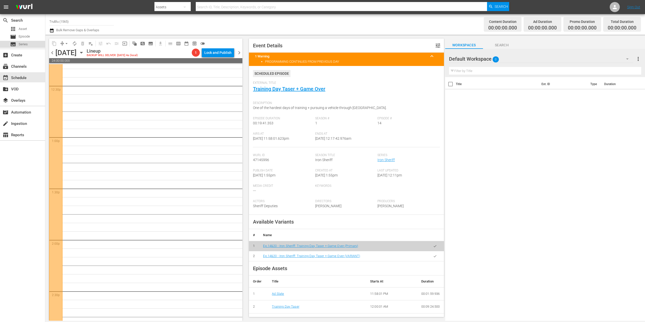
click at [25, 44] on span "Series" at bounding box center [23, 44] width 9 height 5
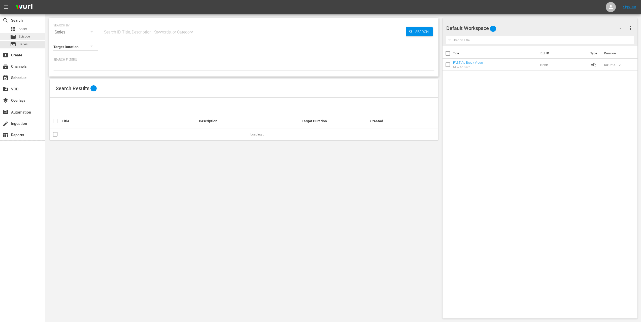
click at [30, 38] on span "Episode" at bounding box center [24, 36] width 11 height 5
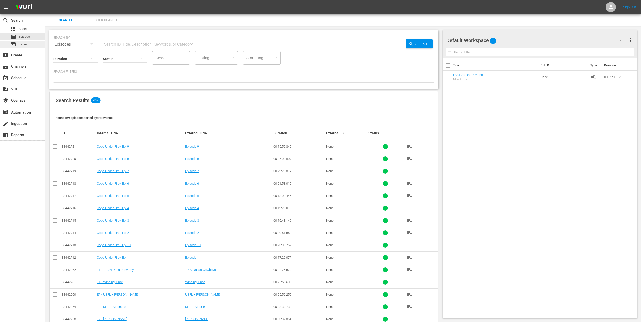
click at [28, 42] on div "subtitles Series" at bounding box center [22, 44] width 45 height 7
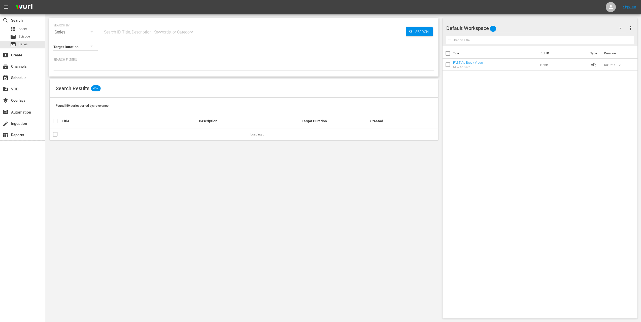
click at [125, 33] on input "text" at bounding box center [254, 32] width 303 height 12
type input "p"
click at [106, 144] on div "SEARCH BY Search By Series Search ID, Title, Description, Keywords, or Category…" at bounding box center [243, 168] width 397 height 309
drag, startPoint x: 126, startPoint y: 101, endPoint x: 121, endPoint y: 85, distance: 16.1
click at [126, 101] on div "Found 2 series sorted by: relevance" at bounding box center [244, 106] width 389 height 16
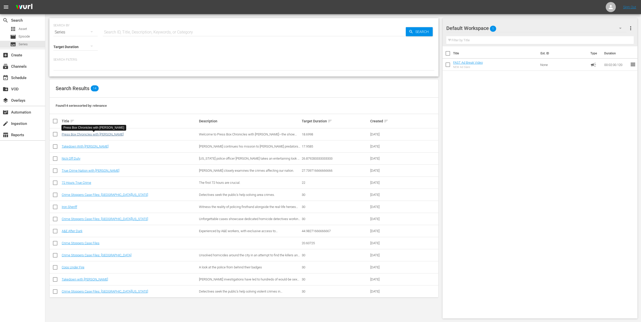
click at [90, 134] on link "Press Box Chronicles with [PERSON_NAME]" at bounding box center [93, 135] width 62 height 4
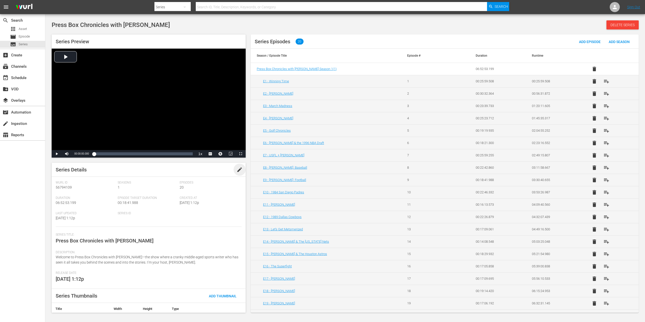
click at [238, 170] on span "edit" at bounding box center [240, 170] width 6 height 6
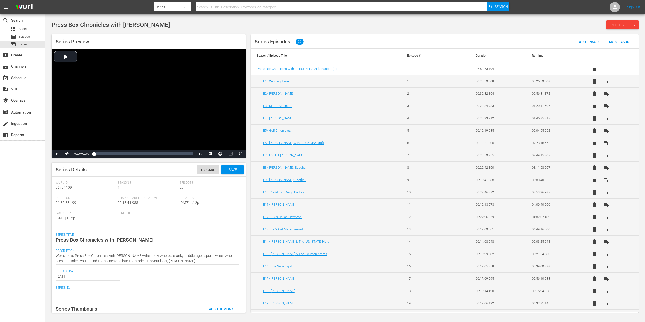
click at [150, 182] on span "Seasons" at bounding box center [147, 183] width 59 height 4
click at [29, 34] on span "Episode" at bounding box center [24, 36] width 11 height 5
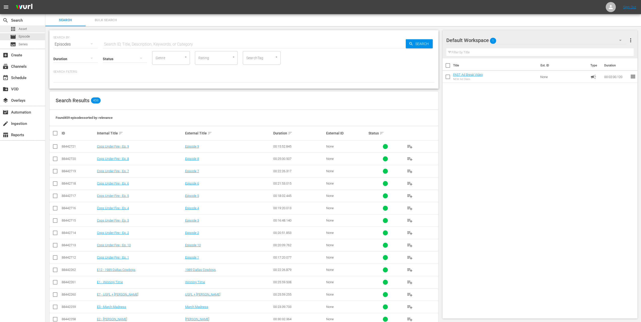
click at [26, 26] on span "Asset" at bounding box center [23, 28] width 8 height 5
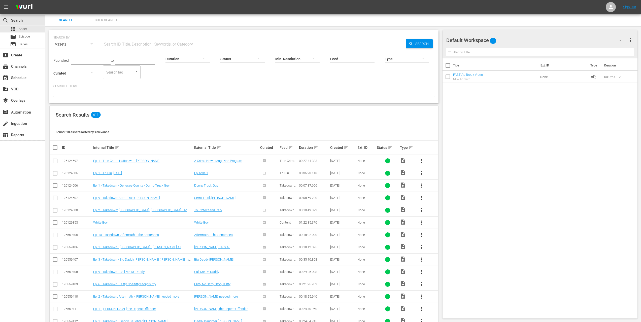
click at [138, 46] on input "text" at bounding box center [254, 44] width 303 height 12
type input "press"
click at [24, 38] on span "Episode" at bounding box center [24, 36] width 11 height 5
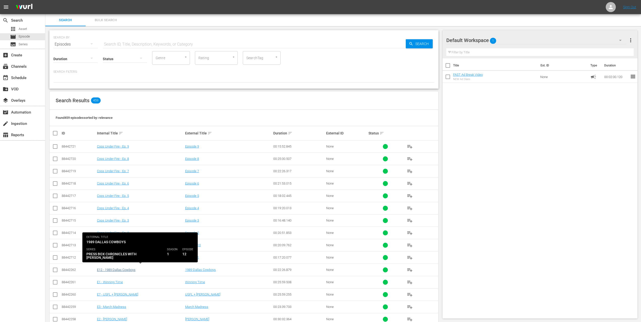
click at [124, 268] on link "E12 - 1989 Dallas Cowboys" at bounding box center [116, 270] width 39 height 4
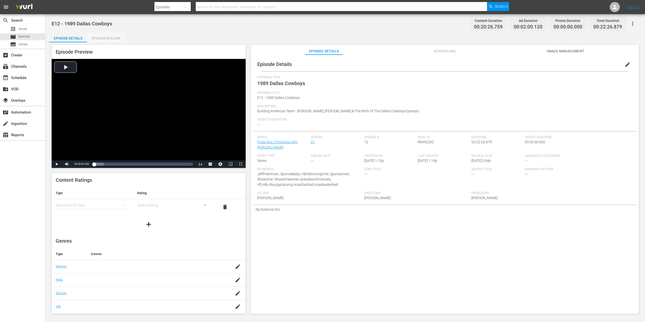
click at [101, 37] on div "Episode Builder" at bounding box center [106, 38] width 38 height 12
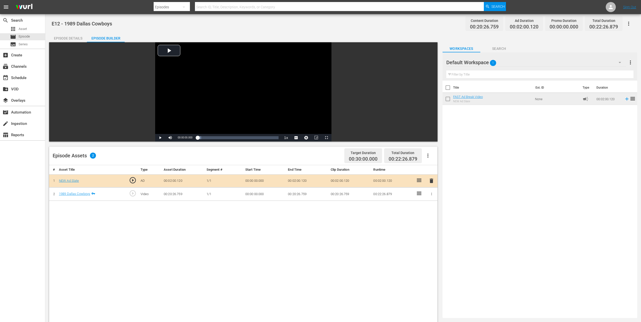
click at [73, 39] on div "Episode Details" at bounding box center [68, 38] width 38 height 12
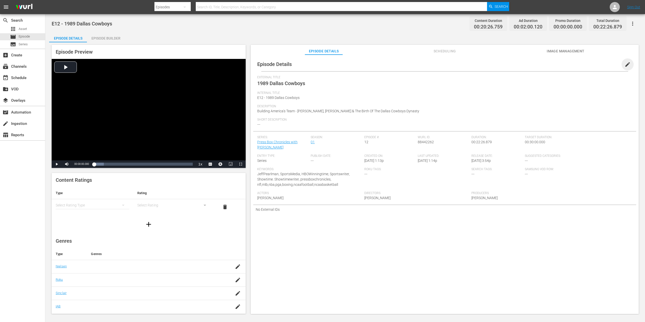
click at [625, 65] on span "edit" at bounding box center [628, 64] width 6 height 6
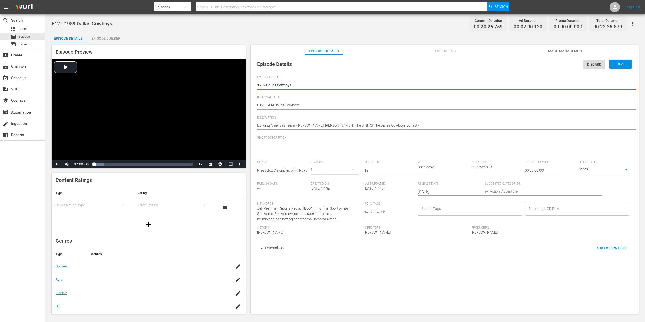
click at [443, 204] on input "Search Tags" at bounding box center [466, 208] width 92 height 9
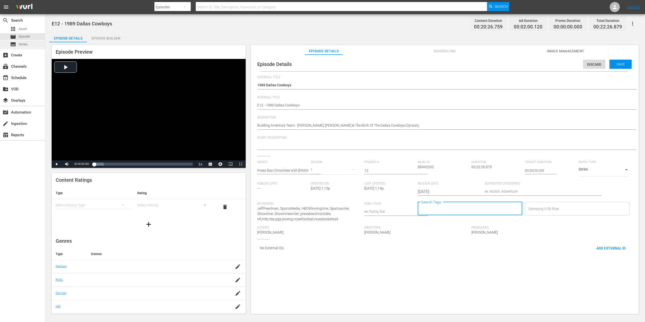
click at [21, 44] on span "Series" at bounding box center [23, 44] width 9 height 5
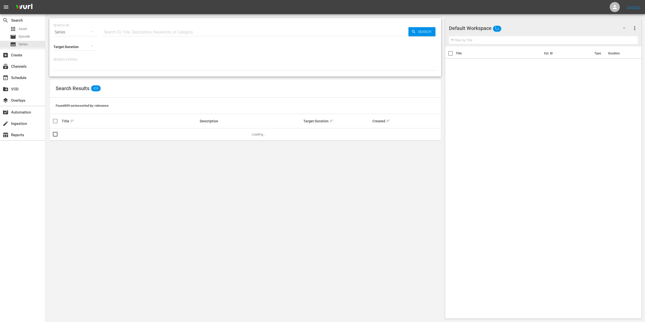
click at [21, 44] on span "Series" at bounding box center [23, 44] width 9 height 5
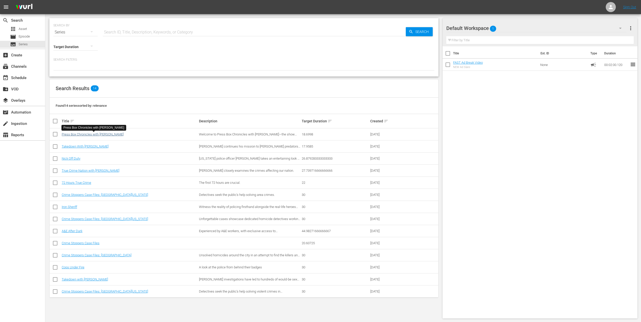
click at [85, 136] on link "Press Box Chronicles with [PERSON_NAME]" at bounding box center [93, 135] width 62 height 4
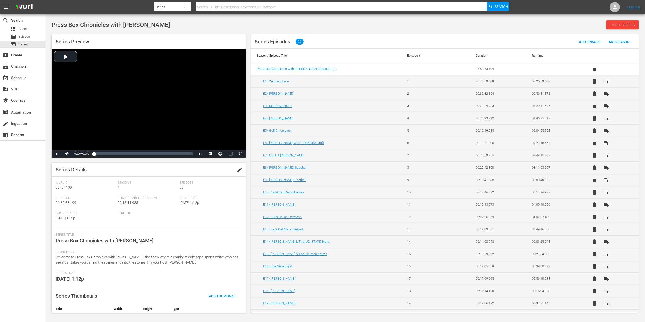
click at [239, 170] on span "edit" at bounding box center [240, 170] width 6 height 6
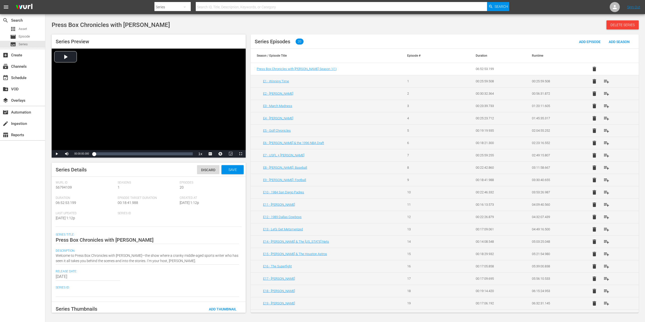
scroll to position [26, 0]
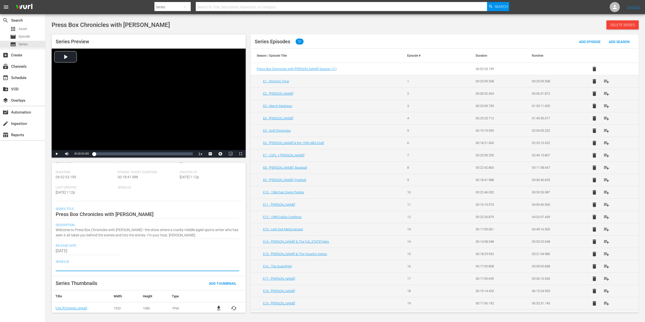
click at [76, 268] on textarea at bounding box center [147, 267] width 183 height 6
type textarea "p"
click at [22, 57] on div "add_box Create" at bounding box center [14, 54] width 28 height 5
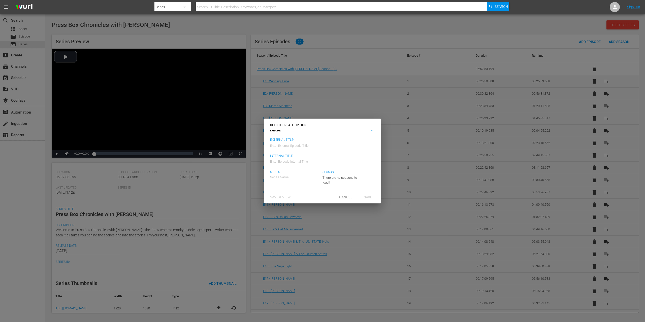
click at [372, 130] on body "menu Search By Series Search ID, Title, Description, Keywords, or Category Sear…" at bounding box center [322, 161] width 645 height 322
click at [347, 196] on div at bounding box center [322, 161] width 645 height 322
click at [343, 196] on span "Cancel" at bounding box center [345, 197] width 21 height 4
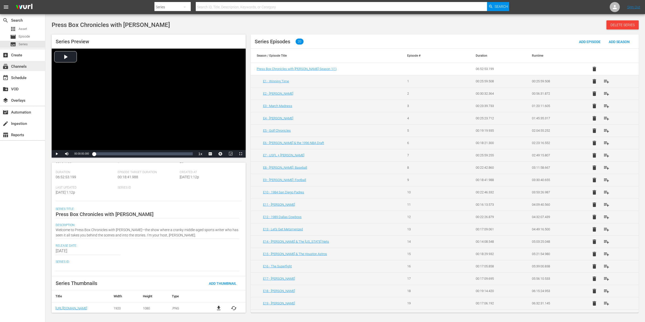
click at [23, 65] on div "subscriptions Channels" at bounding box center [14, 66] width 28 height 5
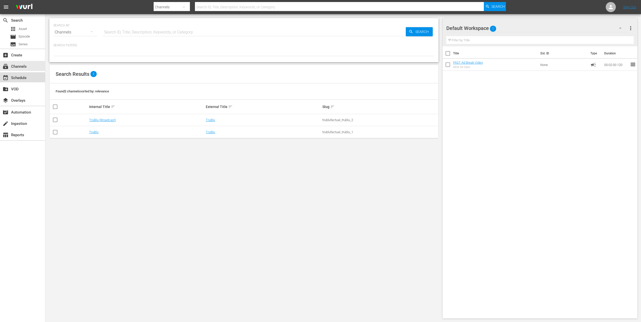
click at [18, 79] on div "event_available Schedule" at bounding box center [14, 77] width 28 height 5
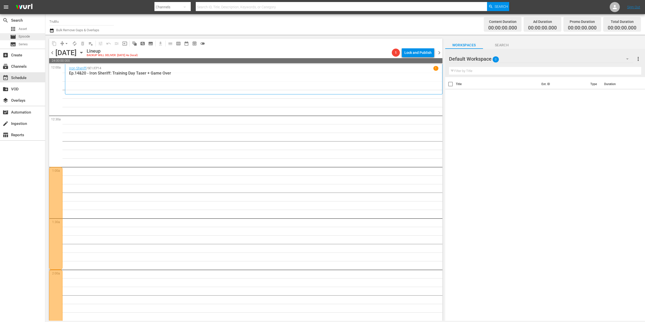
click at [33, 37] on div "movie Episode" at bounding box center [22, 36] width 45 height 7
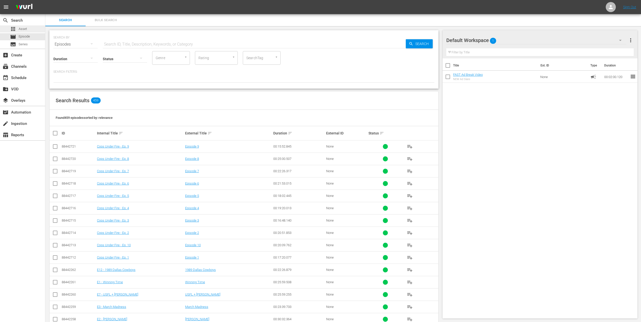
click at [18, 29] on div "apps Asset" at bounding box center [18, 28] width 17 height 7
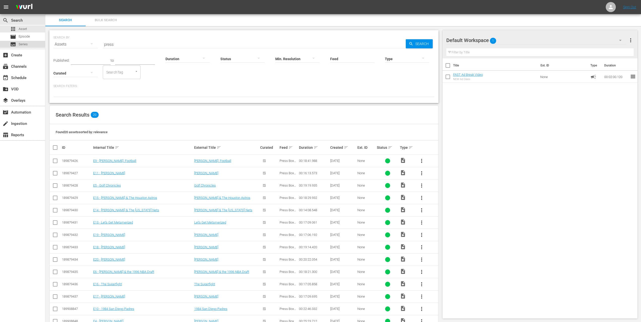
click at [29, 44] on div "subtitles Series" at bounding box center [22, 44] width 45 height 7
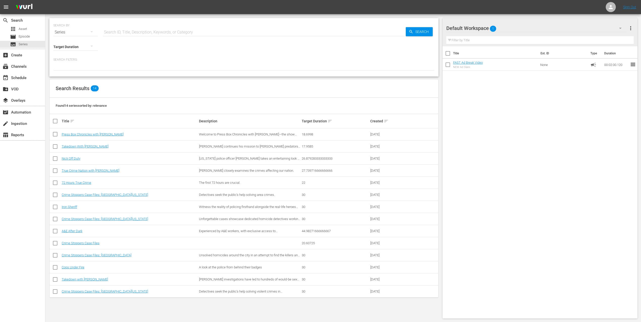
click at [52, 133] on input "checkbox" at bounding box center [55, 135] width 6 height 6
checkbox input "true"
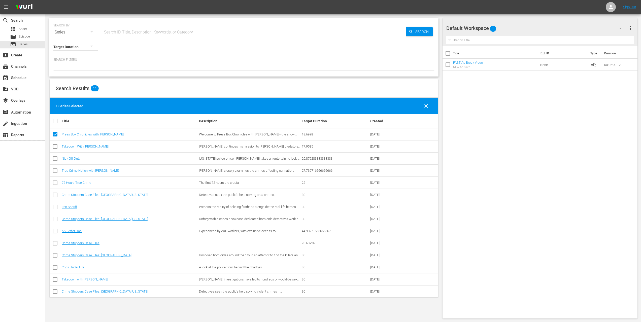
click at [631, 27] on span "more_vert" at bounding box center [631, 28] width 6 height 6
click at [632, 27] on span "more_vert" at bounding box center [631, 28] width 6 height 6
click at [29, 32] on div "apps Asset" at bounding box center [22, 28] width 45 height 7
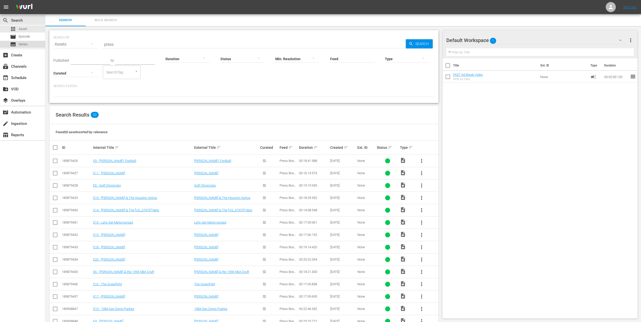
click at [28, 46] on div "subtitles Series" at bounding box center [22, 44] width 45 height 7
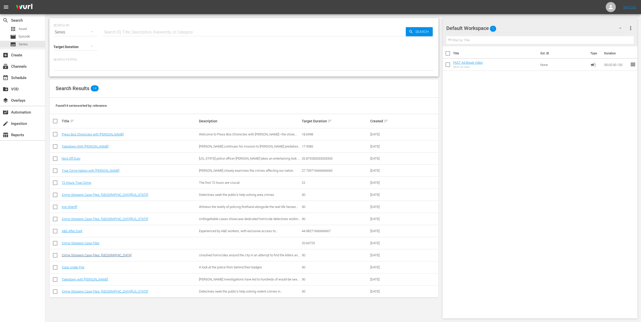
click at [83, 255] on link "Crime Stoppers Case Files: [GEOGRAPHIC_DATA]" at bounding box center [97, 256] width 70 height 4
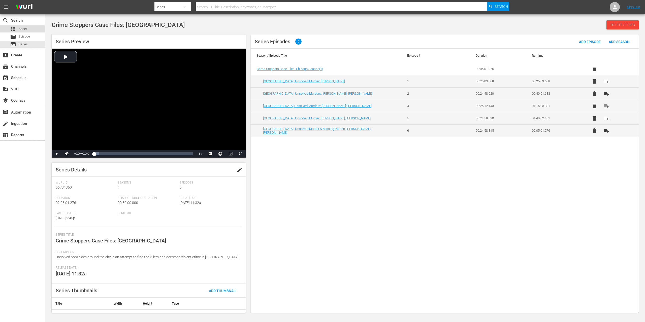
click at [24, 28] on span "Asset" at bounding box center [23, 28] width 8 height 5
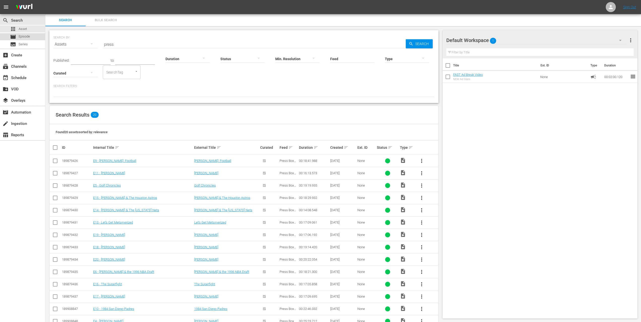
click at [22, 39] on span "Episode" at bounding box center [24, 36] width 11 height 5
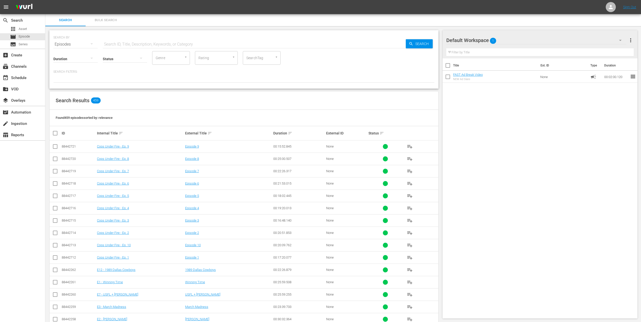
click at [272, 57] on div at bounding box center [274, 56] width 9 height 5
click at [278, 58] on icon "Open" at bounding box center [277, 57] width 4 height 4
click at [24, 28] on span "Asset" at bounding box center [23, 28] width 8 height 5
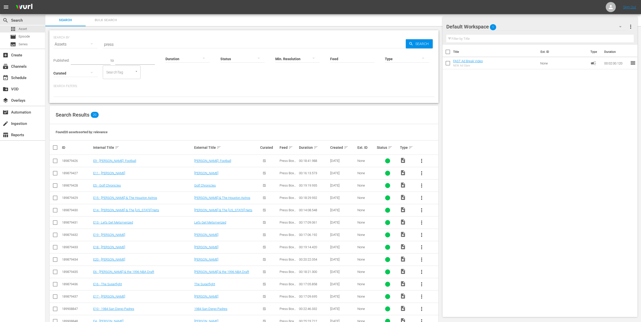
scroll to position [84, 0]
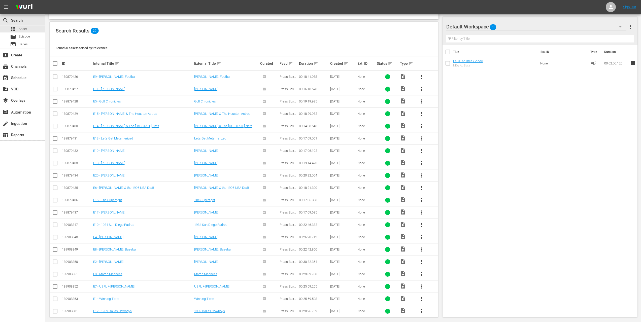
click at [422, 164] on span "more_vert" at bounding box center [422, 163] width 6 height 6
click at [422, 165] on span "more_vert" at bounding box center [422, 163] width 6 height 6
click at [109, 161] on link "E18 - [PERSON_NAME]" at bounding box center [109, 163] width 32 height 4
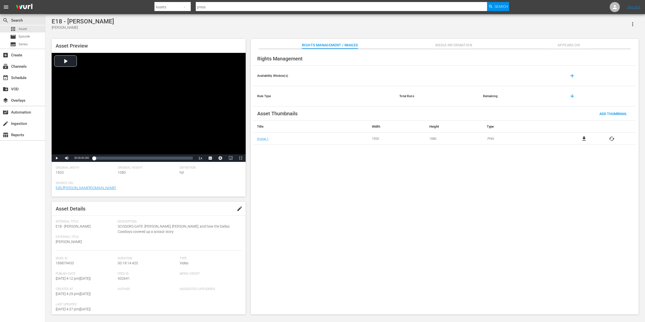
click at [456, 45] on span "Media Information" at bounding box center [454, 45] width 38 height 6
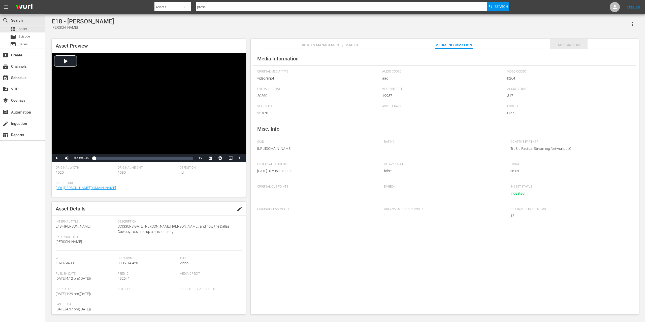
click at [579, 44] on span "Appears On" at bounding box center [569, 45] width 38 height 6
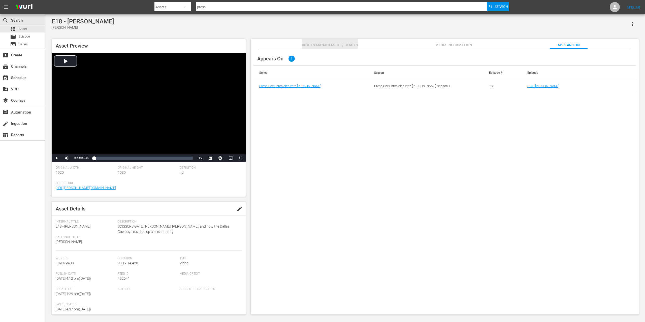
click at [324, 43] on span "Rights Management / Images" at bounding box center [330, 45] width 56 height 6
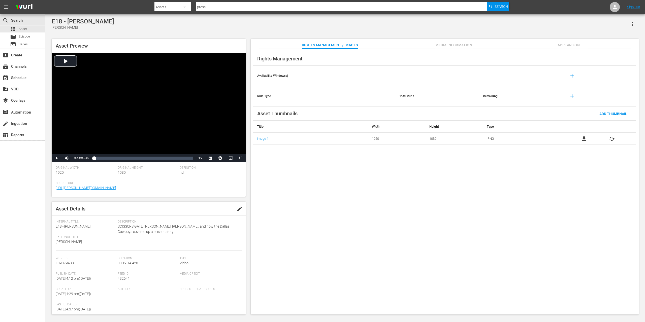
click at [237, 207] on span "edit" at bounding box center [240, 209] width 6 height 6
click at [20, 181] on div "search Search apps Asset movie Episode subtitles Series add_box Create subscrip…" at bounding box center [22, 175] width 45 height 322
click at [21, 98] on div "layers Overlays" at bounding box center [14, 100] width 28 height 5
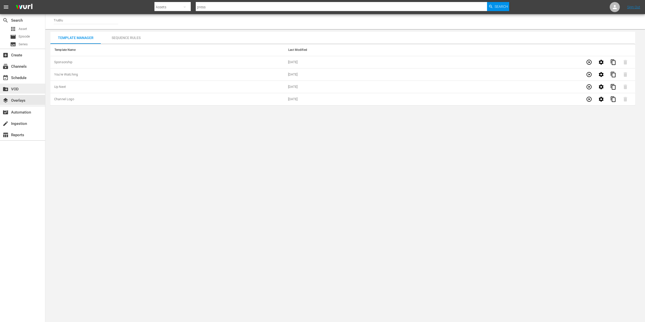
click at [15, 86] on div "create_new_folder VOD" at bounding box center [14, 88] width 28 height 5
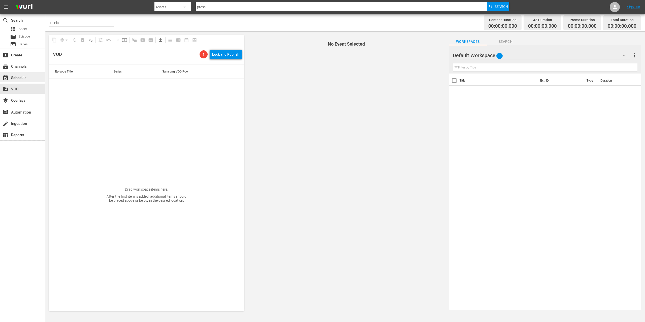
click at [30, 75] on div "event_available Schedule" at bounding box center [22, 77] width 45 height 10
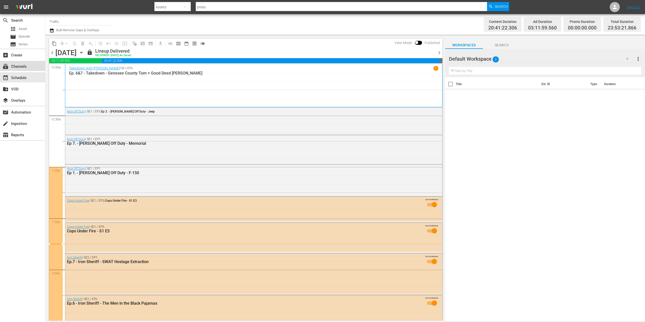
click at [26, 66] on div "subscriptions Channels" at bounding box center [14, 66] width 28 height 5
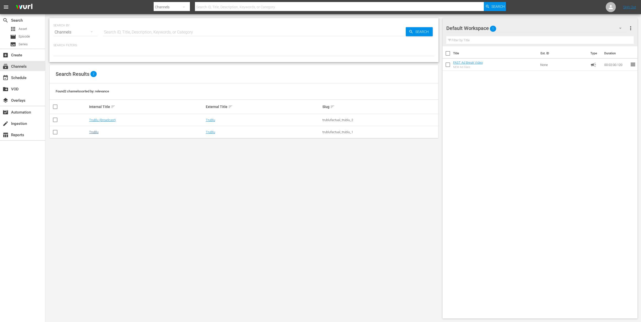
click at [89, 132] on link "TruBlu" at bounding box center [93, 132] width 9 height 4
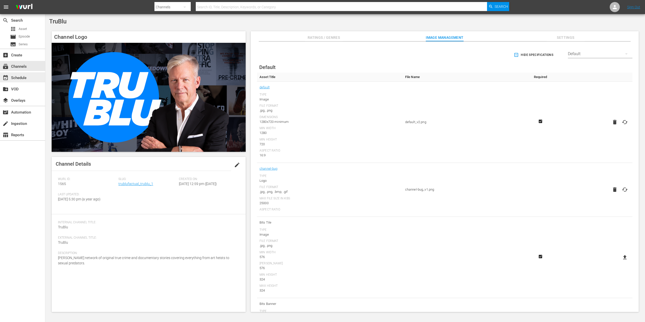
click at [19, 78] on div "event_available Schedule" at bounding box center [14, 77] width 28 height 5
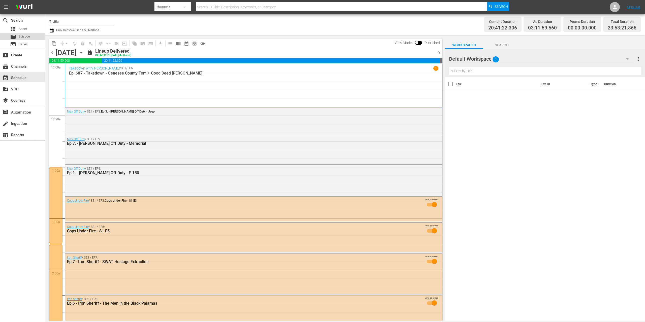
click at [24, 34] on div "movie Episode" at bounding box center [20, 36] width 20 height 7
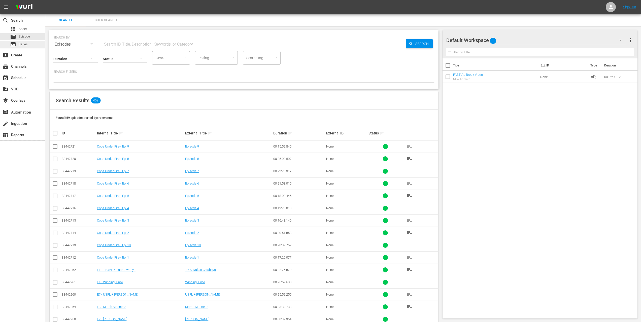
click at [27, 44] on span "Series" at bounding box center [23, 44] width 9 height 5
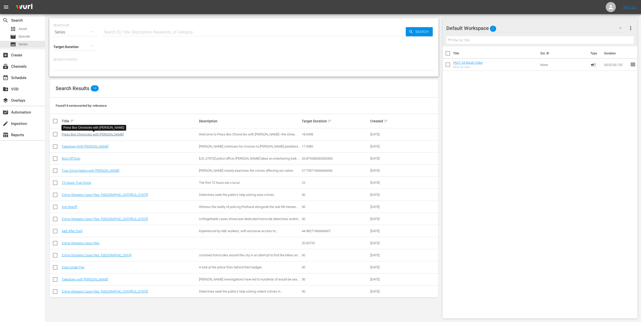
click at [79, 136] on link "Press Box Chronicles with [PERSON_NAME]" at bounding box center [93, 135] width 62 height 4
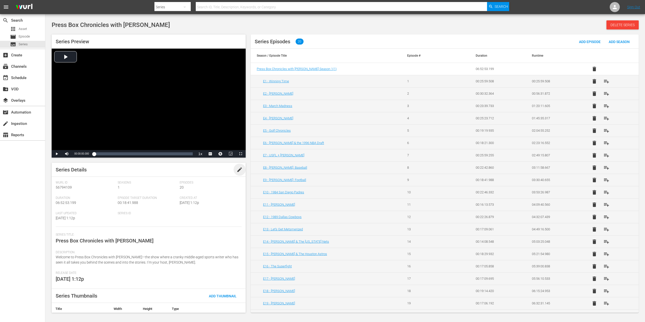
click at [238, 170] on span "edit" at bounding box center [240, 170] width 6 height 6
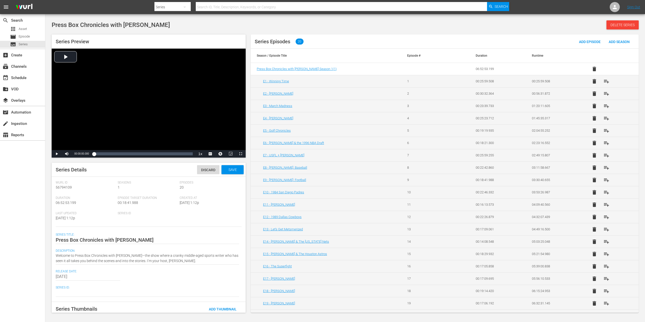
click at [126, 215] on div "Series ID" at bounding box center [149, 219] width 62 height 15
click at [35, 169] on div "search Search apps Asset movie Episode subtitles Series add_box Create subscrip…" at bounding box center [22, 175] width 45 height 322
click at [32, 25] on div "apps Asset" at bounding box center [22, 28] width 45 height 7
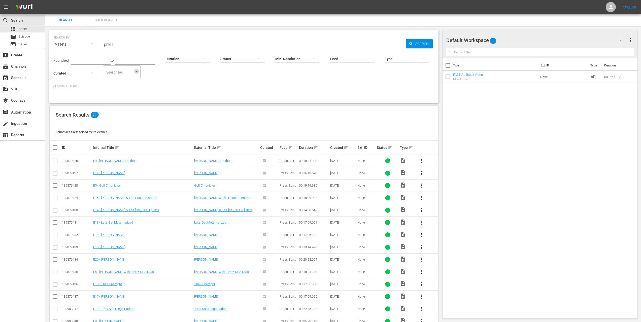
click at [135, 73] on button "Open" at bounding box center [136, 71] width 5 height 5
type input "t"
click at [182, 128] on div "Found 20 assets sorted by: relevance" at bounding box center [244, 132] width 389 height 16
click at [124, 162] on link "E9 - [PERSON_NAME]: Football" at bounding box center [114, 161] width 43 height 4
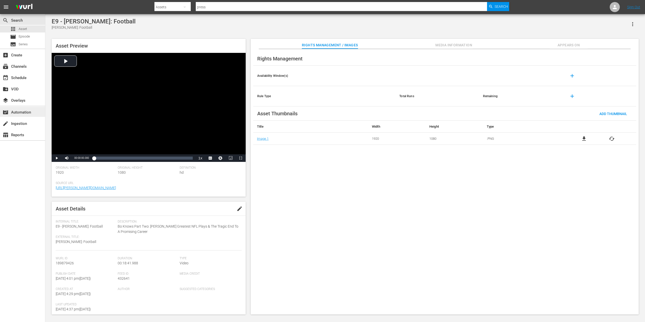
click at [33, 112] on div "movie_filter Automation" at bounding box center [22, 112] width 45 height 10
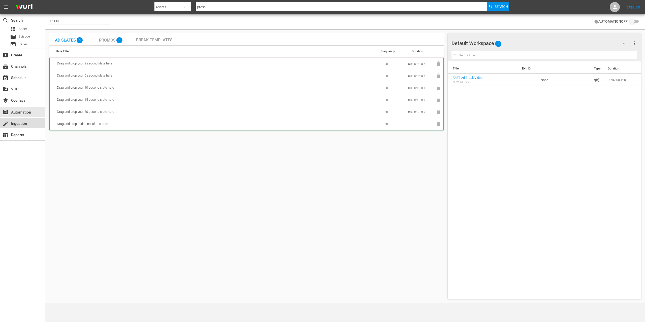
click at [30, 119] on div "create Ingestion" at bounding box center [22, 123] width 45 height 10
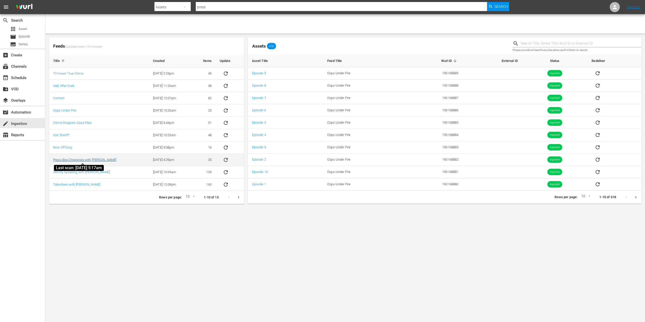
click at [87, 160] on link "Press Box Chronicles with [PERSON_NAME]" at bounding box center [84, 160] width 63 height 4
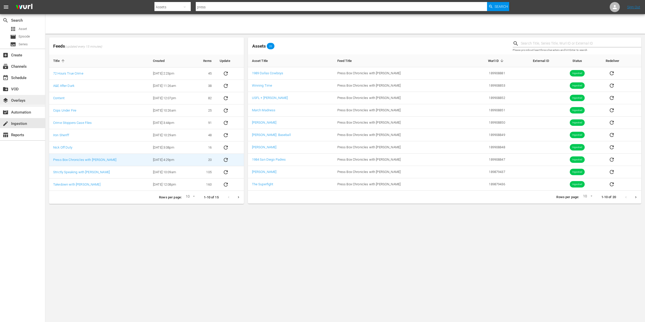
click at [24, 102] on div "layers Overlays" at bounding box center [14, 100] width 28 height 5
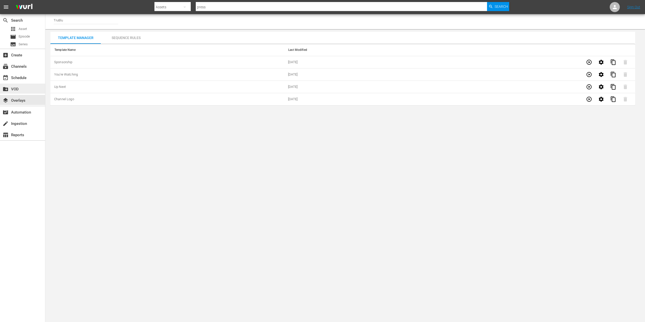
click at [22, 90] on div "create_new_folder VOD" at bounding box center [14, 88] width 28 height 5
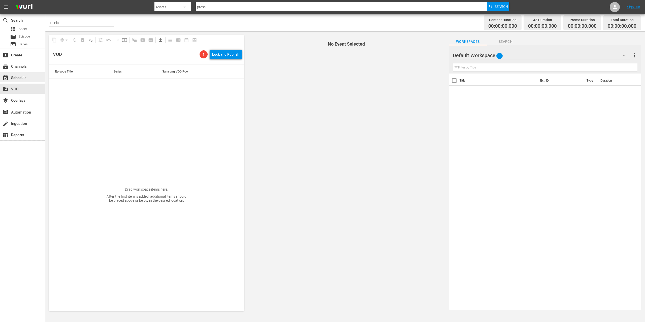
click at [34, 76] on div "event_available Schedule" at bounding box center [22, 77] width 45 height 10
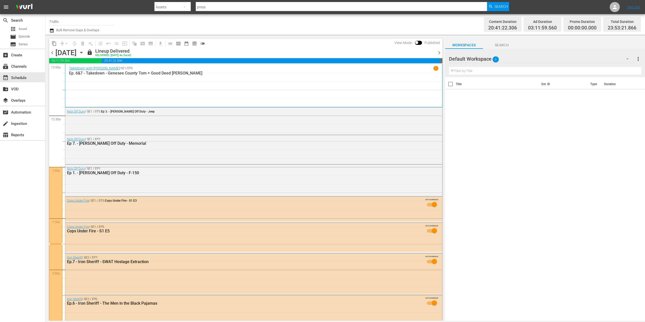
click at [168, 90] on div "Takedown with Chris Hansen / SE1 / EP6 1 Ep. 6&7 - Takedown - Genesee County To…" at bounding box center [253, 85] width 369 height 39
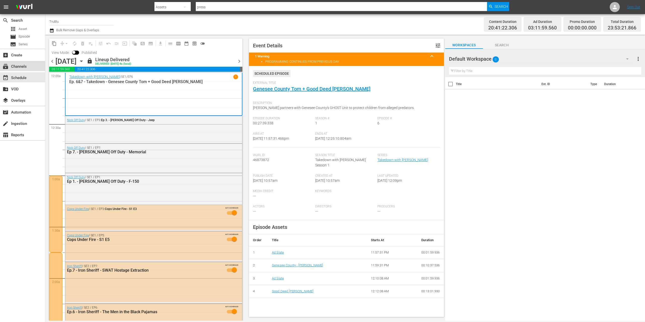
click at [19, 67] on div "subscriptions Channels" at bounding box center [14, 66] width 28 height 5
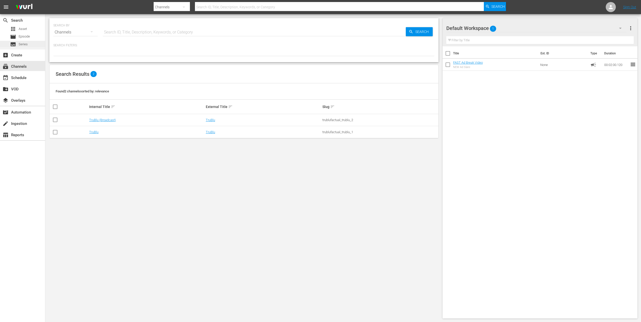
click at [25, 44] on span "Series" at bounding box center [23, 44] width 9 height 5
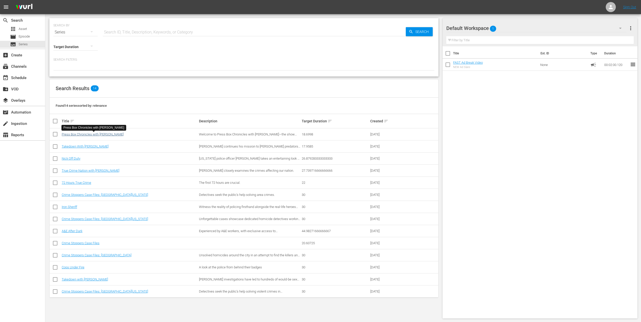
click at [112, 134] on link "Press Box Chronicles with [PERSON_NAME]" at bounding box center [93, 135] width 62 height 4
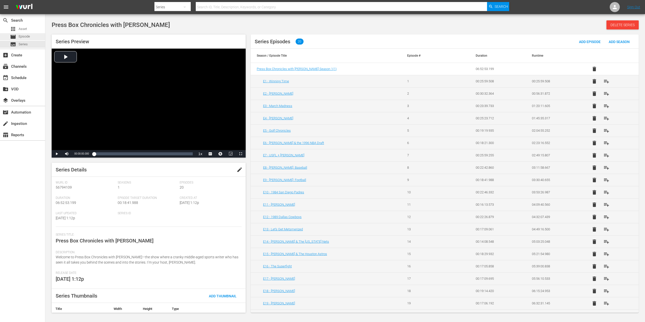
click at [35, 35] on div "movie Episode" at bounding box center [22, 36] width 45 height 7
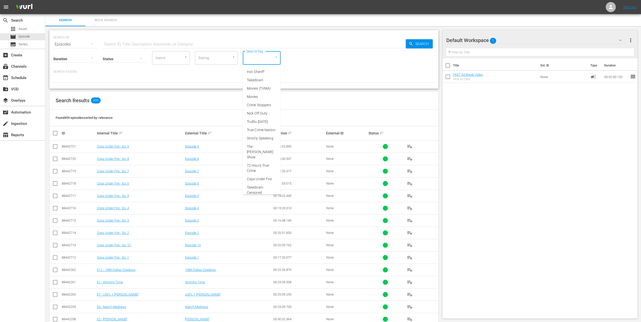
click at [258, 59] on input "SearchTag" at bounding box center [254, 57] width 19 height 9
click at [165, 90] on div "SEARCH BY Search By Episodes Search ID, Title, Description, Keywords, or Catego…" at bounding box center [243, 217] width 397 height 383
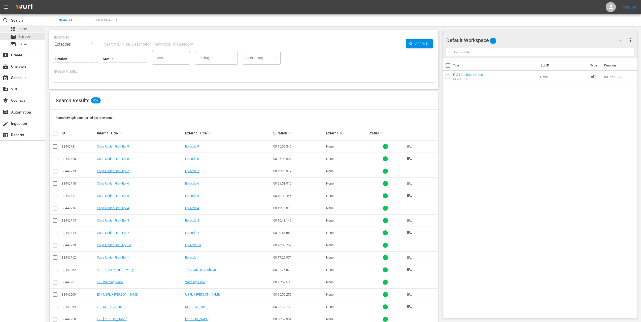
click at [25, 29] on span "Asset" at bounding box center [23, 28] width 8 height 5
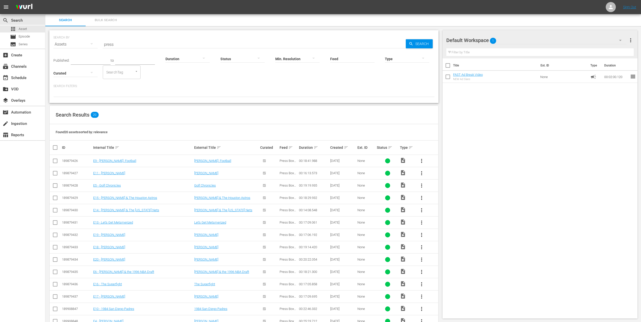
click at [133, 72] on div at bounding box center [134, 71] width 9 height 5
click at [136, 73] on icon "Open" at bounding box center [137, 72] width 4 height 4
click at [137, 73] on icon "Close" at bounding box center [137, 72] width 4 height 4
click at [137, 73] on icon "Open" at bounding box center [137, 72] width 4 height 4
click at [137, 73] on icon "Close" at bounding box center [137, 72] width 4 height 4
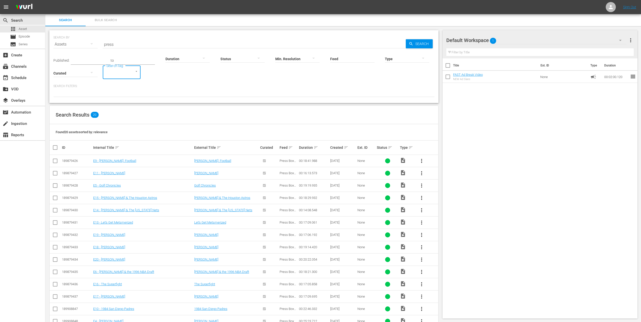
click at [91, 72] on icon "button" at bounding box center [91, 72] width 3 height 1
click at [210, 82] on div "Curated Uncurated" at bounding box center [320, 161] width 641 height 322
click at [90, 43] on icon "button" at bounding box center [92, 44] width 6 height 6
click at [69, 77] on div "Episodes" at bounding box center [69, 78] width 20 height 8
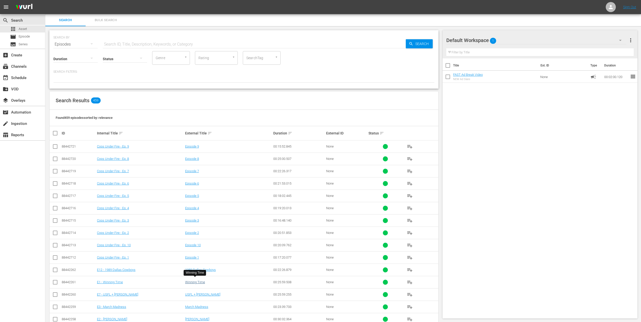
click at [196, 280] on link "Winning Time" at bounding box center [195, 282] width 20 height 4
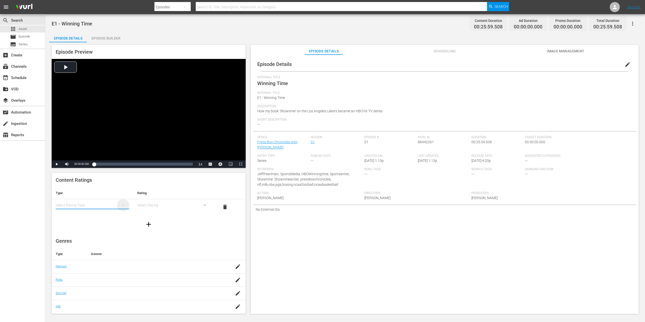
click at [124, 204] on icon "simple table" at bounding box center [123, 205] width 6 height 6
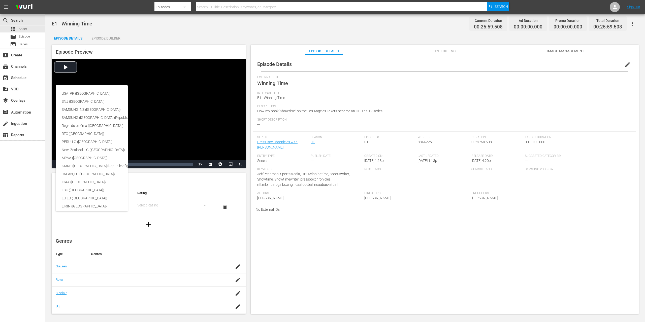
click at [169, 205] on div "USA_PR (United States of America) SNJ (Brazil) SAMSUNG_NZ (New Zealand) SAMSUNG…" at bounding box center [322, 161] width 645 height 322
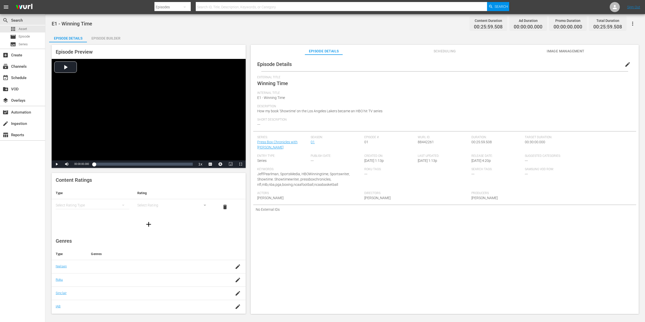
click at [103, 40] on div "Episode Builder" at bounding box center [106, 38] width 38 height 12
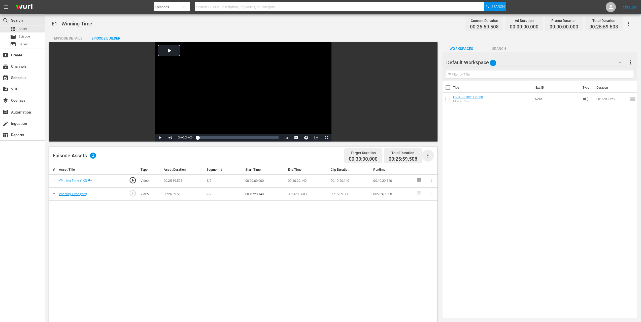
click at [428, 156] on icon "button" at bounding box center [428, 156] width 6 height 6
click at [211, 154] on div "Episode Assets 2 Target Duration 00:30:00.000 Total Duration 00:25:59.508" at bounding box center [243, 156] width 389 height 19
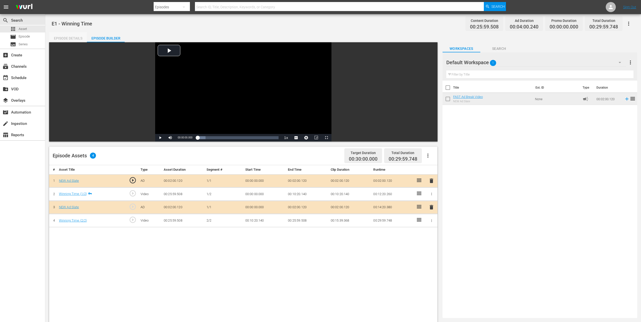
click at [67, 38] on div "Episode Details" at bounding box center [68, 38] width 38 height 12
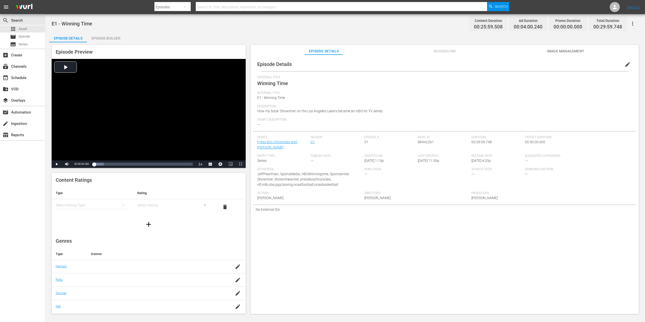
click at [146, 223] on icon "button" at bounding box center [149, 224] width 8 height 8
click at [105, 203] on div "simple table" at bounding box center [93, 205] width 74 height 14
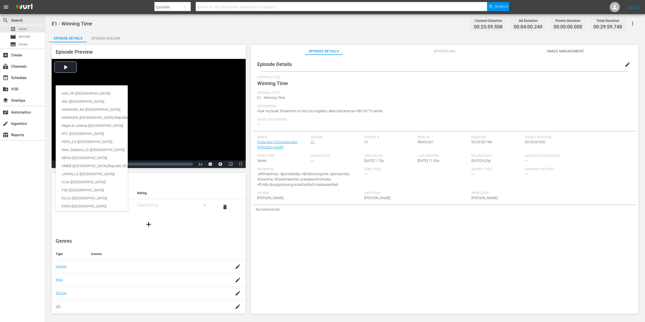
click at [182, 192] on div "USA_PR (United States of America) SNJ (Brazil) SAMSUNG_NZ (New Zealand) SAMSUNG…" at bounding box center [322, 161] width 645 height 322
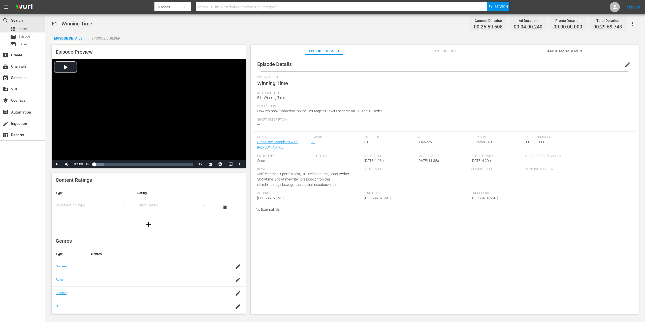
click at [80, 203] on div "simple table" at bounding box center [93, 205] width 74 height 14
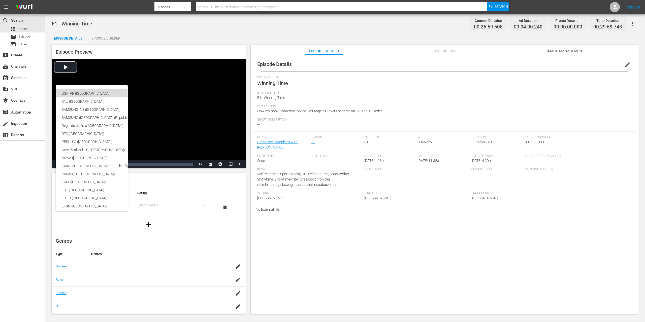
click at [74, 92] on div "USA_PR ([GEOGRAPHIC_DATA])" at bounding box center [120, 93] width 116 height 8
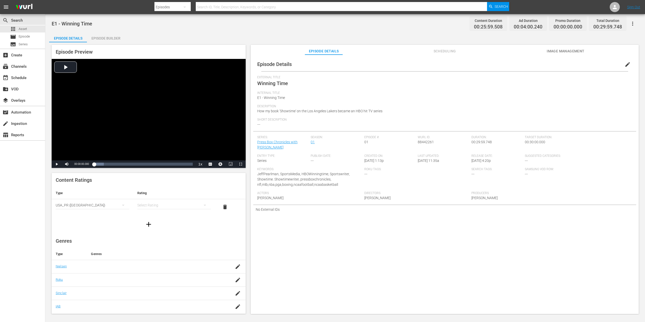
click at [162, 204] on div "simple table" at bounding box center [174, 205] width 74 height 14
click at [172, 243] on div "TV14" at bounding box center [172, 241] width 60 height 8
click at [298, 140] on link "Press Box Chronicles with [PERSON_NAME]" at bounding box center [277, 144] width 40 height 9
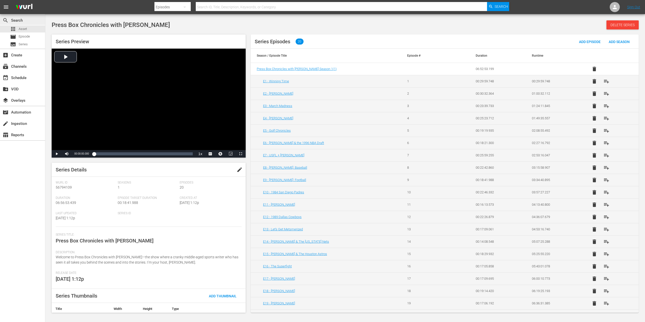
click at [20, 20] on div "search Search" at bounding box center [14, 19] width 28 height 5
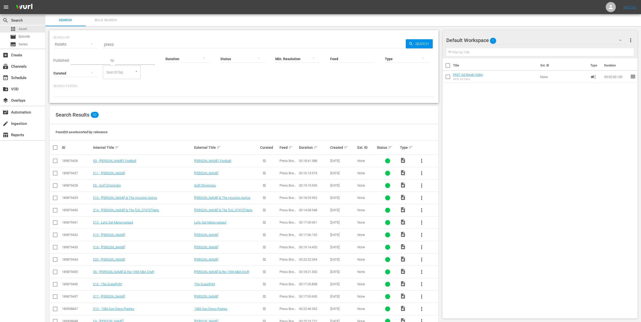
click at [127, 74] on div "SearchTag" at bounding box center [122, 73] width 38 height 14
click at [136, 75] on div "SearchTag" at bounding box center [122, 73] width 38 height 14
click at [630, 41] on span "more_vert" at bounding box center [631, 40] width 6 height 6
click at [492, 44] on span "1" at bounding box center [493, 41] width 6 height 11
click at [460, 36] on div "Default Workspace (1)" at bounding box center [320, 161] width 641 height 322
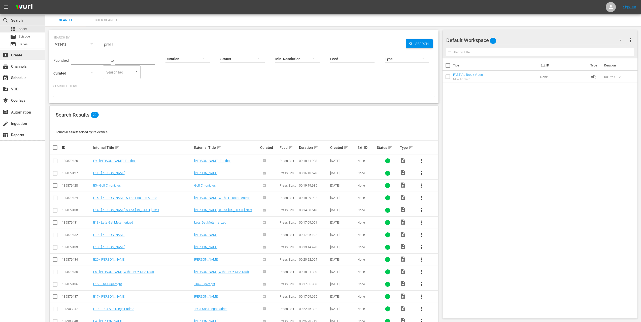
click at [27, 51] on div "add_box Create" at bounding box center [22, 55] width 45 height 10
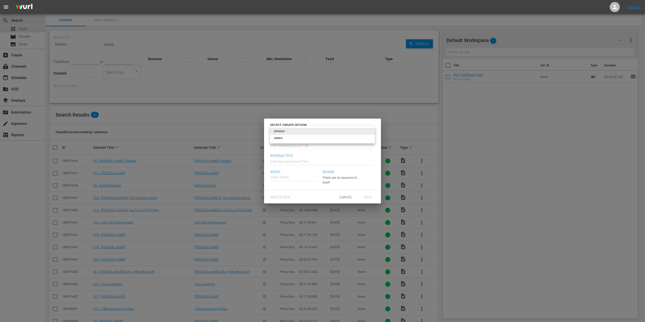
click at [313, 131] on body "menu Sign Out search Search apps Asset movie Episode subtitles Series add_box C…" at bounding box center [322, 161] width 645 height 322
click at [283, 138] on li "SERIES" at bounding box center [322, 138] width 105 height 7
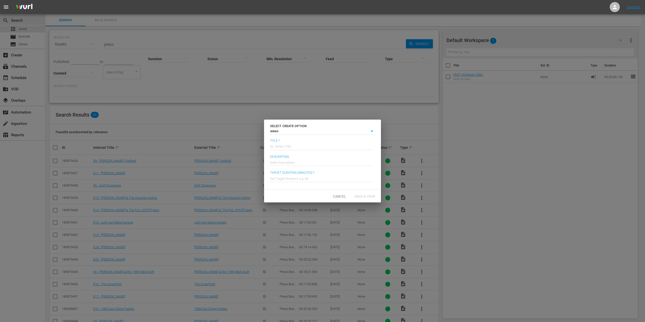
click at [310, 179] on input "text" at bounding box center [321, 178] width 102 height 12
click at [337, 196] on span "Cancel" at bounding box center [339, 197] width 21 height 4
type input "episode"
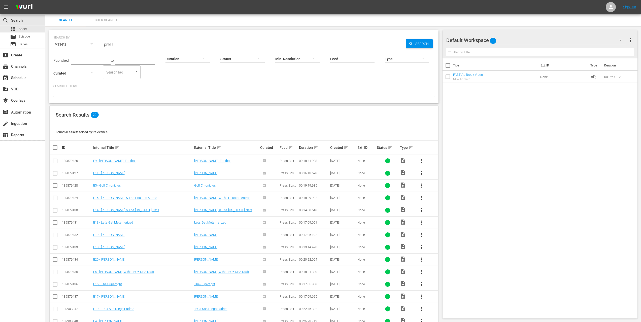
click at [98, 61] on div "Curated" at bounding box center [75, 70] width 44 height 18
click at [92, 64] on div "Curated" at bounding box center [75, 70] width 44 height 18
click at [67, 43] on div "Assets" at bounding box center [75, 44] width 44 height 14
click at [67, 43] on div "Channels Series Episodes Assets" at bounding box center [320, 161] width 641 height 322
click at [4, 7] on span "menu" at bounding box center [6, 7] width 6 height 6
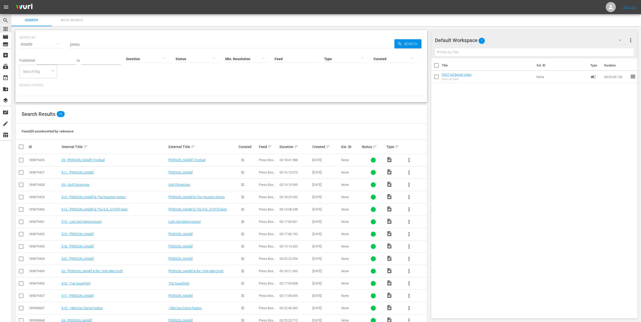
click at [8, 9] on span "menu" at bounding box center [6, 7] width 6 height 6
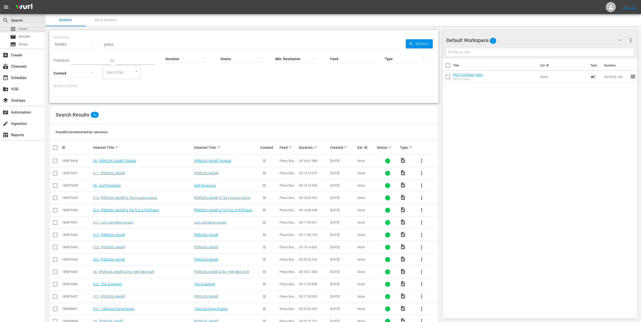
click at [8, 8] on span "menu" at bounding box center [6, 7] width 6 height 6
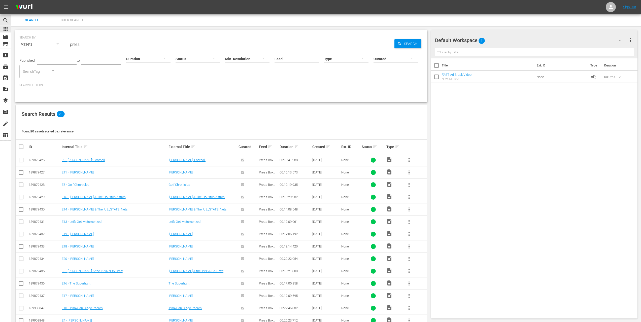
click at [8, 8] on span "menu" at bounding box center [6, 7] width 6 height 6
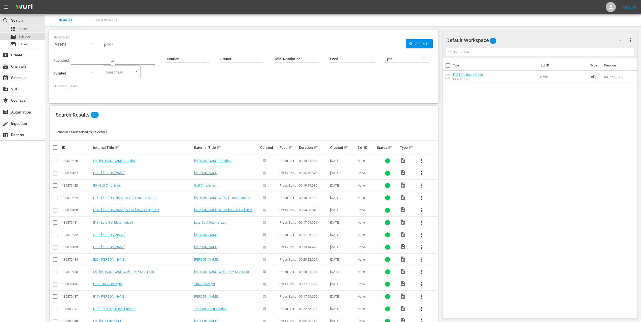
click at [25, 38] on span "Episode" at bounding box center [24, 36] width 11 height 5
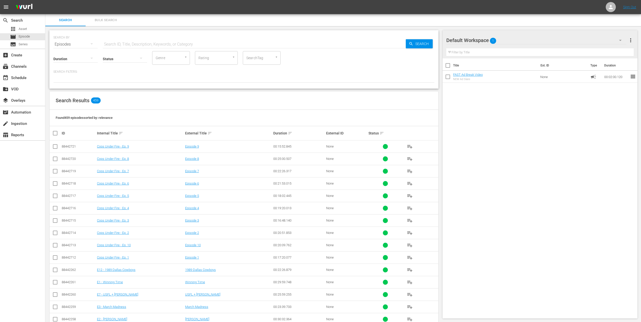
click at [258, 56] on input "SearchTag" at bounding box center [254, 57] width 19 height 9
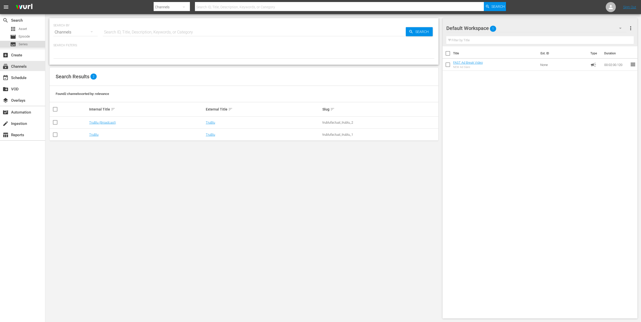
click at [29, 46] on div "subtitles Series" at bounding box center [22, 44] width 45 height 7
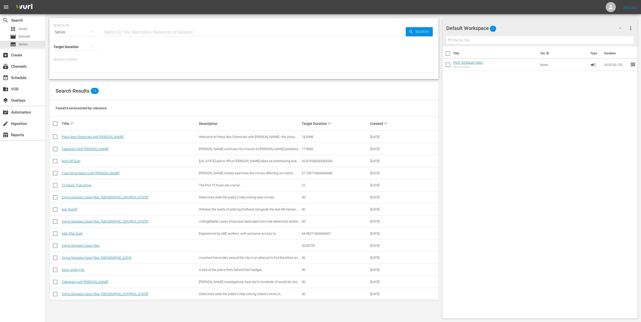
click at [56, 136] on input "checkbox" at bounding box center [55, 138] width 6 height 6
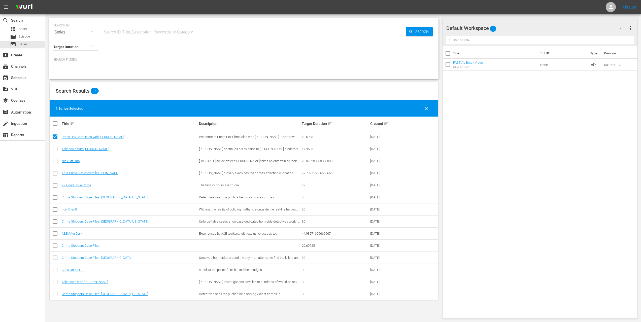
click at [54, 137] on input "checkbox" at bounding box center [55, 138] width 6 height 6
checkbox input "false"
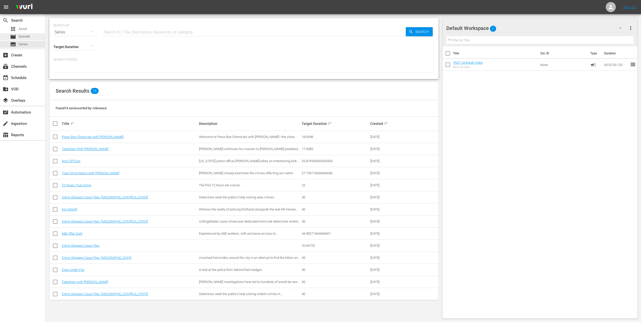
click at [26, 36] on span "Episode" at bounding box center [24, 36] width 11 height 5
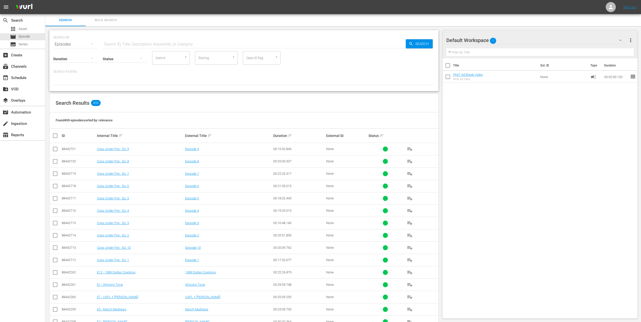
click at [417, 275] on td "playlist_add" at bounding box center [420, 272] width 35 height 12
click at [417, 274] on div "playlist_add" at bounding box center [421, 273] width 34 height 12
click at [86, 271] on div "88442262" at bounding box center [79, 273] width 34 height 4
click at [104, 268] on td "E12 - 1989 Dallas Cowboys" at bounding box center [140, 272] width 88 height 12
click at [104, 271] on link "E12 - 1989 Dallas Cowboys" at bounding box center [116, 273] width 39 height 4
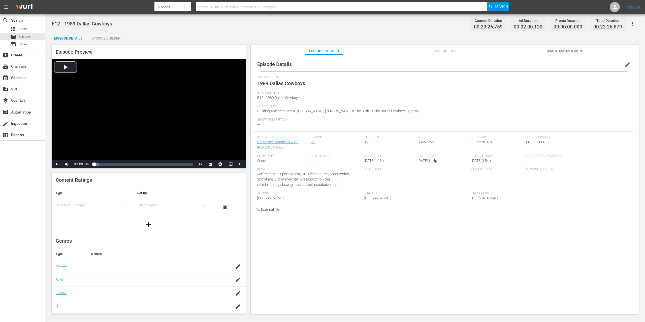
click at [468, 175] on div "Roku Tags: ---" at bounding box center [417, 180] width 107 height 24
click at [472, 176] on div "Search Tags: ---" at bounding box center [497, 180] width 53 height 24
click at [472, 174] on span "---" at bounding box center [472, 174] width 3 height 4
click at [101, 206] on div "simple table" at bounding box center [93, 205] width 74 height 14
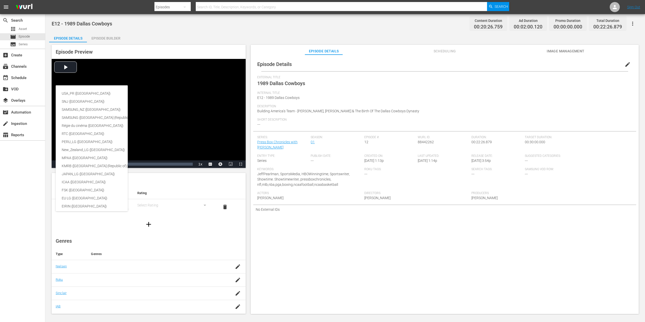
click at [103, 215] on div "USA_PR (United States of America) SNJ (Brazil) SAMSUNG_NZ (New Zealand) SAMSUNG…" at bounding box center [322, 161] width 645 height 322
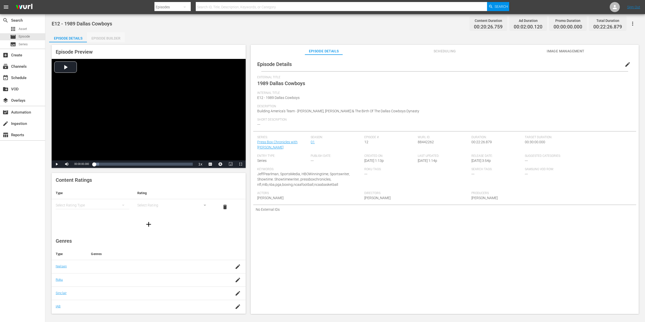
click at [121, 37] on div "Episode Builder" at bounding box center [106, 38] width 38 height 12
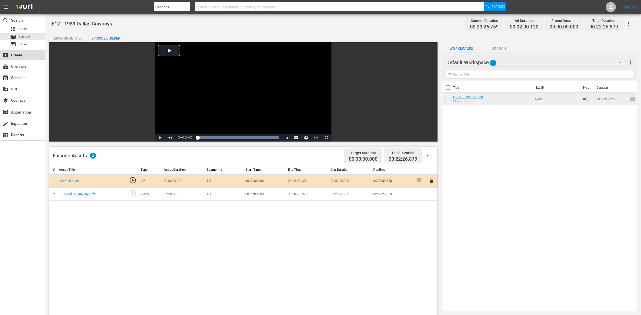
click at [25, 58] on div "add_box Create" at bounding box center [22, 55] width 45 height 10
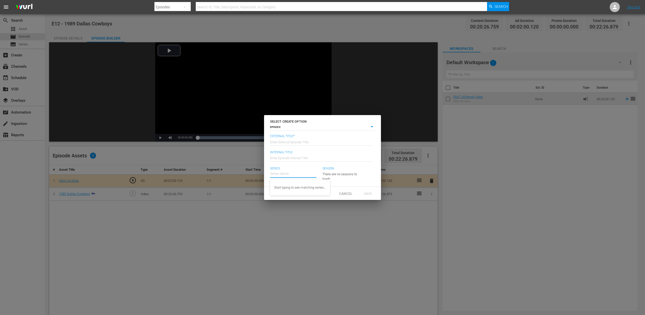
click at [291, 174] on input "text" at bounding box center [293, 174] width 46 height 12
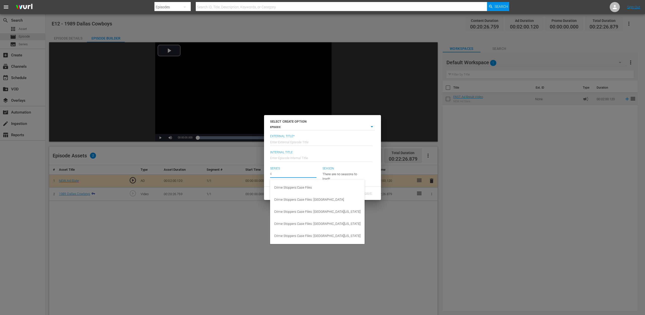
type input "c"
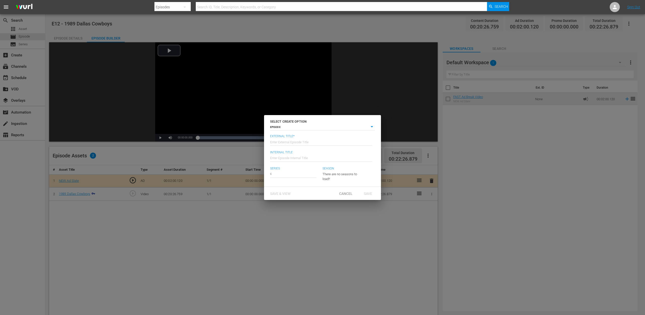
click at [369, 132] on div "SELECT CREATE OPTION EPISODE episode" at bounding box center [322, 124] width 117 height 19
click at [266, 106] on div "SELECT CREATE OPTION EPISODE episode External Title* Enter External Episode Tit…" at bounding box center [322, 157] width 645 height 315
click at [345, 195] on span "Cancel" at bounding box center [345, 194] width 21 height 4
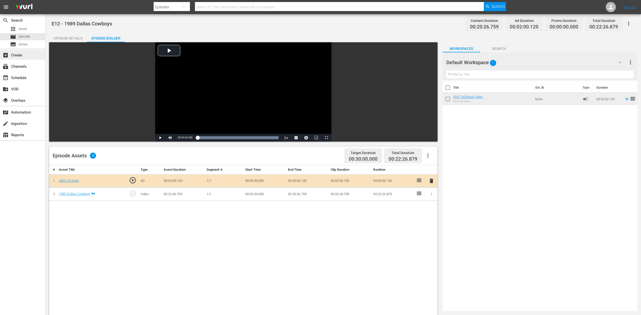
click at [18, 57] on div "add_box Create" at bounding box center [14, 54] width 28 height 5
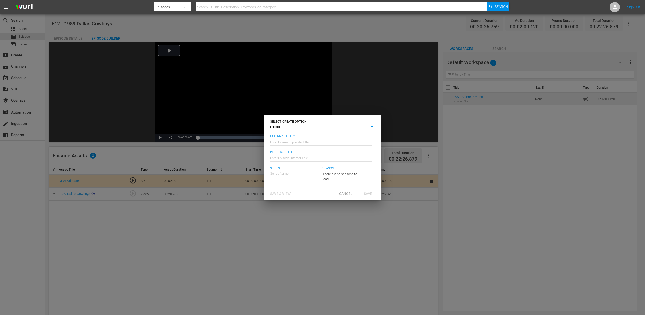
click at [347, 128] on body "menu Search By Episodes Search ID, Title, Description, Keywords, or Category Se…" at bounding box center [322, 157] width 645 height 315
click at [283, 136] on li "SERIES" at bounding box center [322, 134] width 105 height 7
click at [285, 131] on body "menu Search By Episodes Search ID, Title, Description, Keywords, or Category Se…" at bounding box center [322, 157] width 645 height 315
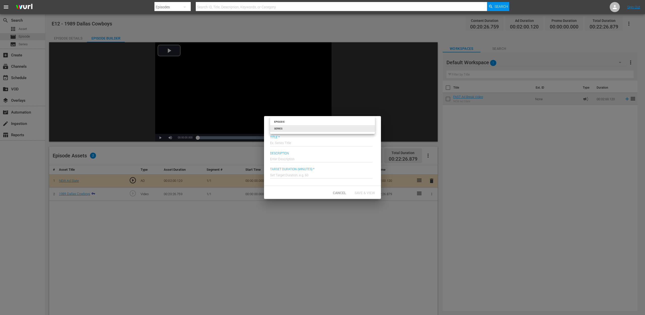
click at [293, 123] on li "EPISODE" at bounding box center [322, 121] width 105 height 7
type input "episode"
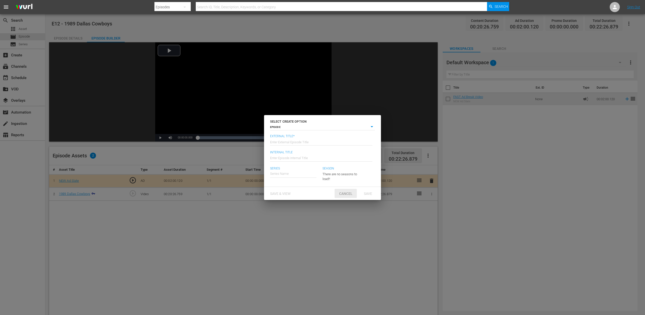
click at [343, 194] on span "Cancel" at bounding box center [345, 194] width 21 height 4
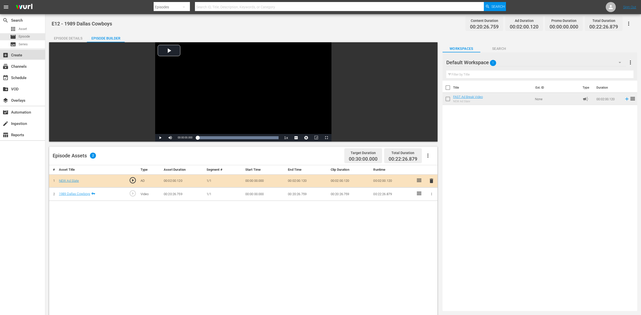
click at [19, 57] on div "add_box Create" at bounding box center [14, 54] width 28 height 5
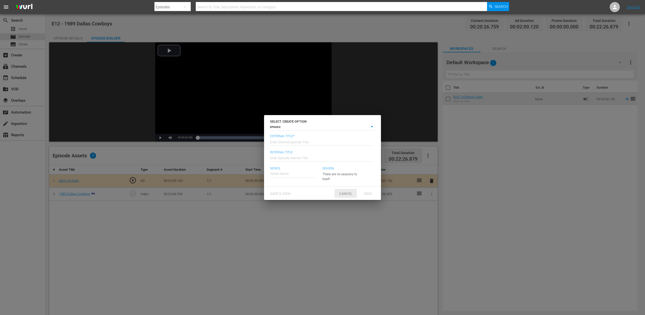
click at [346, 193] on span "Cancel" at bounding box center [345, 194] width 21 height 4
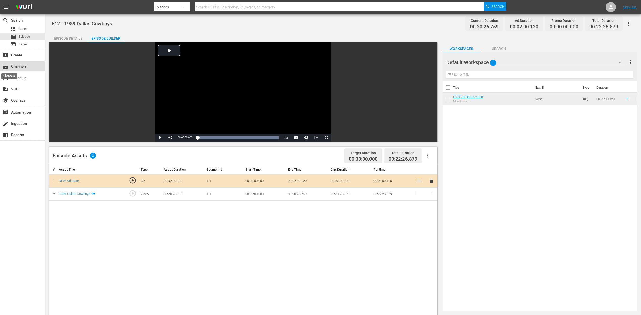
click at [6, 66] on span "subscriptions" at bounding box center [6, 67] width 6 height 6
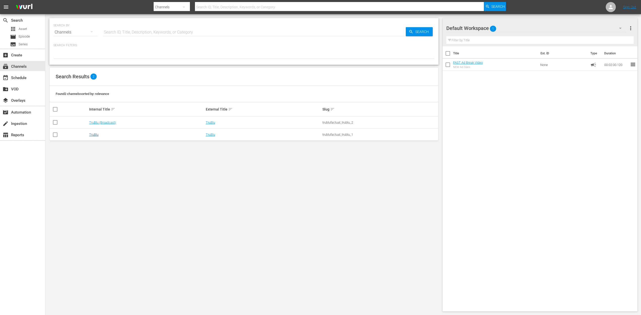
click at [89, 135] on link "TruBlu" at bounding box center [93, 135] width 9 height 4
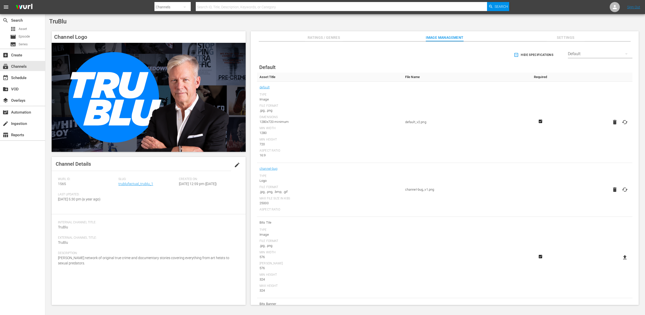
scroll to position [30, 0]
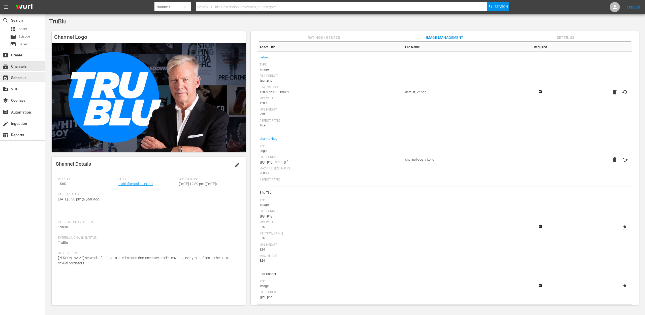
click at [17, 79] on div "event_available Schedule" at bounding box center [14, 77] width 28 height 5
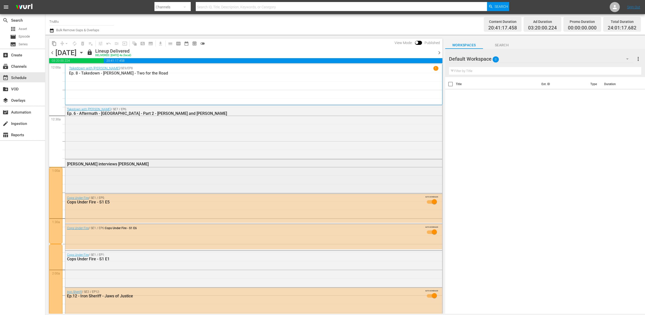
click at [149, 166] on div "Chris Hansen interviews Elizabeth Smart" at bounding box center [239, 164] width 345 height 5
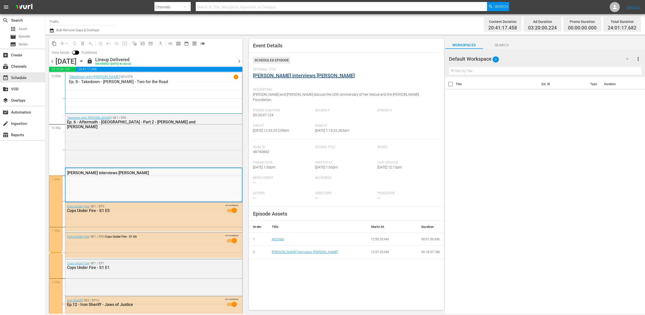
click at [317, 76] on link "Chris Hansen interviews Elizabeth Smart" at bounding box center [304, 76] width 102 height 6
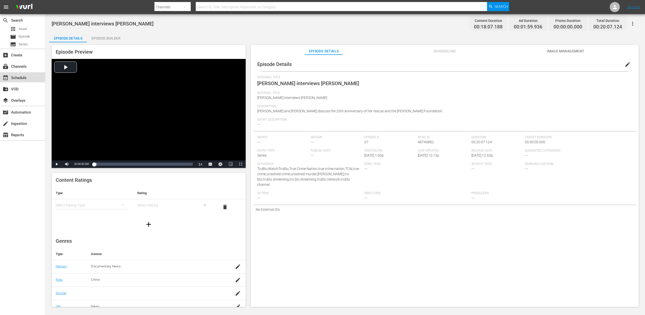
click at [24, 75] on div "event_available Schedule" at bounding box center [14, 77] width 28 height 5
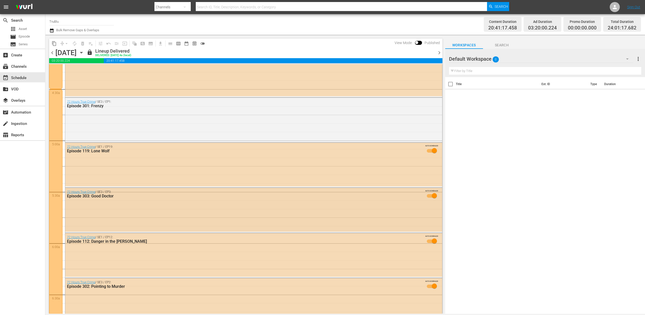
scroll to position [469, 0]
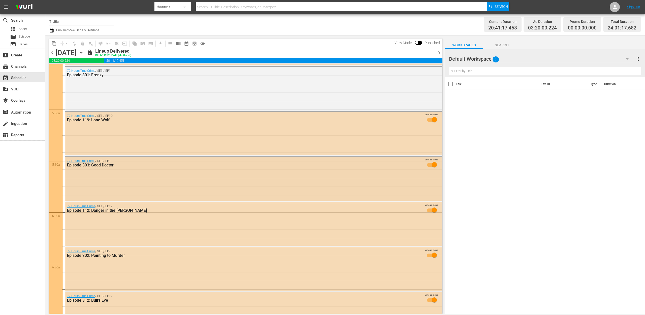
click at [178, 179] on div "72 Hours True Crime / SE3 / EP3: Episode 303: Good Doctor AUTO-SCHEDULED" at bounding box center [253, 179] width 377 height 44
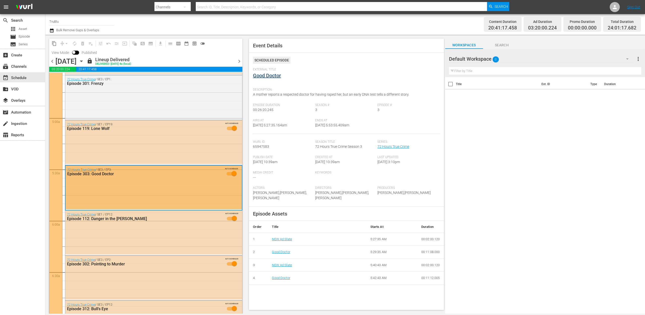
click at [278, 75] on link "Good Doctor" at bounding box center [267, 76] width 28 height 6
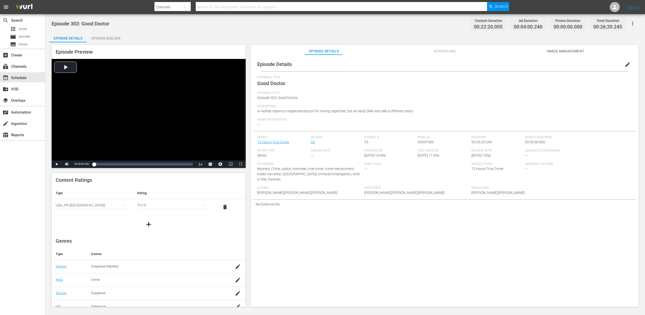
click at [494, 168] on span "72 Hours True Crime" at bounding box center [487, 169] width 32 height 4
click at [493, 168] on span "72 Hours True Crime" at bounding box center [487, 169] width 32 height 4
click at [491, 168] on span "72 Hours True Crime" at bounding box center [487, 169] width 32 height 4
click at [106, 36] on div "Episode Builder" at bounding box center [106, 38] width 38 height 12
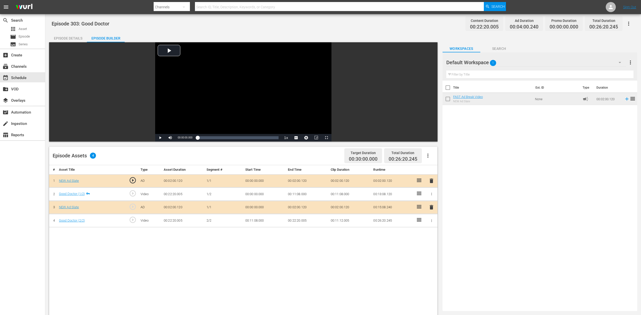
click at [628, 22] on icon "button" at bounding box center [629, 24] width 6 height 6
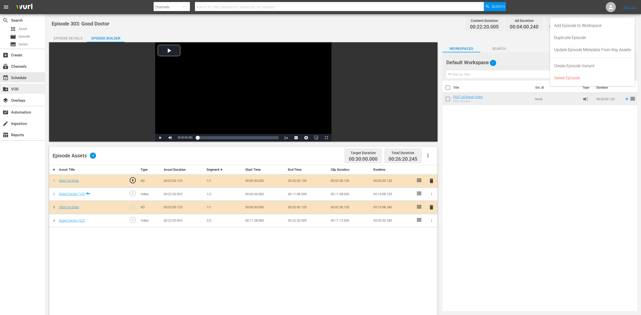
click at [14, 87] on div "create_new_folder VOD" at bounding box center [14, 88] width 28 height 5
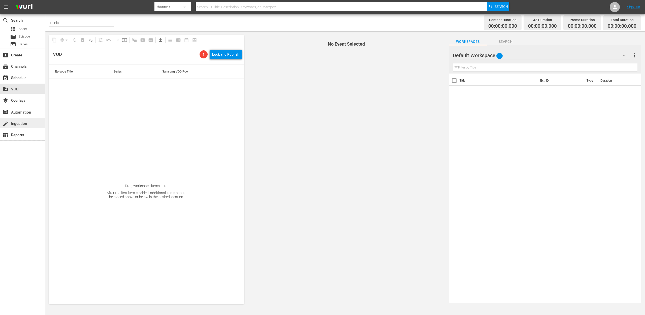
click at [17, 122] on div "create Ingestion" at bounding box center [14, 123] width 28 height 5
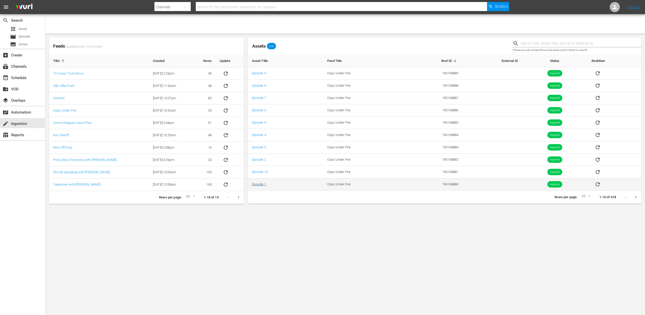
click at [263, 184] on link "Episode 1" at bounding box center [259, 184] width 14 height 4
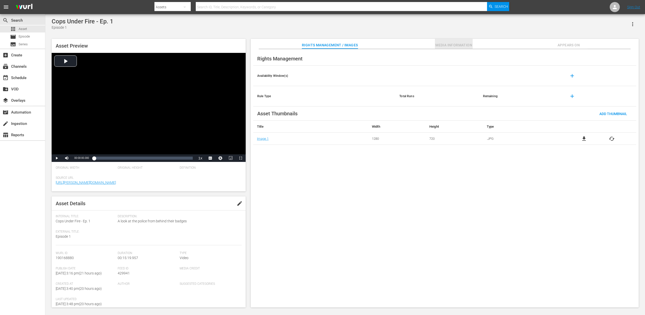
click at [450, 47] on span "Media Information" at bounding box center [454, 45] width 38 height 6
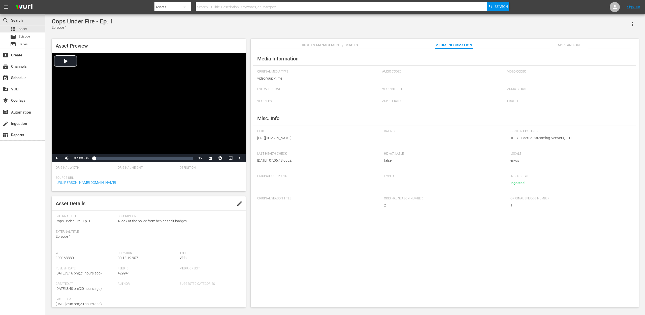
click at [561, 43] on span "Appears On" at bounding box center [569, 45] width 38 height 6
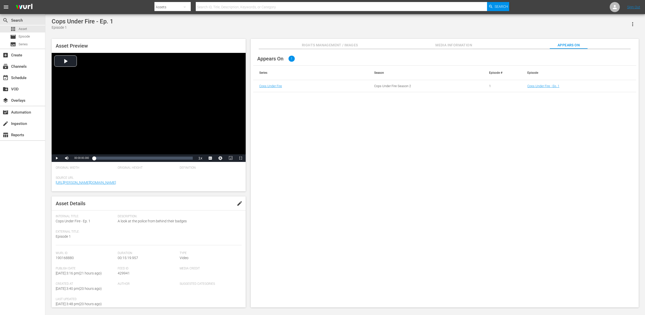
click at [327, 44] on span "Rights Management / Images" at bounding box center [330, 45] width 56 height 6
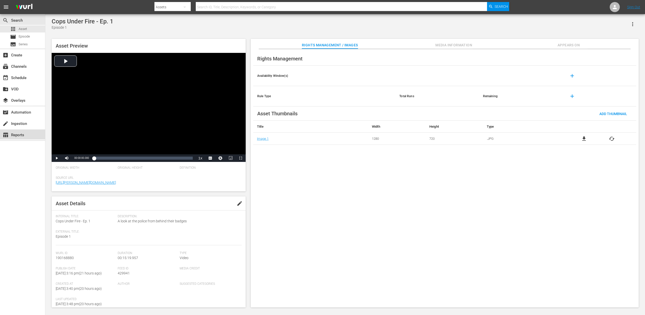
click at [27, 134] on div "table_chart Reports" at bounding box center [14, 134] width 28 height 5
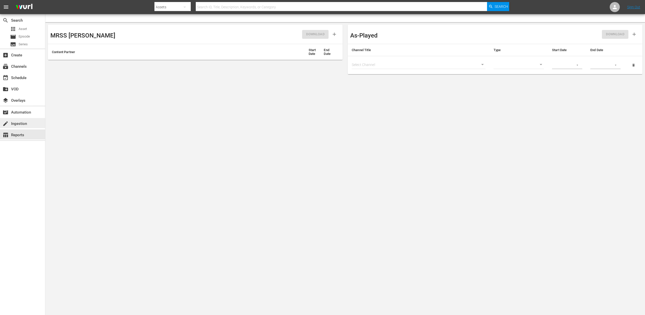
click at [13, 125] on div "create Ingestion" at bounding box center [14, 123] width 28 height 5
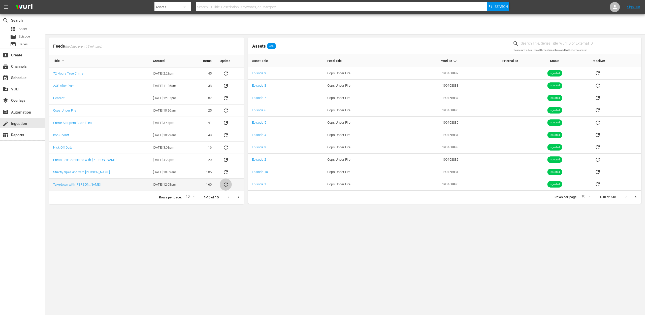
click at [228, 186] on icon "sticky table" at bounding box center [226, 185] width 4 height 4
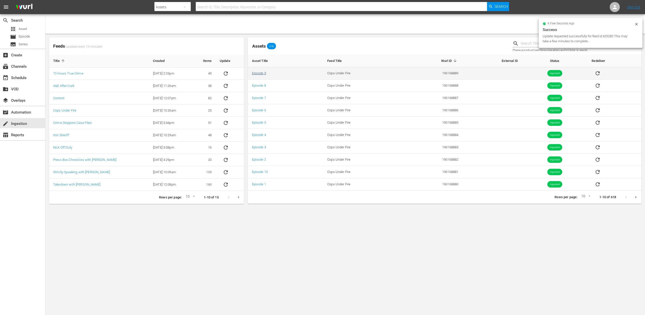
click at [254, 74] on link "Episode 9" at bounding box center [259, 73] width 14 height 4
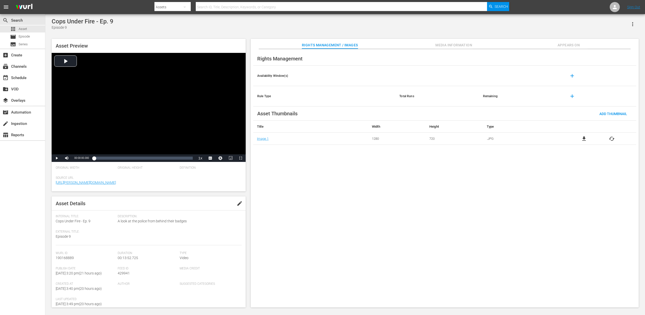
click at [453, 45] on span "Media Information" at bounding box center [454, 45] width 38 height 6
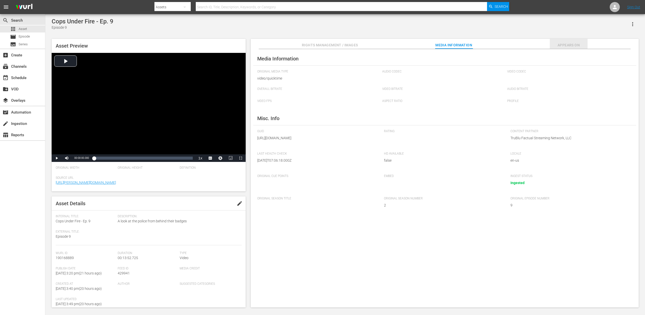
click at [572, 43] on span "Appears On" at bounding box center [569, 45] width 38 height 6
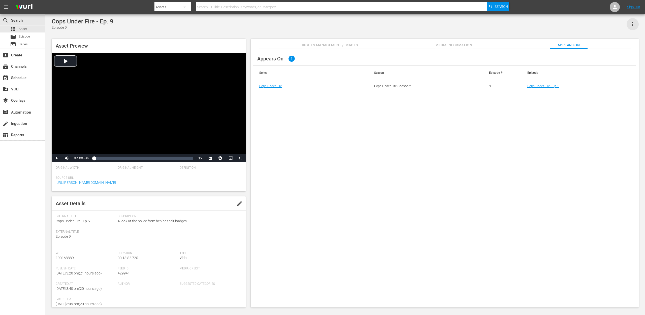
click at [632, 25] on icon "button" at bounding box center [633, 24] width 6 height 6
click at [473, 24] on div "Cops Under Fire - Ep. 9 Episode 9" at bounding box center [345, 24] width 587 height 12
click at [20, 35] on span "Episode" at bounding box center [24, 36] width 11 height 5
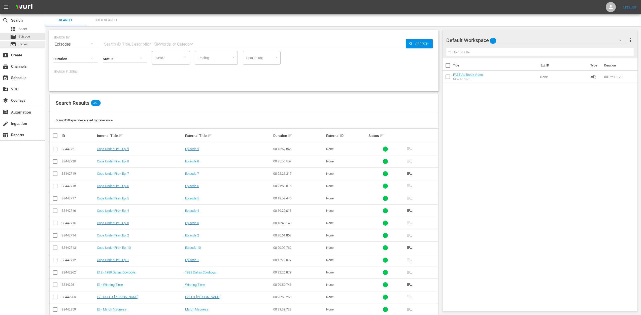
click at [22, 44] on span "Series" at bounding box center [23, 44] width 9 height 5
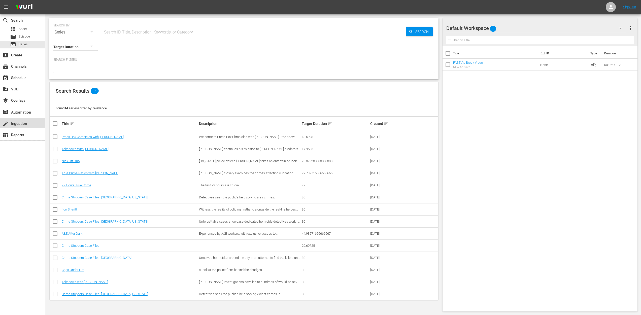
click at [27, 124] on div "create Ingestion" at bounding box center [14, 123] width 28 height 5
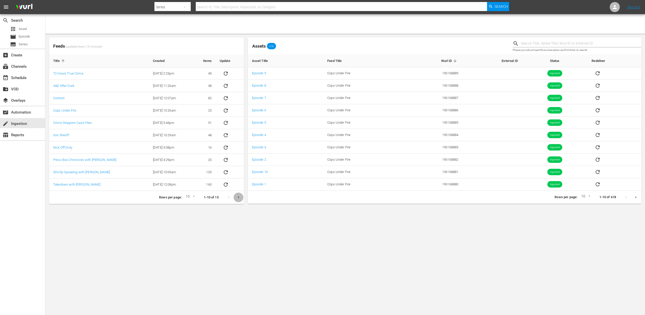
click at [240, 197] on icon "Next page" at bounding box center [239, 198] width 4 height 4
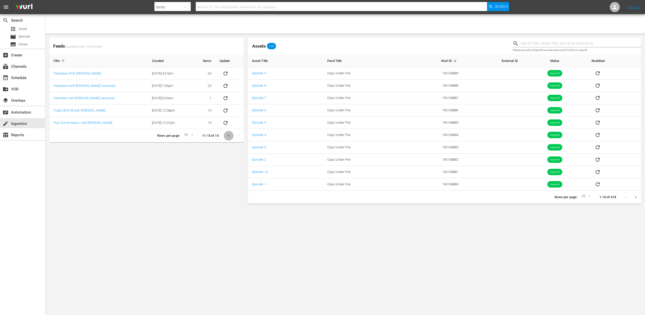
click at [229, 135] on icon "Previous page" at bounding box center [228, 136] width 1 height 2
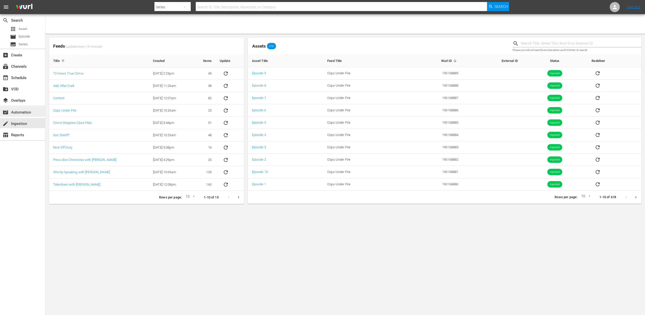
click at [33, 115] on div "movie_filter Automation" at bounding box center [22, 112] width 45 height 10
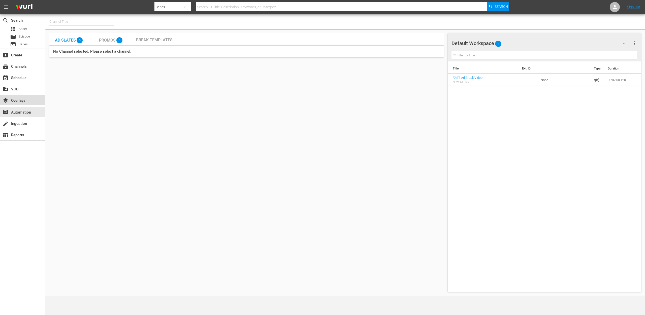
click at [26, 101] on div "layers Overlays" at bounding box center [14, 100] width 28 height 5
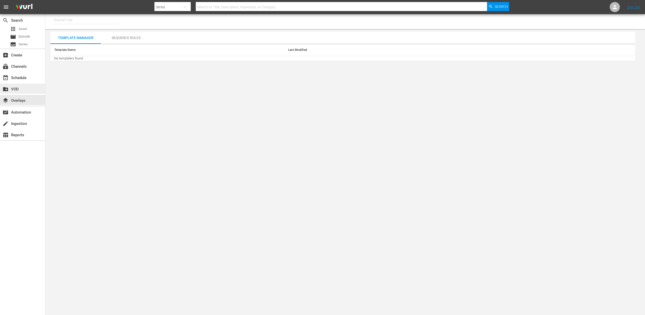
click at [24, 91] on div "create_new_folder VOD" at bounding box center [22, 89] width 45 height 10
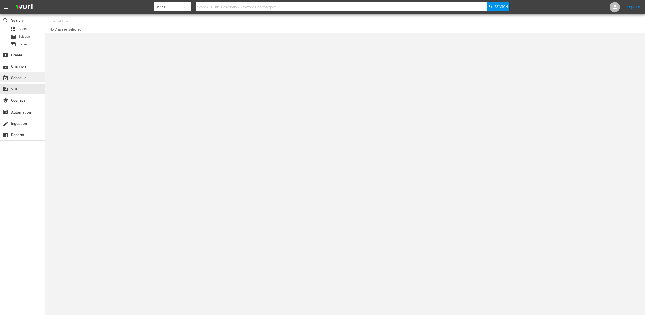
click at [22, 77] on div "event_available Schedule" at bounding box center [14, 77] width 28 height 5
click at [20, 62] on div "subscriptions Channels" at bounding box center [22, 66] width 45 height 10
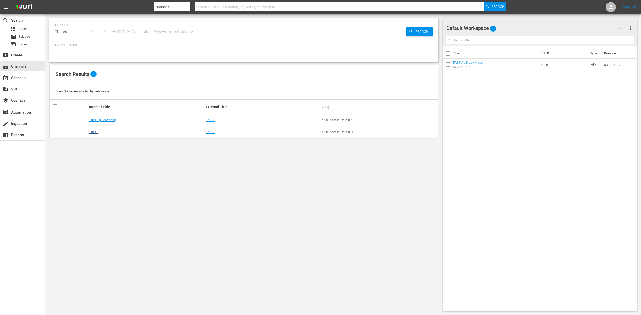
click at [89, 132] on link "TruBlu" at bounding box center [93, 132] width 9 height 4
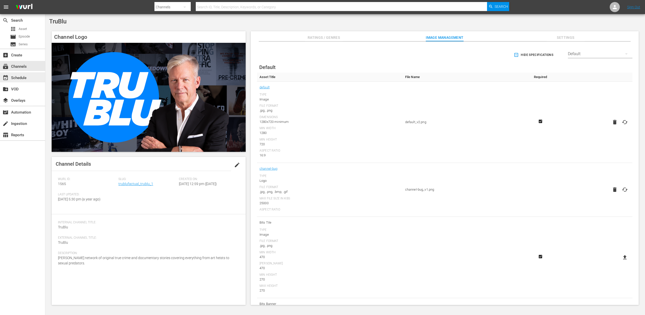
click at [21, 77] on div "event_available Schedule" at bounding box center [14, 77] width 28 height 5
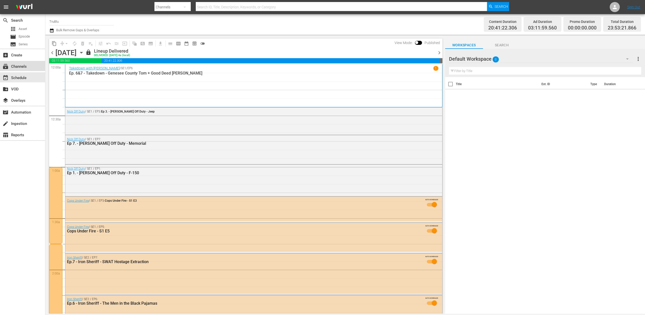
click at [17, 65] on div "subscriptions Channels" at bounding box center [14, 66] width 28 height 5
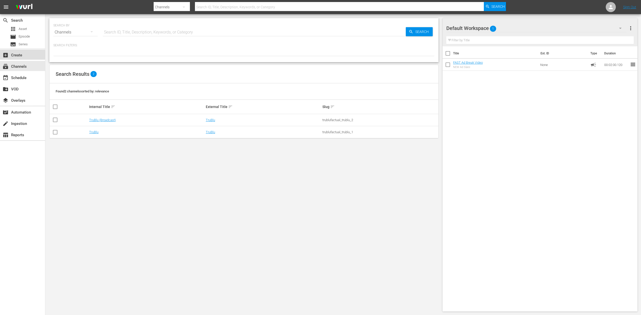
click at [19, 54] on div "add_box Create" at bounding box center [14, 54] width 28 height 5
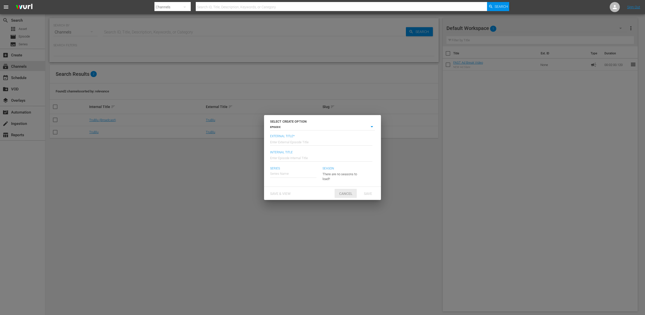
click at [352, 195] on span "Cancel" at bounding box center [345, 194] width 21 height 4
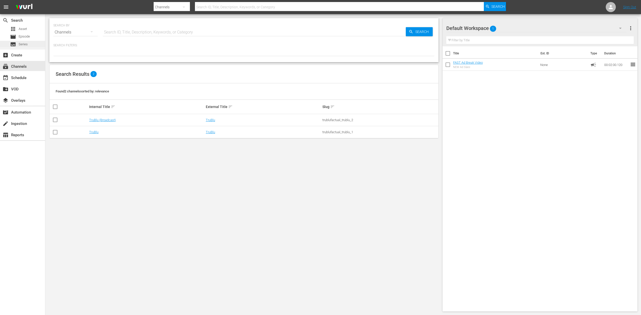
click at [27, 45] on span "Series" at bounding box center [23, 44] width 9 height 5
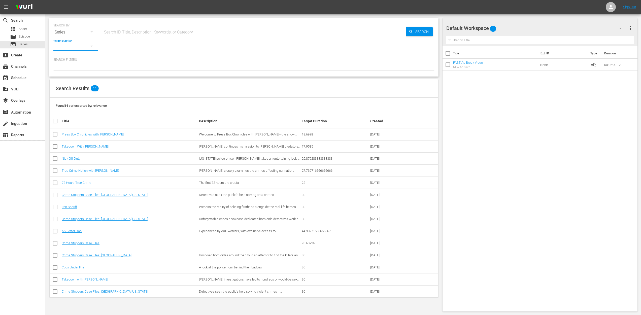
click at [88, 48] on button "button" at bounding box center [92, 46] width 12 height 12
click at [122, 51] on div "0-1m 1-2m 2-3m 3-4m 4-5m 5-10m 10-15m 15-30m 30-60m 60-90m >90m Clips (<5min) S…" at bounding box center [320, 157] width 641 height 315
click at [86, 30] on button "button" at bounding box center [92, 32] width 12 height 12
click at [86, 30] on div "Channels Series Episodes Assets" at bounding box center [320, 157] width 641 height 315
click at [18, 22] on div "search Search" at bounding box center [14, 19] width 28 height 5
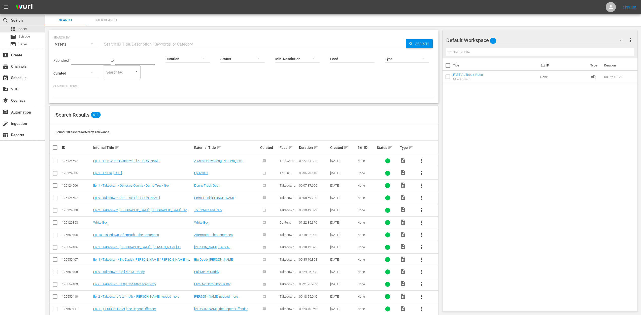
click at [130, 72] on div at bounding box center [134, 71] width 9 height 5
click at [265, 172] on div at bounding box center [269, 173] width 18 height 8
click at [263, 173] on div at bounding box center [269, 173] width 18 height 8
click at [266, 174] on div at bounding box center [269, 173] width 18 height 8
click at [57, 173] on input "checkbox" at bounding box center [55, 174] width 6 height 6
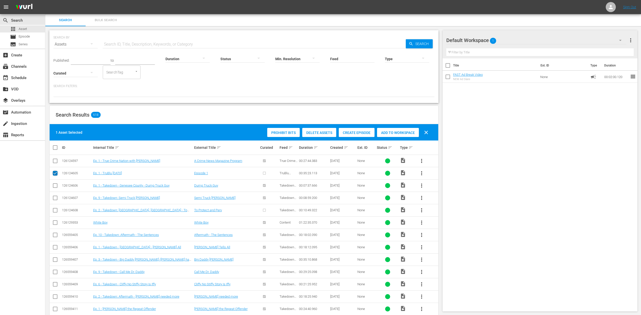
click at [56, 173] on input "checkbox" at bounding box center [55, 174] width 6 height 6
checkbox input "false"
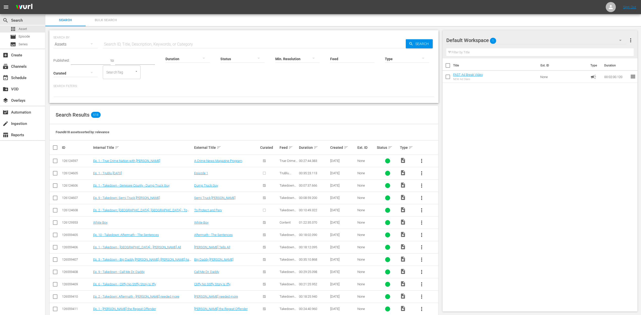
click at [55, 162] on input "checkbox" at bounding box center [55, 162] width 6 height 6
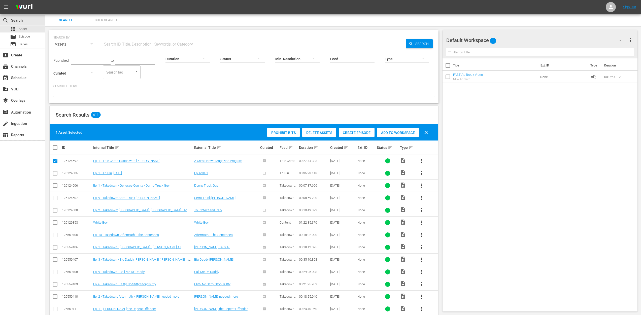
click at [351, 133] on span "Create Episode" at bounding box center [357, 133] width 36 height 4
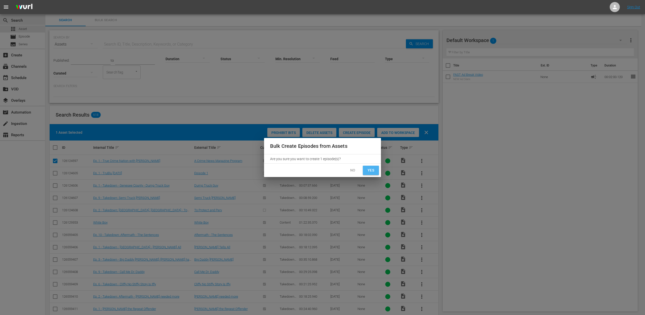
click at [366, 167] on button "Yes" at bounding box center [371, 170] width 16 height 9
checkbox input "false"
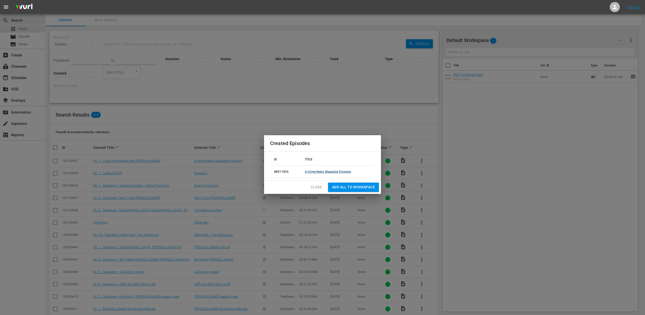
click at [332, 173] on link "A Crime News Magazine Program" at bounding box center [328, 172] width 46 height 4
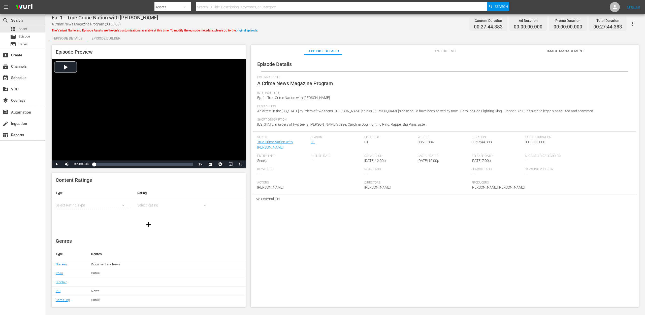
click at [433, 52] on span "Scheduling" at bounding box center [445, 51] width 38 height 6
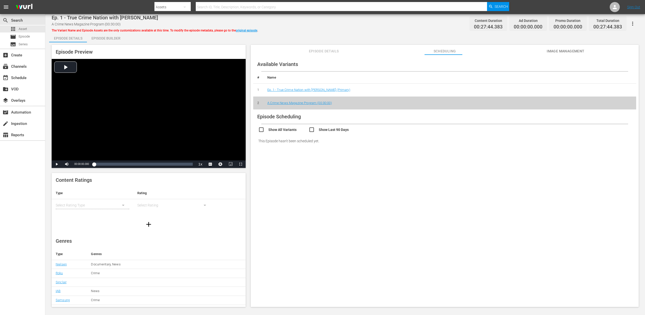
click at [560, 54] on button "Image Management" at bounding box center [566, 50] width 38 height 10
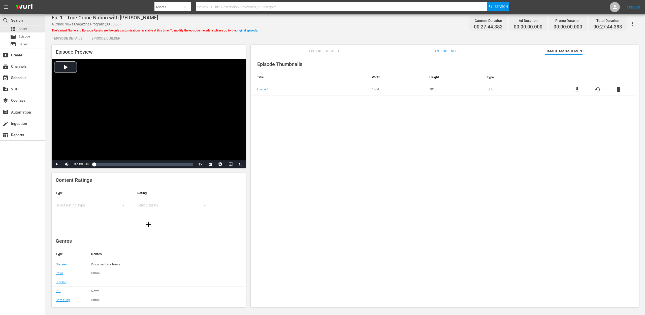
click at [113, 37] on div "Episode Builder" at bounding box center [106, 38] width 38 height 12
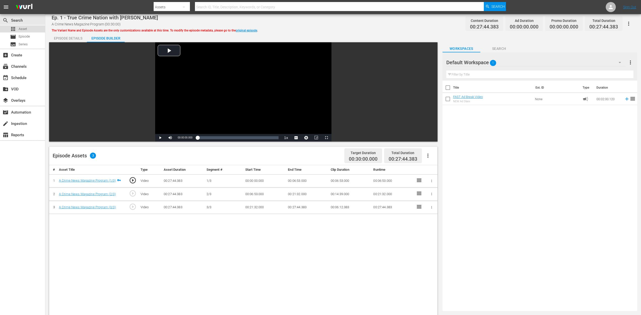
click at [26, 28] on span "Asset" at bounding box center [23, 28] width 8 height 5
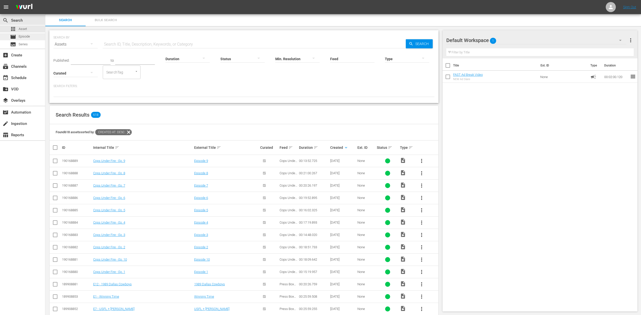
click at [29, 37] on span "Episode" at bounding box center [24, 36] width 11 height 5
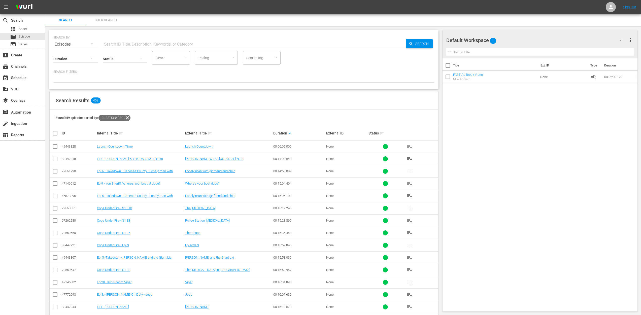
click at [286, 134] on div "Duration keyboard_arrow_up" at bounding box center [298, 133] width 51 height 6
click at [130, 118] on icon at bounding box center [127, 118] width 6 height 6
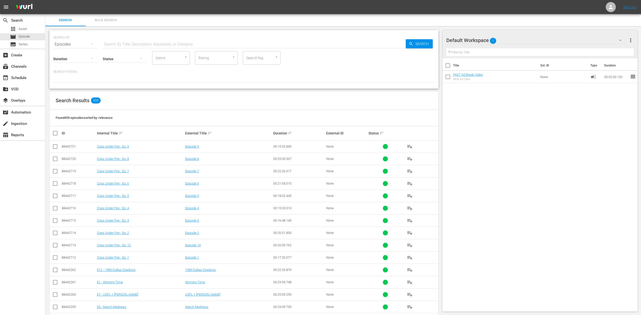
click at [53, 148] on input "checkbox" at bounding box center [55, 148] width 6 height 6
checkbox input "true"
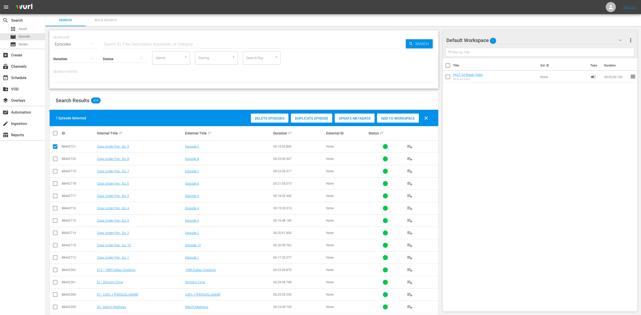
click at [55, 159] on input "checkbox" at bounding box center [55, 160] width 6 height 6
checkbox input "true"
click at [357, 118] on span "Update Metadata" at bounding box center [355, 118] width 40 height 4
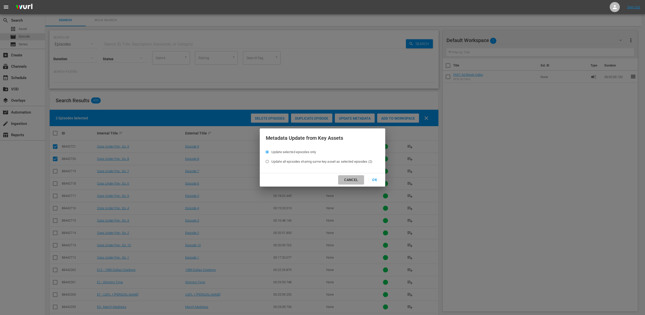
click at [352, 180] on div "Cancel" at bounding box center [351, 180] width 22 height 6
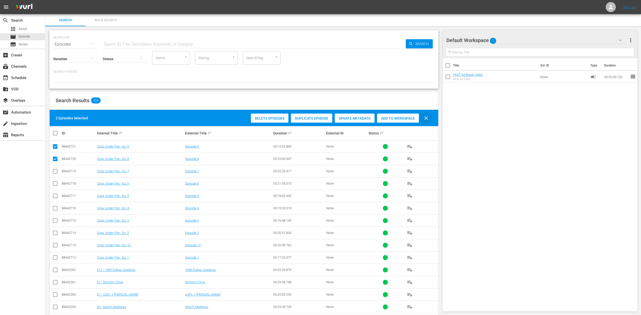
click at [428, 117] on span "clear" at bounding box center [426, 118] width 6 height 6
checkbox input "false"
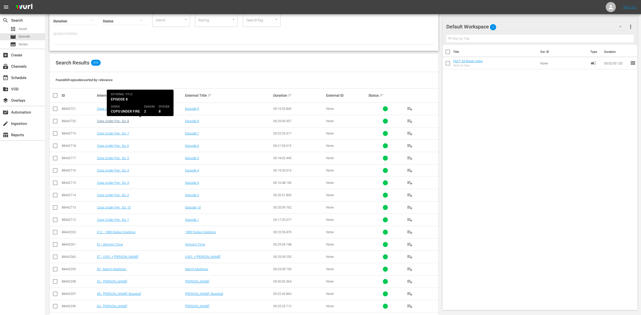
scroll to position [79, 0]
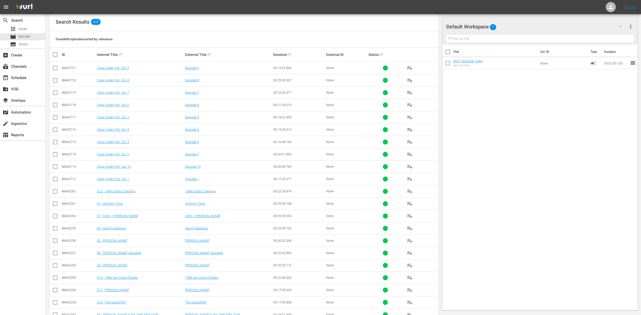
click at [386, 229] on div at bounding box center [385, 228] width 5 height 5
click at [20, 77] on div "event_available Schedule" at bounding box center [14, 77] width 28 height 5
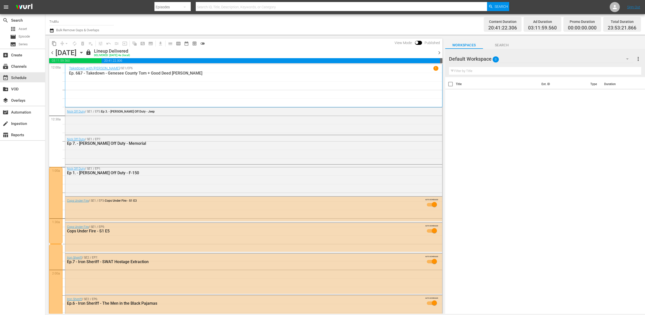
click at [82, 52] on icon "button" at bounding box center [81, 52] width 2 height 1
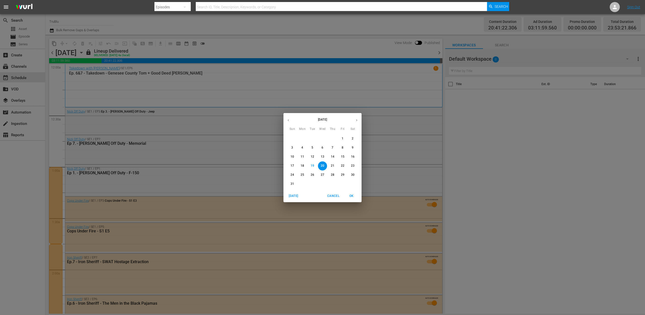
click at [292, 184] on p "31" at bounding box center [293, 184] width 4 height 4
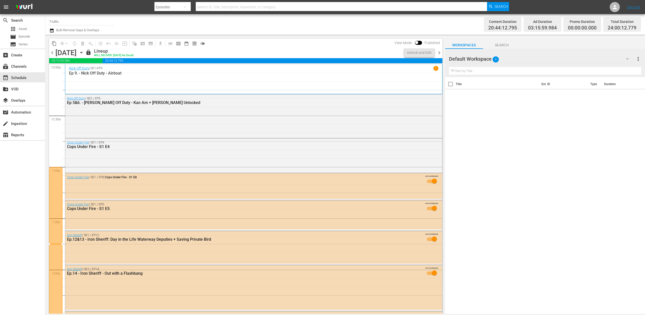
click at [440, 52] on span "chevron_right" at bounding box center [439, 53] width 6 height 6
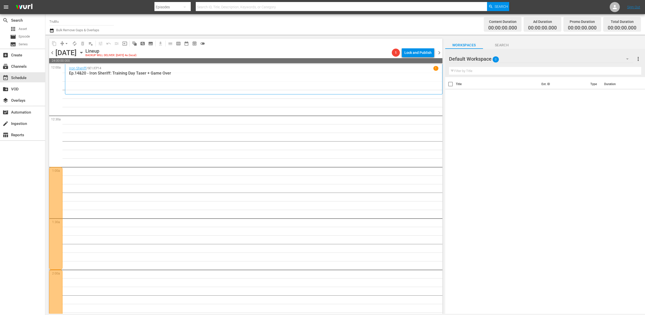
click at [499, 44] on span "Search" at bounding box center [502, 45] width 38 height 6
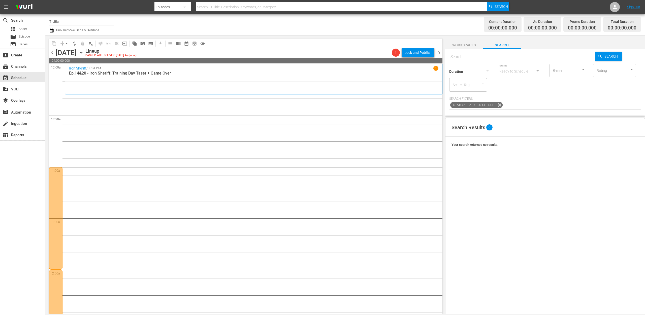
click at [487, 87] on div "SearchTag" at bounding box center [468, 85] width 38 height 14
click at [485, 85] on icon "Open" at bounding box center [483, 84] width 4 height 4
click at [489, 58] on input "text" at bounding box center [522, 57] width 146 height 12
type input "press"
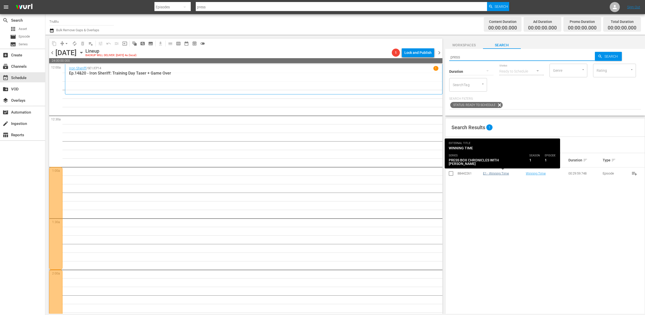
type input "press"
click at [498, 174] on link "E1 - Winning Time" at bounding box center [496, 174] width 26 height 4
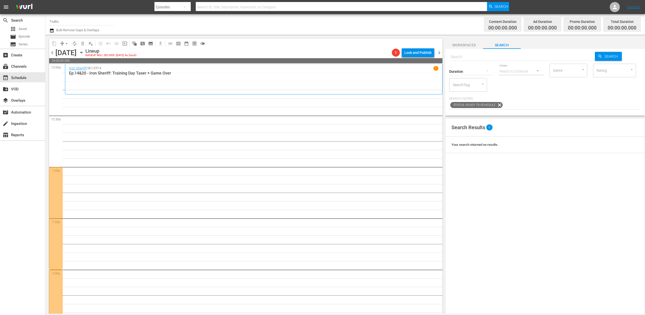
click at [506, 55] on input "text" at bounding box center [522, 57] width 146 height 12
type input "press box"
click at [633, 174] on span "playlist_add" at bounding box center [634, 174] width 6 height 6
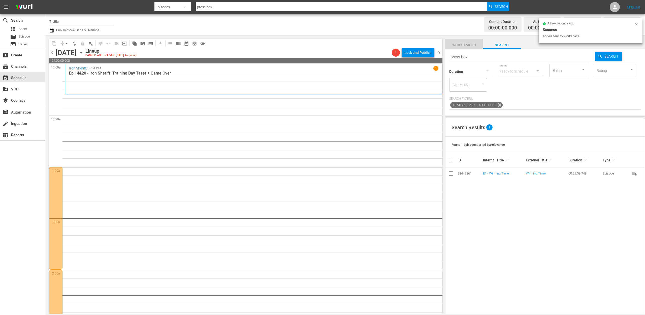
drag, startPoint x: 460, startPoint y: 43, endPoint x: 462, endPoint y: 45, distance: 3.2
click at [460, 43] on span "Workspaces" at bounding box center [464, 45] width 38 height 6
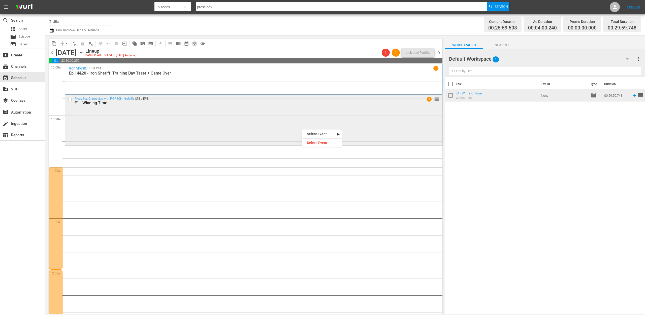
click at [431, 103] on div "Press Box Chronicles with [PERSON_NAME] / SE1 / EP1: E1 - Winning Time 1 reorder" at bounding box center [253, 101] width 377 height 12
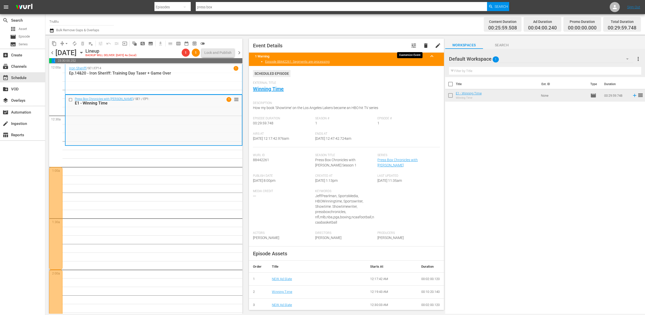
click at [411, 44] on span "tune" at bounding box center [414, 46] width 6 height 6
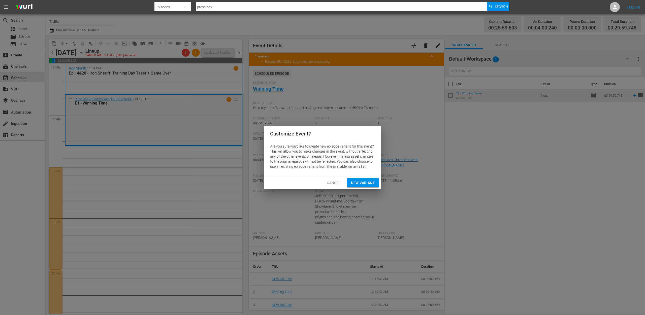
click at [336, 183] on span "Cancel" at bounding box center [334, 183] width 14 height 6
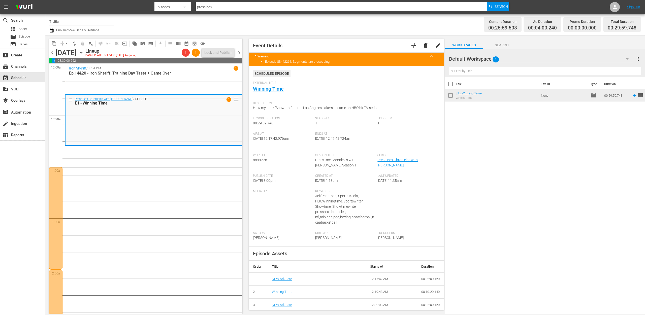
click at [300, 159] on div "[PERSON_NAME] Id 88442261" at bounding box center [284, 163] width 62 height 21
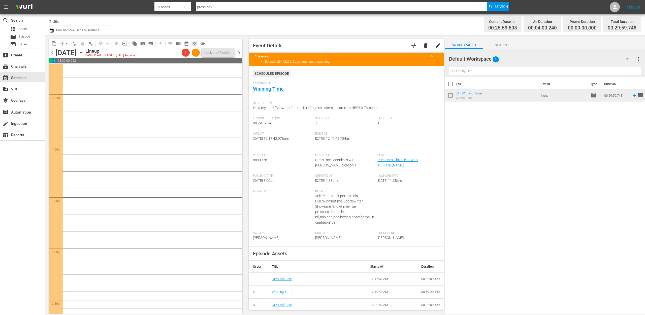
scroll to position [1586, 0]
click at [143, 42] on span "pageview_outlined" at bounding box center [142, 43] width 5 height 5
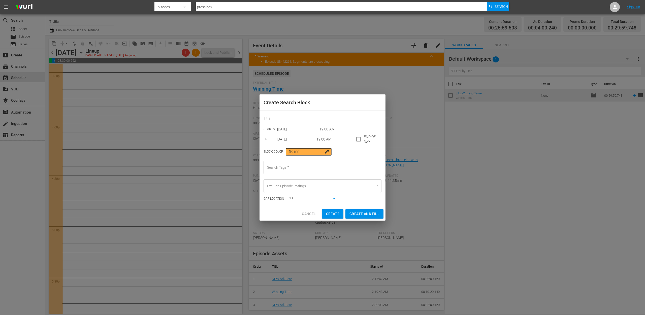
click at [302, 140] on input "[DATE]" at bounding box center [295, 140] width 37 height 8
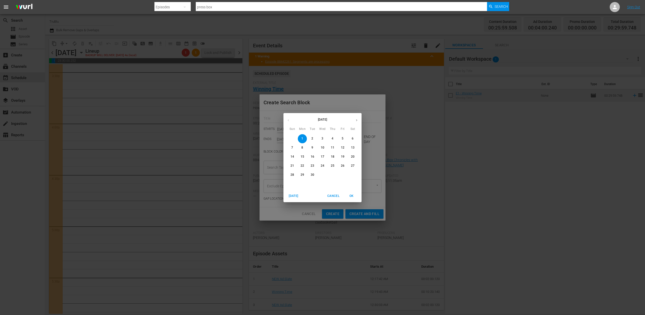
click at [304, 157] on p "15" at bounding box center [303, 157] width 4 height 4
type input "[DATE]"
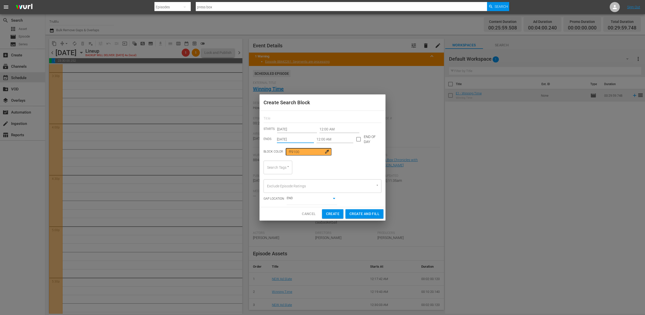
click at [329, 139] on input "12:00 AM" at bounding box center [334, 140] width 37 height 8
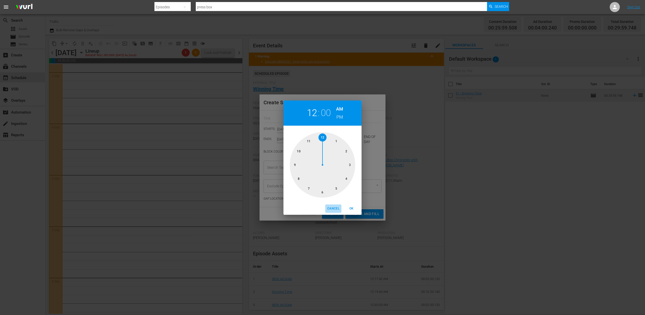
click at [334, 209] on span "Cancel" at bounding box center [333, 208] width 12 height 5
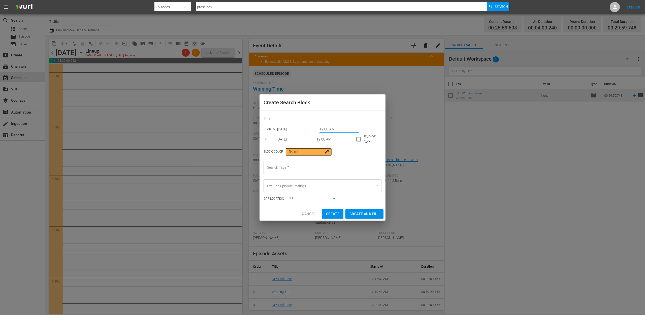
click at [329, 128] on input "12:00 AM" at bounding box center [340, 129] width 40 height 8
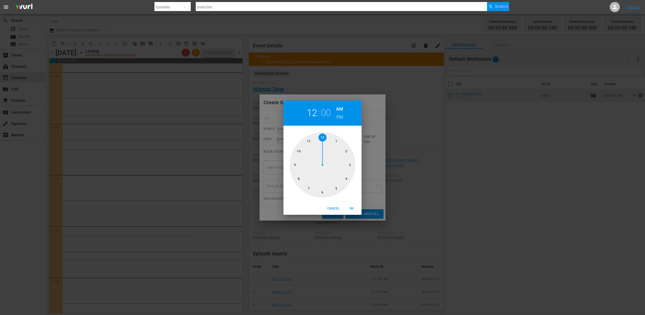
click at [295, 164] on div at bounding box center [323, 165] width 66 height 66
click at [342, 118] on h6 "PM" at bounding box center [339, 117] width 7 height 8
click at [351, 208] on span "OK" at bounding box center [351, 208] width 12 height 5
type input "09:00 PM"
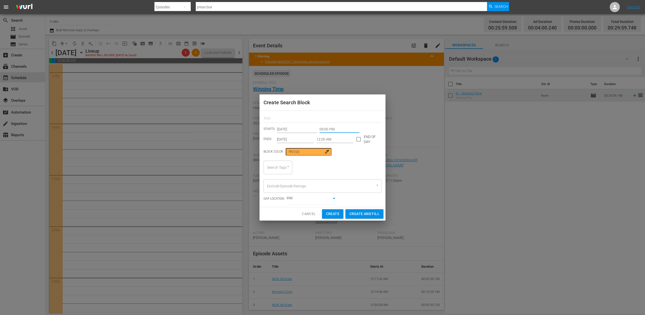
click at [326, 138] on input "12:00 AM" at bounding box center [334, 140] width 37 height 8
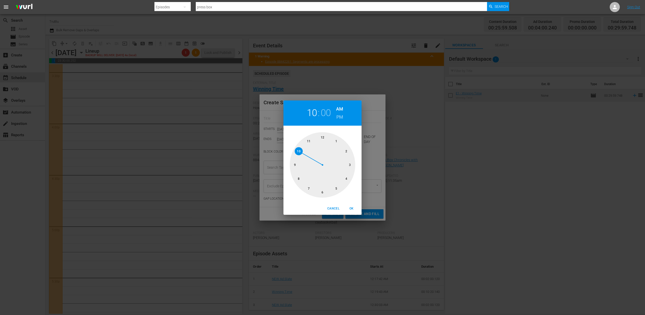
drag, startPoint x: 299, startPoint y: 149, endPoint x: 329, endPoint y: 129, distance: 36.1
click at [299, 149] on div at bounding box center [323, 165] width 66 height 66
click at [340, 116] on h6 "PM" at bounding box center [339, 117] width 7 height 8
click at [350, 206] on button "OK" at bounding box center [351, 209] width 16 height 8
type input "10:00 PM"
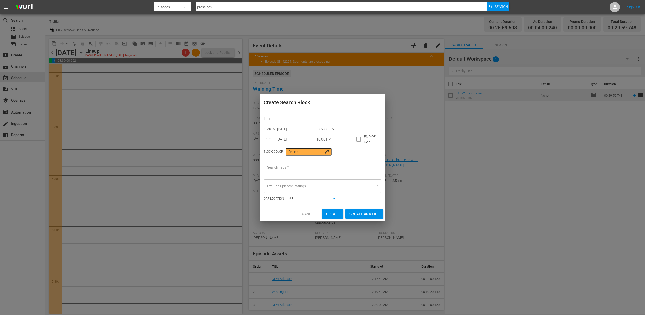
click at [324, 131] on input "09:00 PM" at bounding box center [340, 129] width 40 height 8
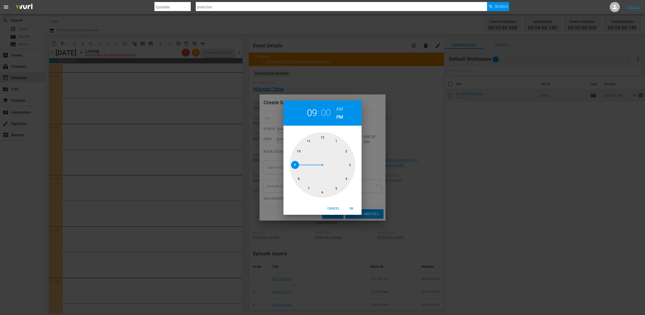
click at [299, 151] on div at bounding box center [323, 165] width 66 height 66
click at [350, 208] on span "OK" at bounding box center [351, 208] width 12 height 5
type input "10:00 PM"
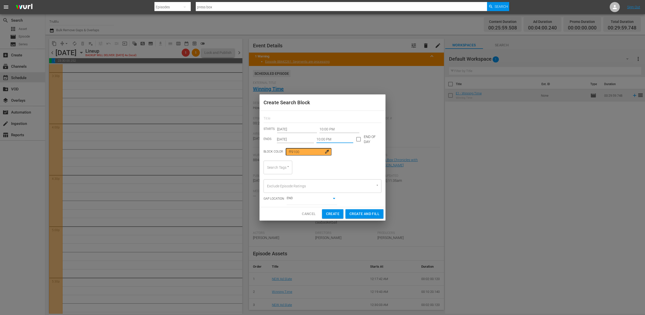
click at [324, 138] on input "10:00 PM" at bounding box center [334, 140] width 37 height 8
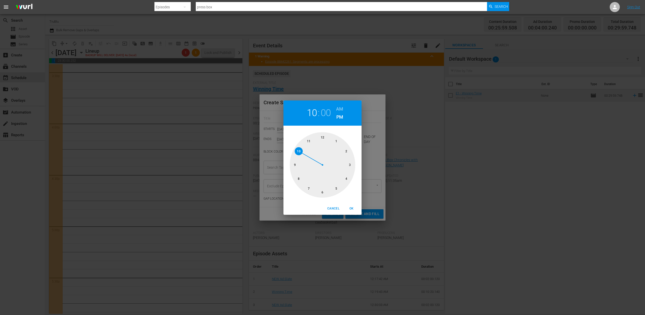
click at [309, 141] on div at bounding box center [323, 165] width 66 height 66
click at [352, 209] on span "OK" at bounding box center [351, 208] width 12 height 5
type input "11:00 PM"
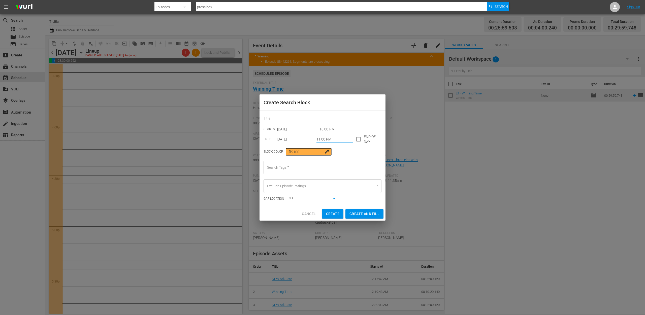
click at [290, 168] on div "Search Tags" at bounding box center [278, 168] width 29 height 14
click at [289, 168] on icon "Open" at bounding box center [288, 167] width 4 height 4
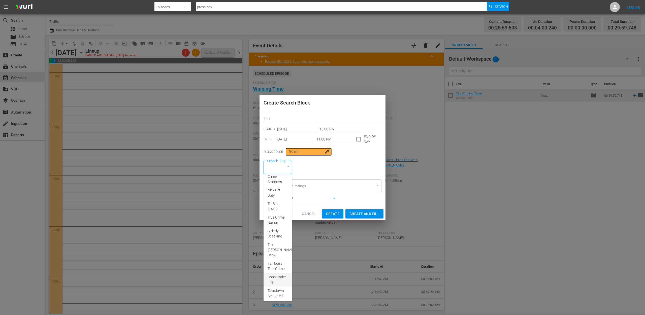
scroll to position [74, 0]
click at [280, 265] on span "Cops Under Fire" at bounding box center [278, 265] width 21 height 11
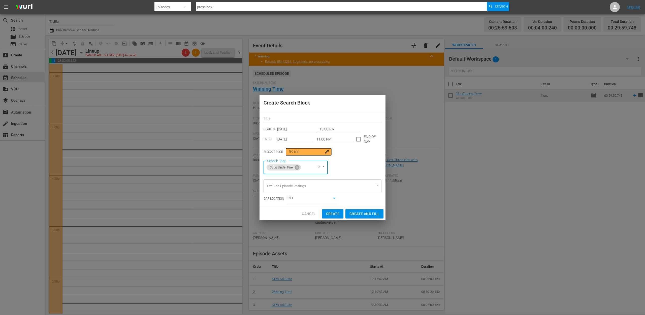
click at [330, 215] on span "Create" at bounding box center [332, 214] width 13 height 6
type input "12:00 AM"
type input "[DATE]"
type input "12:00 AM"
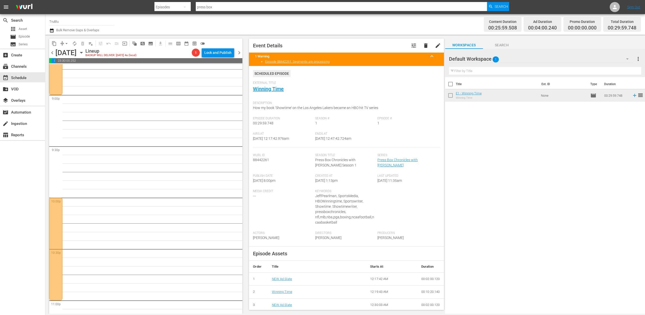
scroll to position [2218, 0]
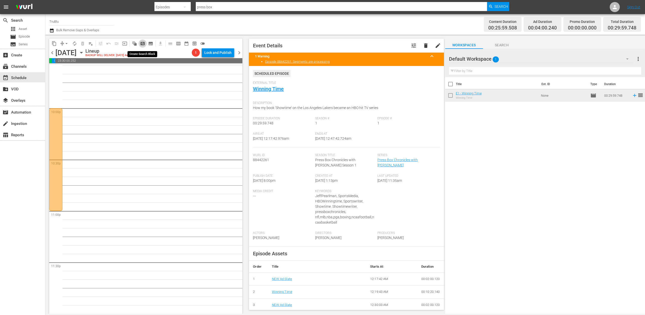
click at [144, 42] on span "pageview_outlined" at bounding box center [142, 43] width 5 height 5
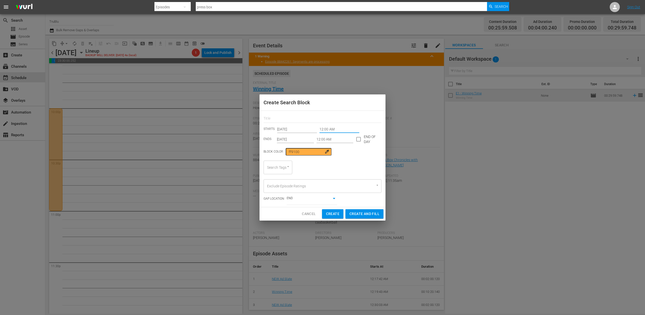
click at [332, 127] on input "12:00 AM" at bounding box center [340, 129] width 40 height 8
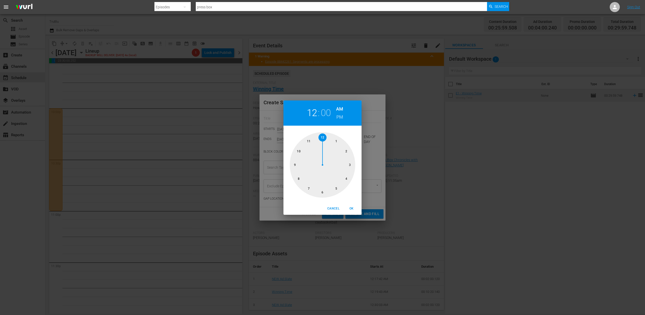
click at [308, 141] on div at bounding box center [323, 165] width 66 height 66
click at [340, 117] on h6 "PM" at bounding box center [339, 117] width 7 height 8
click at [351, 208] on span "OK" at bounding box center [351, 208] width 12 height 5
type input "11:00 PM"
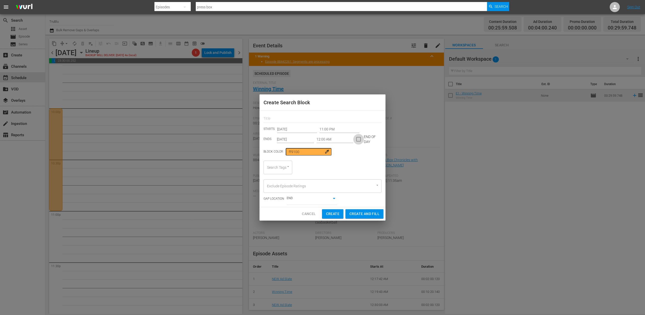
click at [360, 138] on input "checkbox" at bounding box center [358, 140] width 11 height 11
checkbox input "true"
click at [295, 139] on input "[DATE]" at bounding box center [295, 140] width 37 height 8
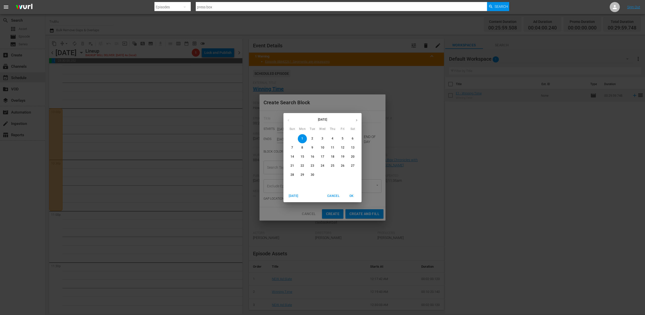
click at [303, 156] on p "15" at bounding box center [303, 157] width 4 height 4
type input "[DATE]"
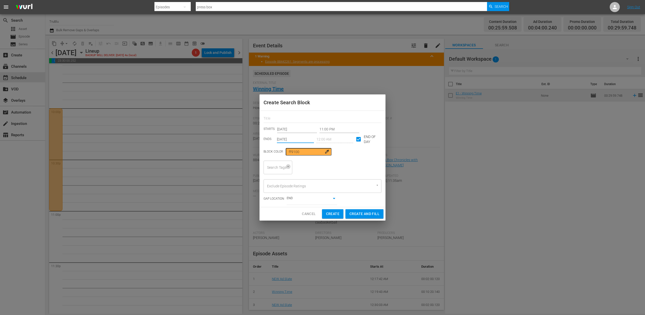
click at [289, 167] on icon "Open" at bounding box center [288, 167] width 4 height 4
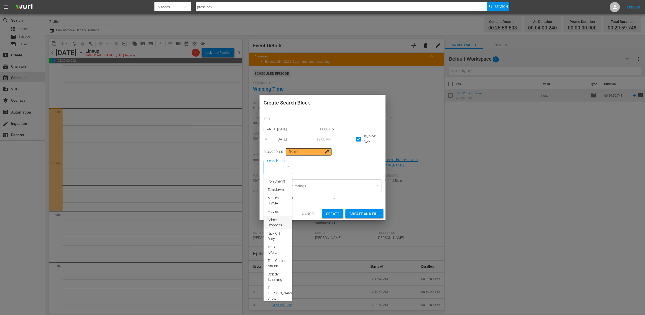
scroll to position [74, 0]
click at [271, 290] on span "A&E After Dark" at bounding box center [278, 292] width 21 height 11
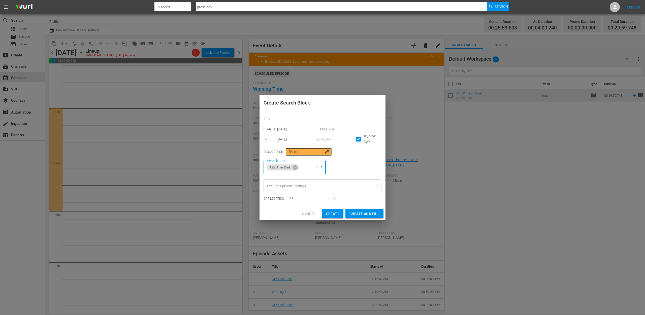
click at [335, 215] on span "Create" at bounding box center [332, 214] width 13 height 6
type input "12:00 AM"
type input "[DATE]"
checkbox input "false"
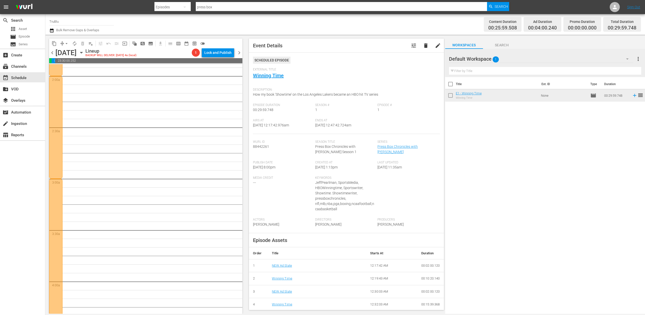
scroll to position [0, 0]
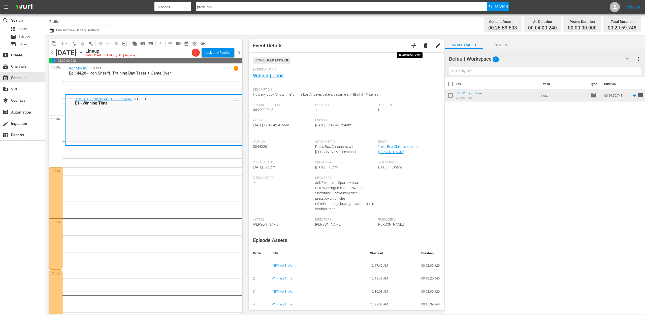
click at [411, 46] on span "tune" at bounding box center [414, 46] width 6 height 6
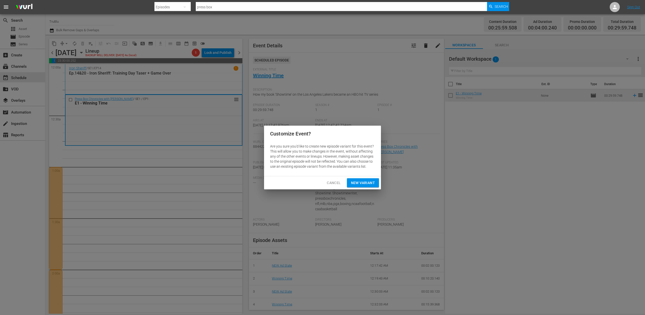
click at [331, 182] on span "Cancel" at bounding box center [334, 183] width 14 height 6
